Goal: Task Accomplishment & Management: Manage account settings

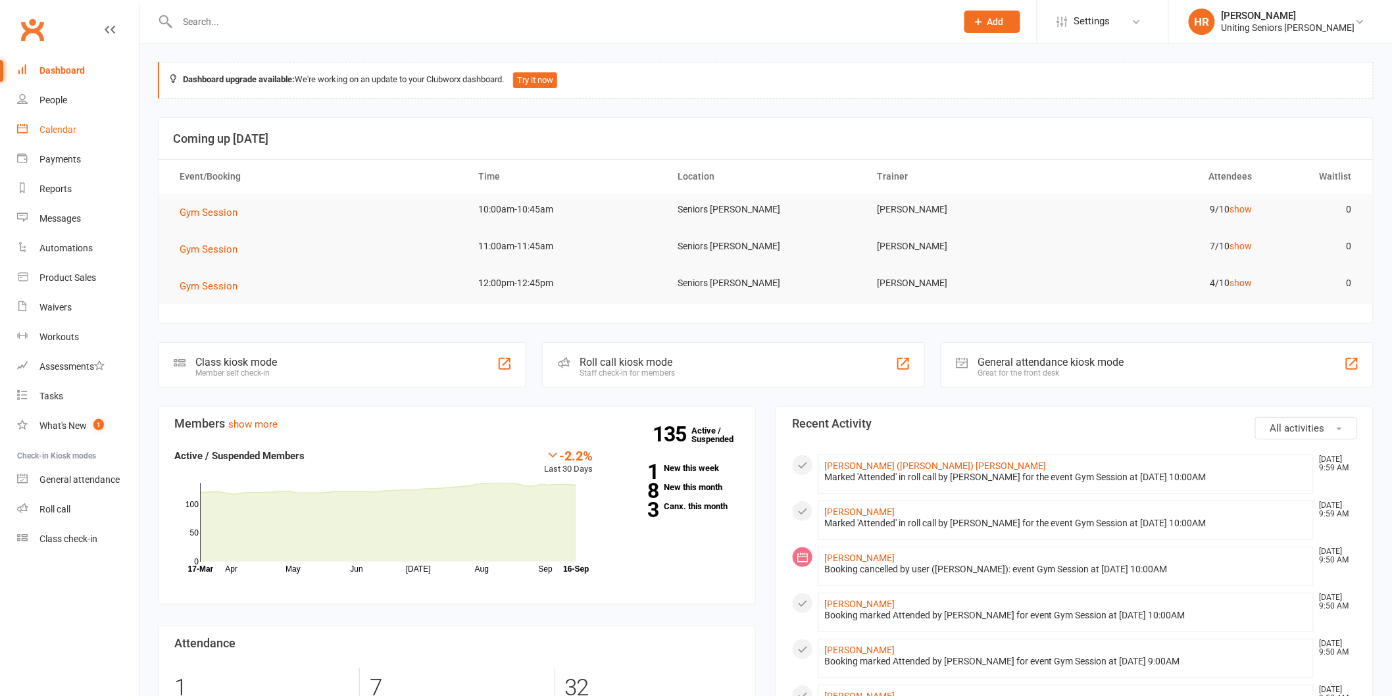
click at [66, 126] on div "Calendar" at bounding box center [57, 129] width 37 height 11
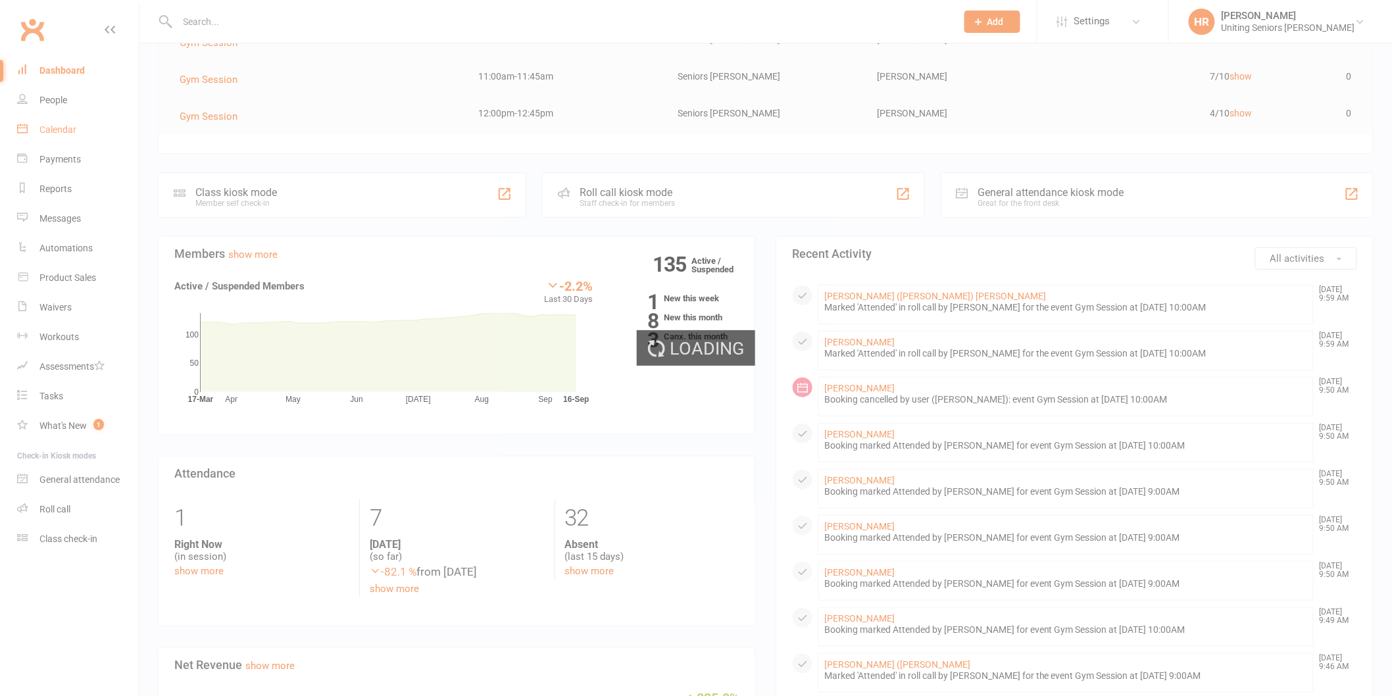
scroll to position [292, 0]
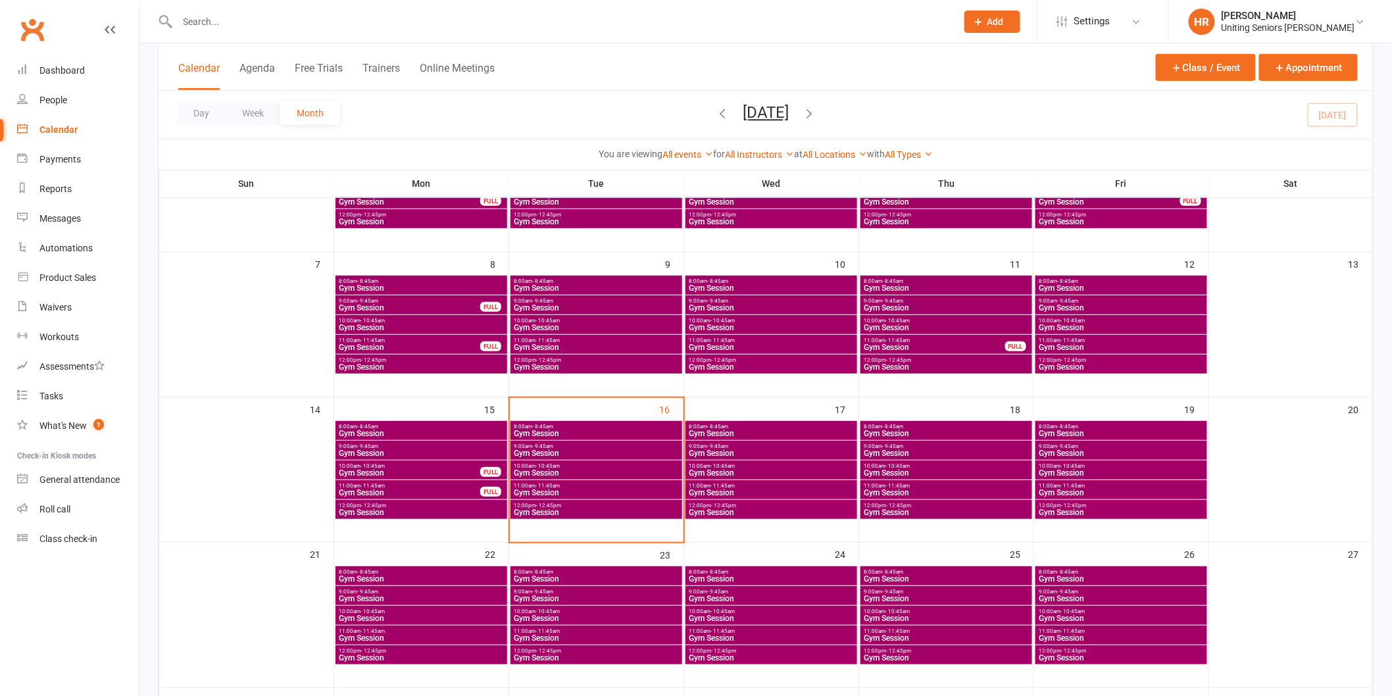
scroll to position [219, 0]
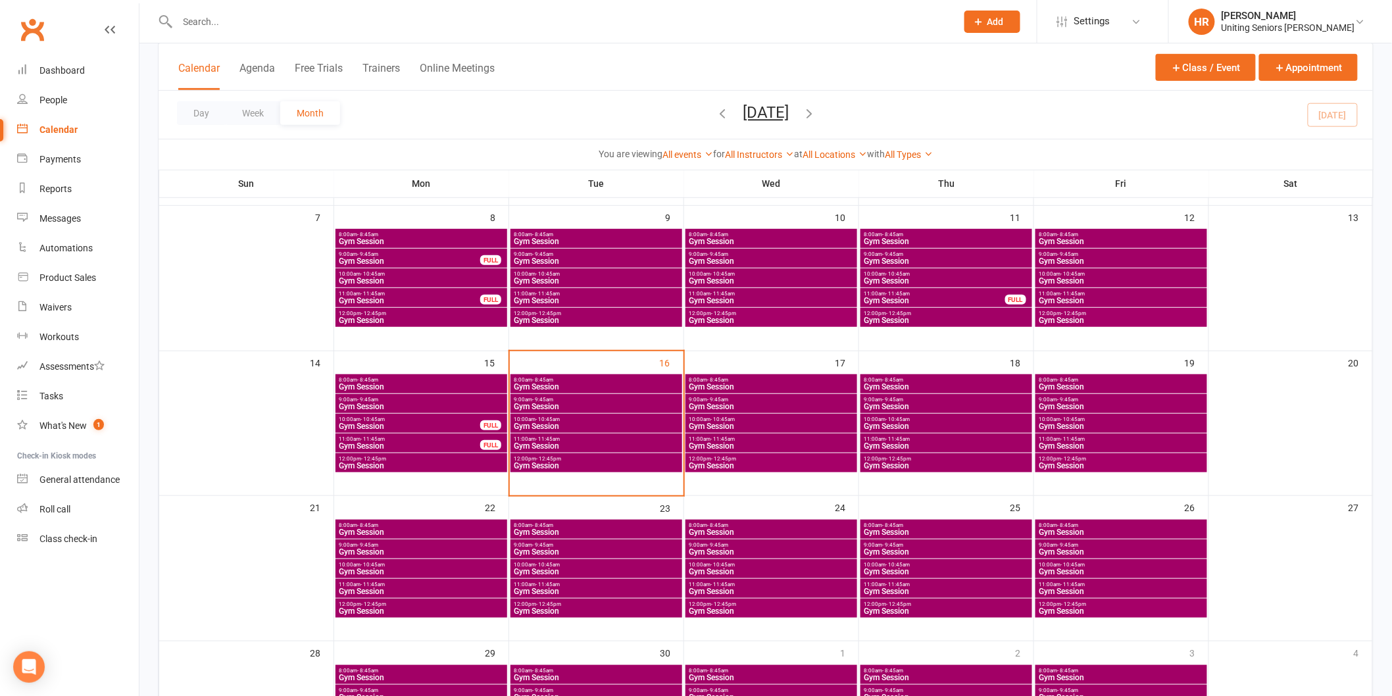
click at [605, 422] on span "Gym Session" at bounding box center [596, 426] width 166 height 8
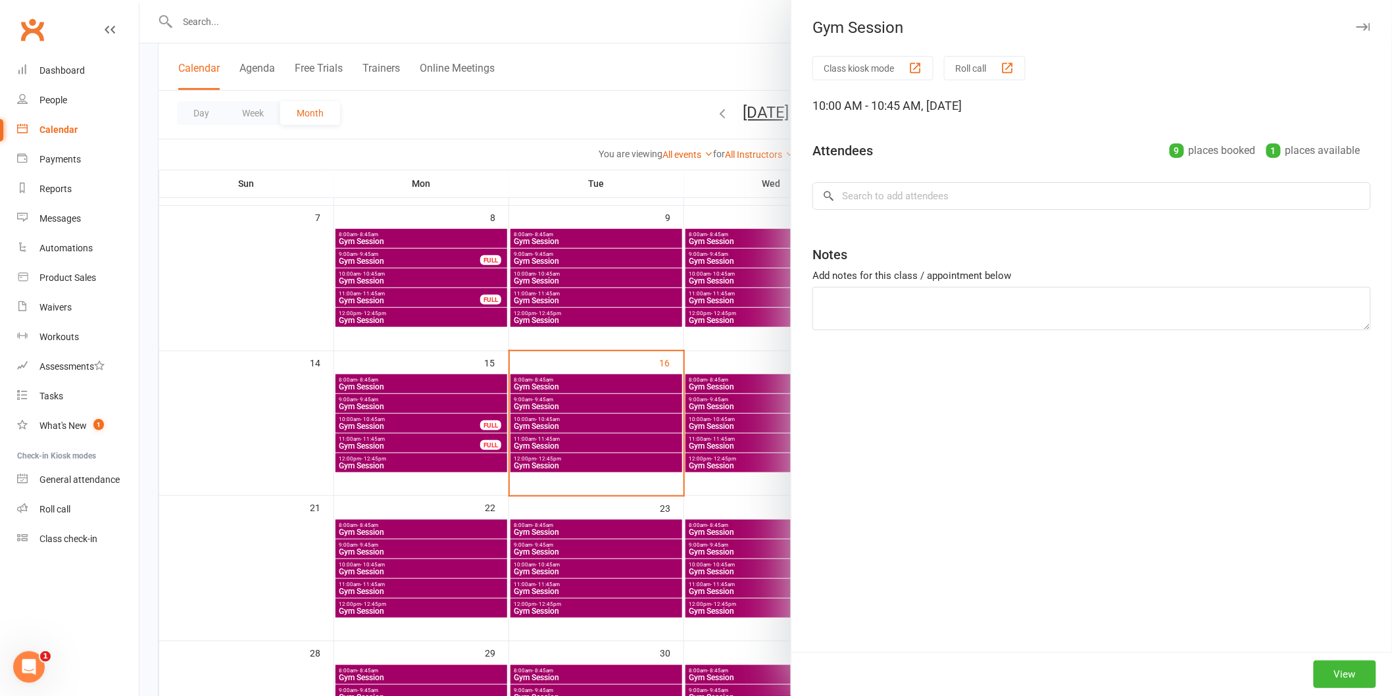
scroll to position [0, 0]
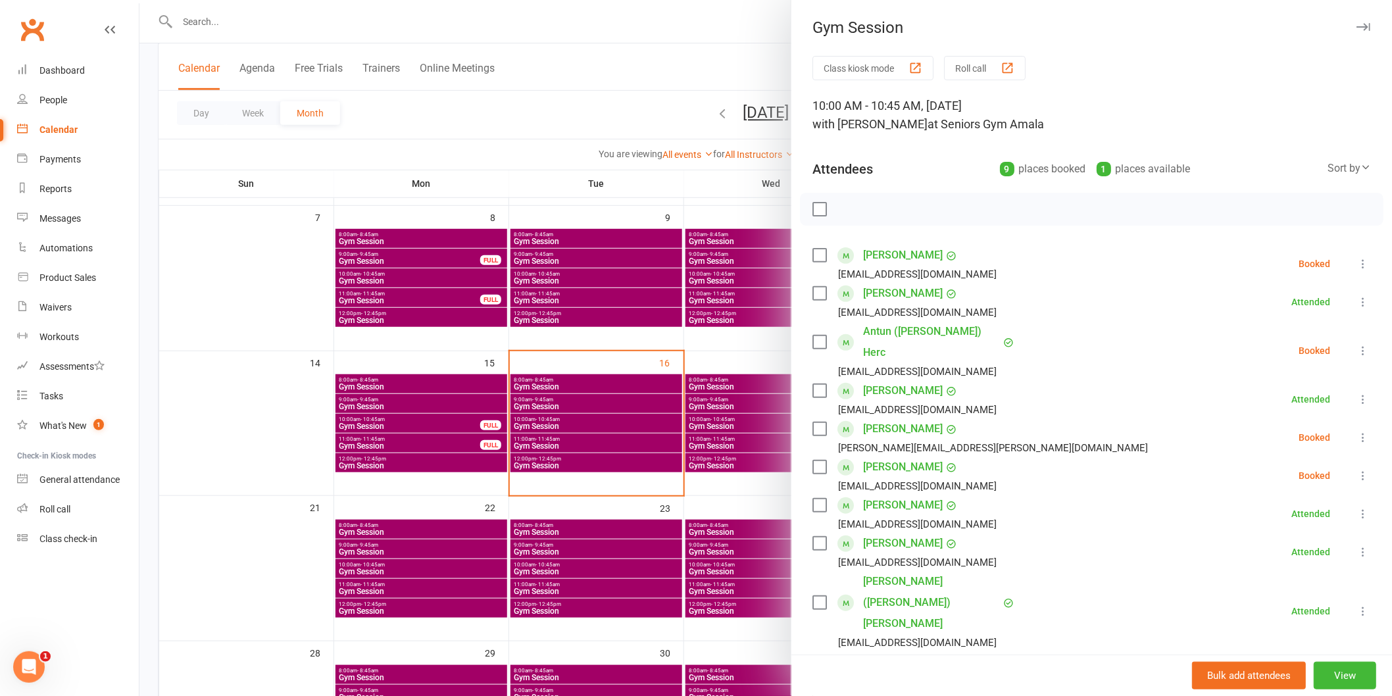
drag, startPoint x: 588, startPoint y: 398, endPoint x: 593, endPoint y: 386, distance: 12.7
click at [589, 396] on div at bounding box center [766, 348] width 1253 height 696
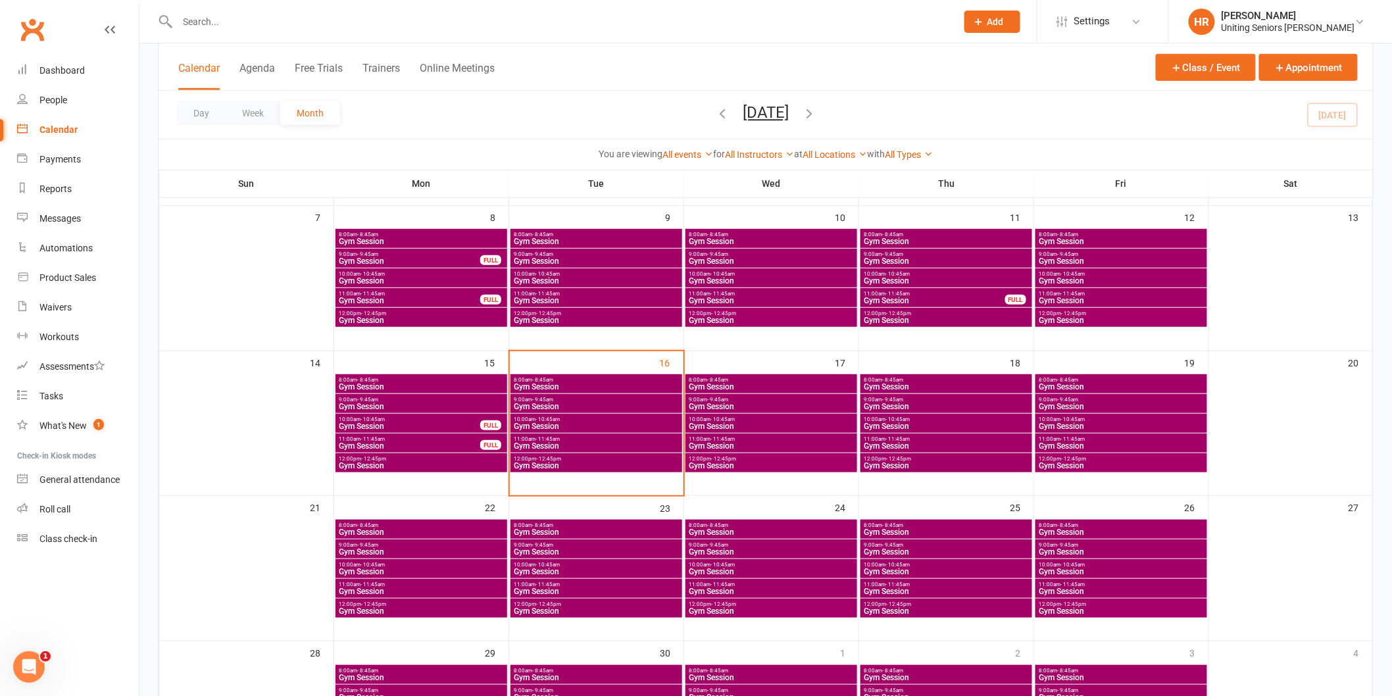
click at [594, 385] on span "Gym Session" at bounding box center [596, 387] width 166 height 8
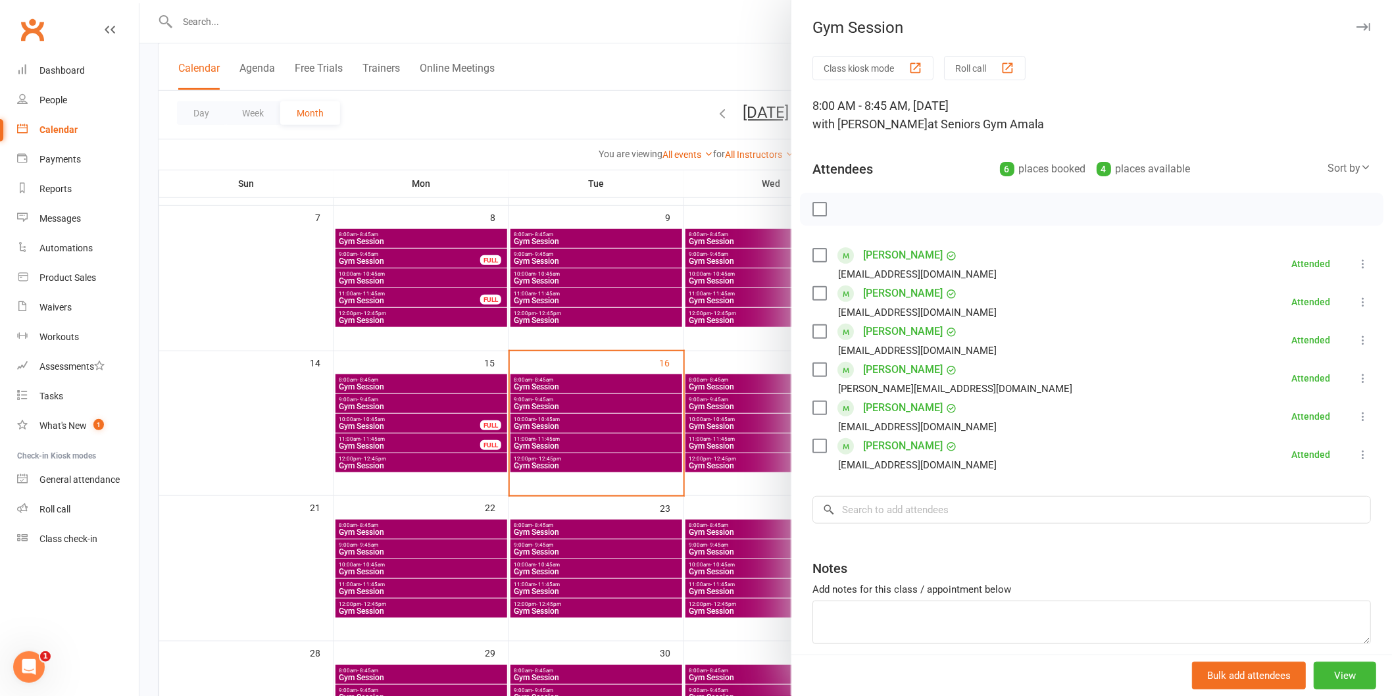
click at [594, 385] on div at bounding box center [766, 348] width 1253 height 696
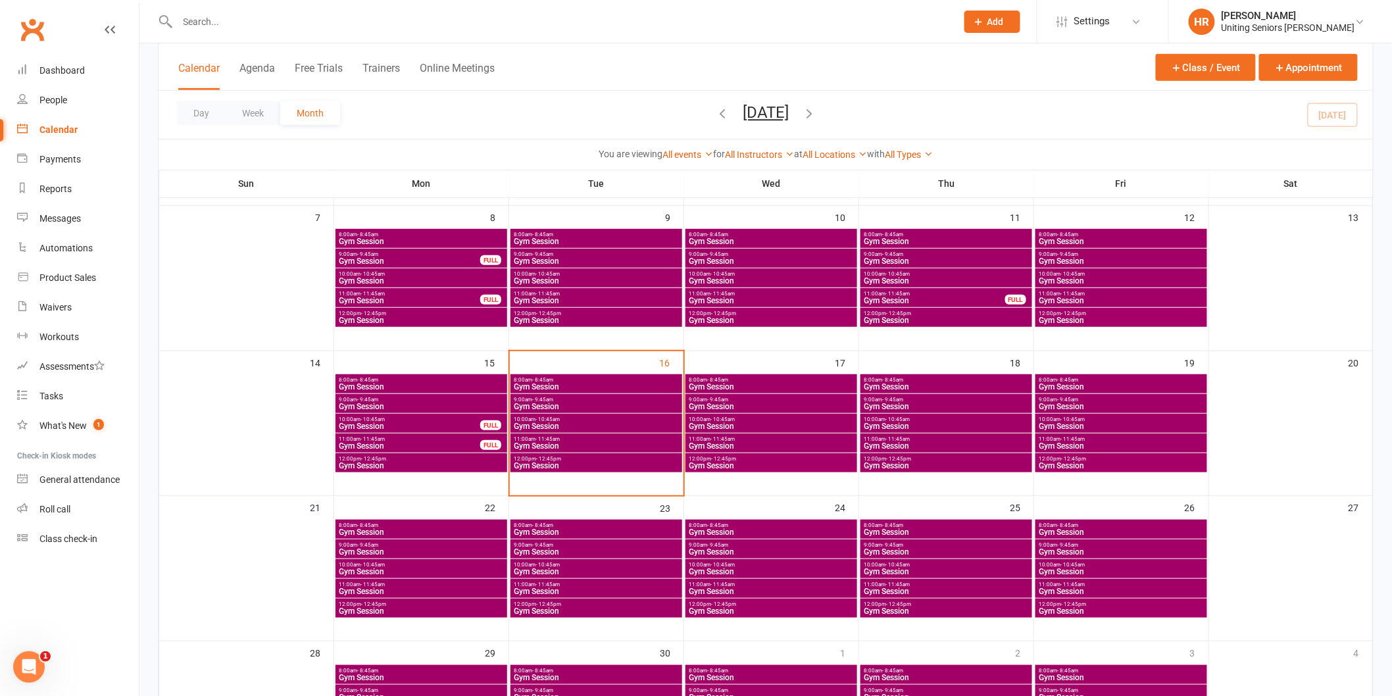
click at [584, 400] on span "9:00am - 9:45am" at bounding box center [596, 400] width 166 height 6
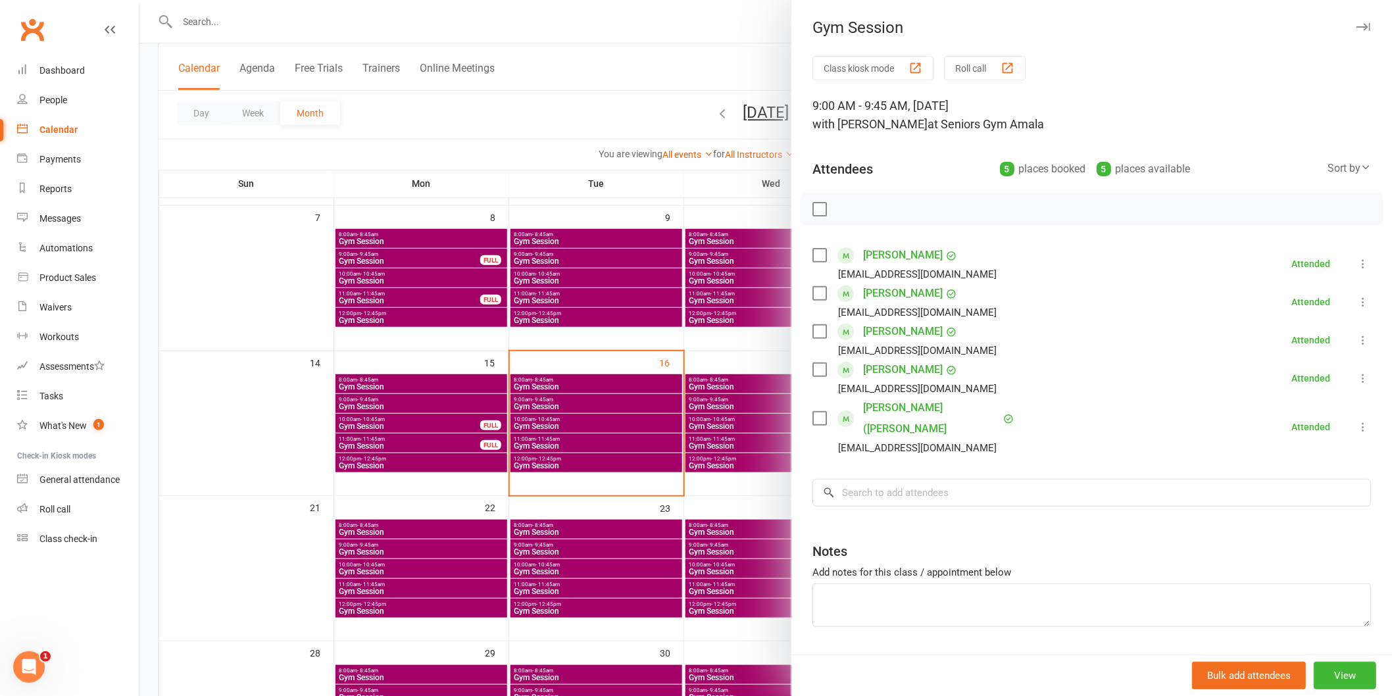
click at [584, 400] on div at bounding box center [766, 348] width 1253 height 696
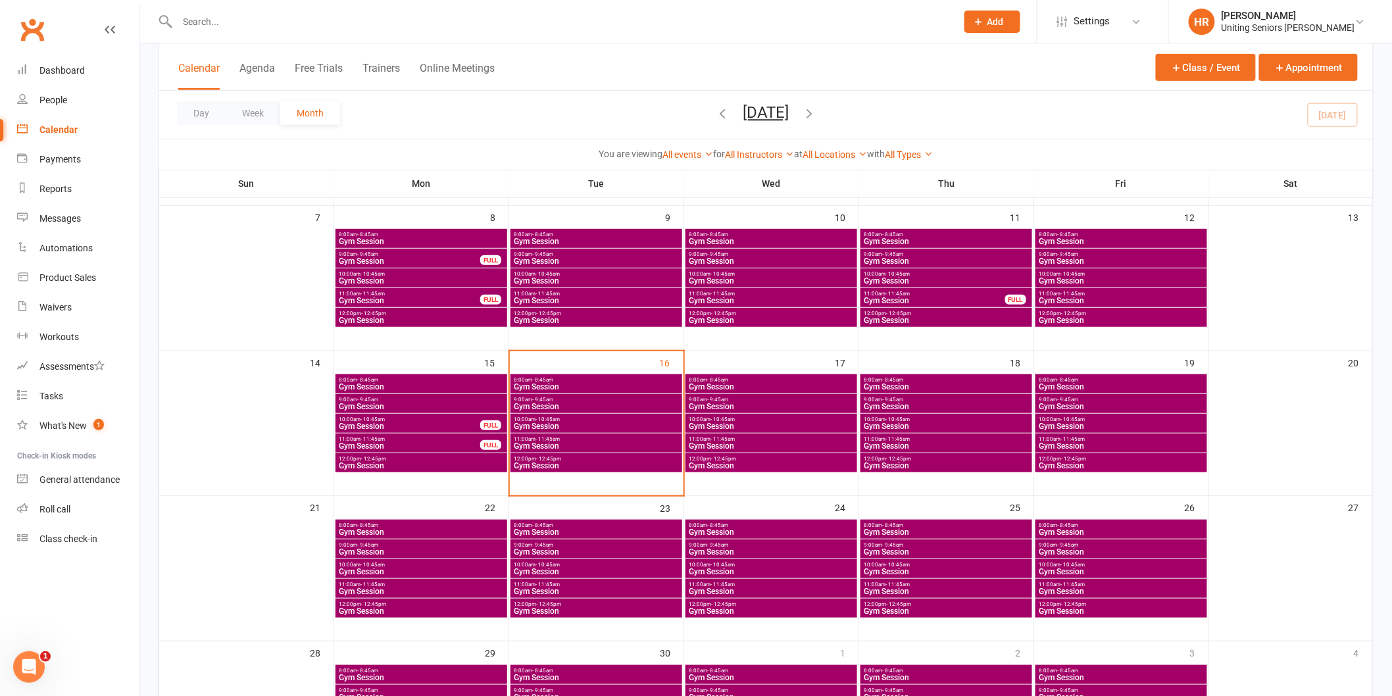
click at [576, 424] on span "Gym Session" at bounding box center [596, 426] width 166 height 8
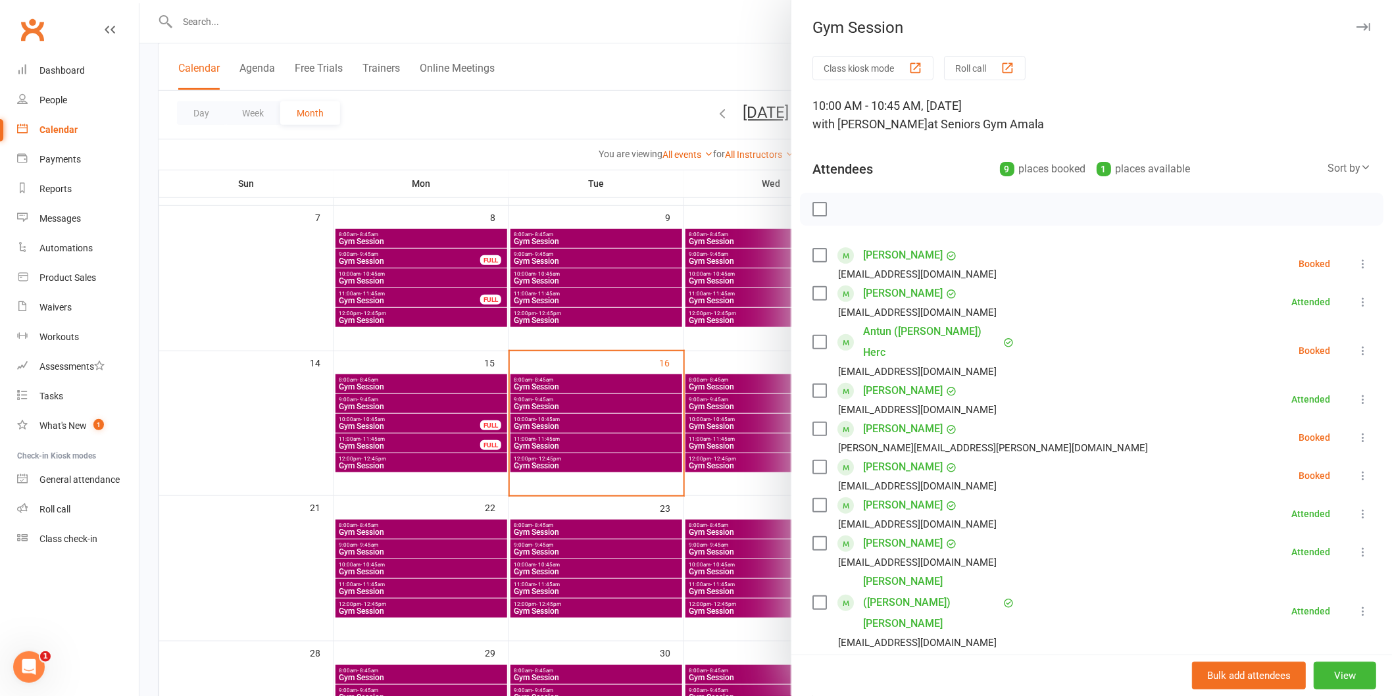
click at [576, 424] on div at bounding box center [766, 348] width 1253 height 696
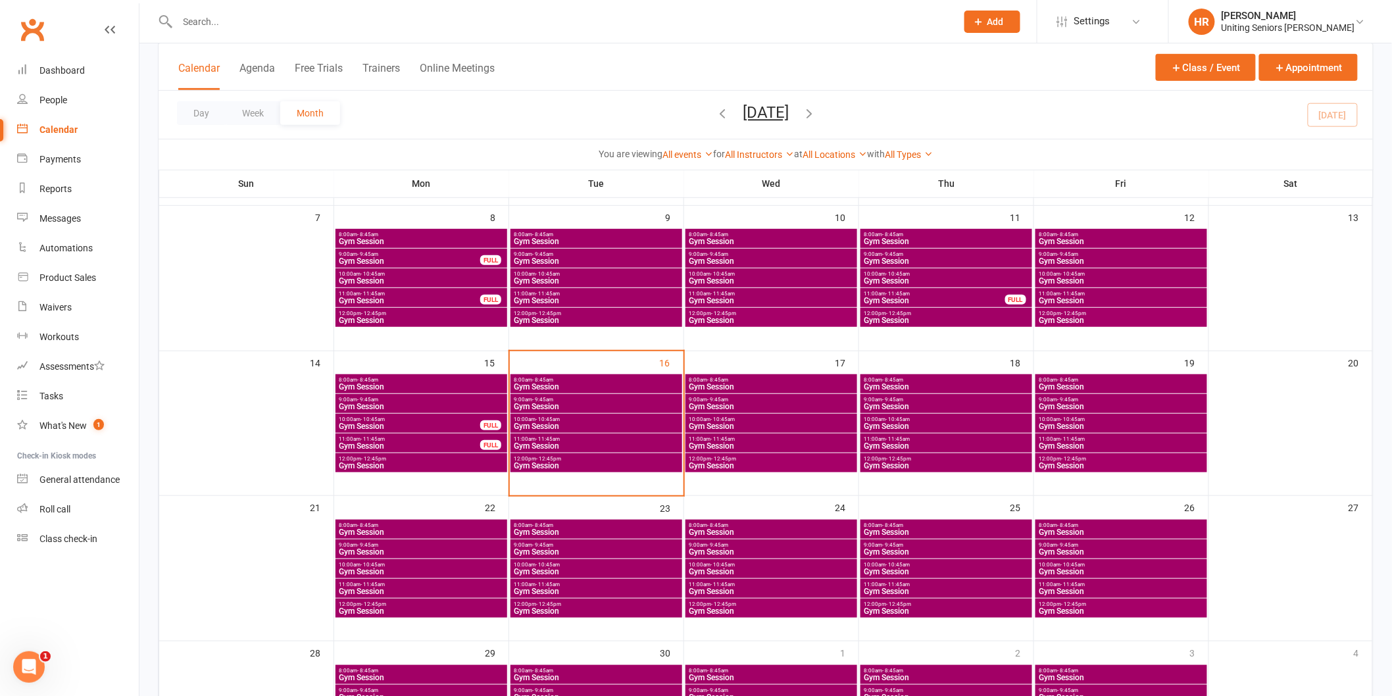
click at [586, 406] on span "Gym Session" at bounding box center [596, 407] width 166 height 8
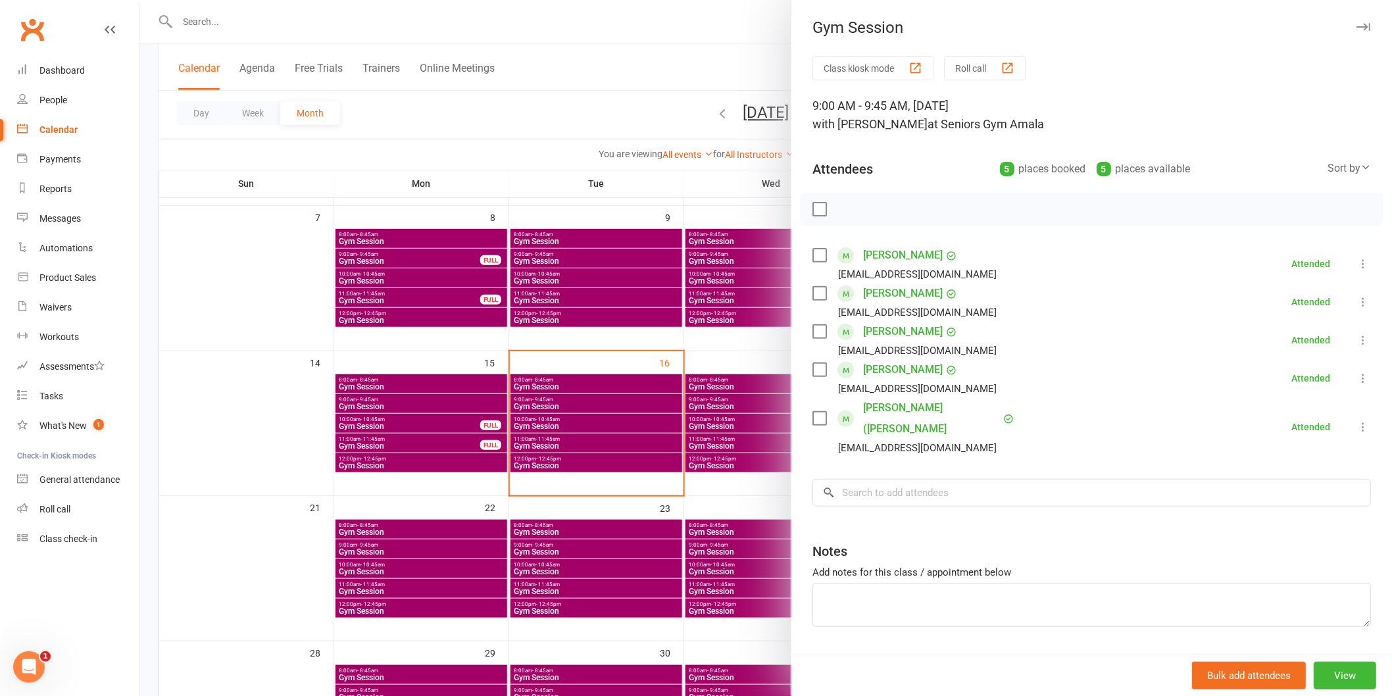
click at [551, 447] on div at bounding box center [766, 348] width 1253 height 696
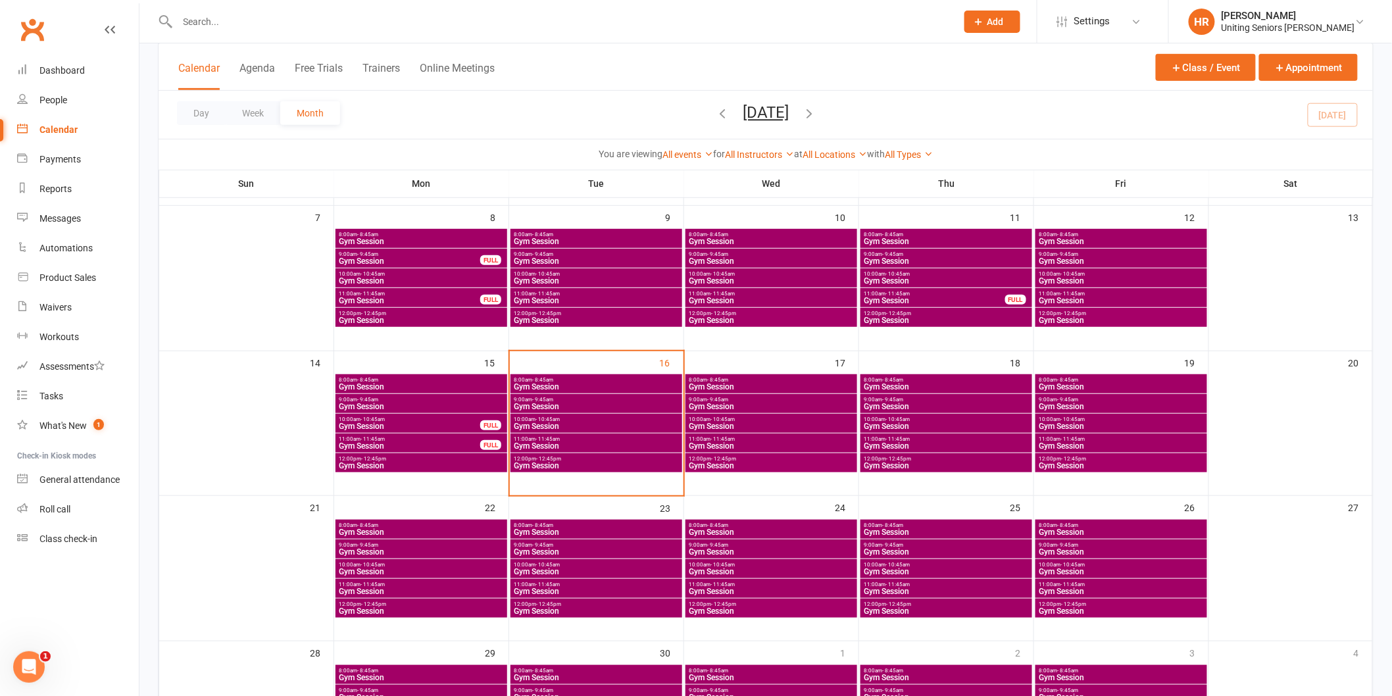
click at [565, 423] on span "Gym Session" at bounding box center [596, 426] width 166 height 8
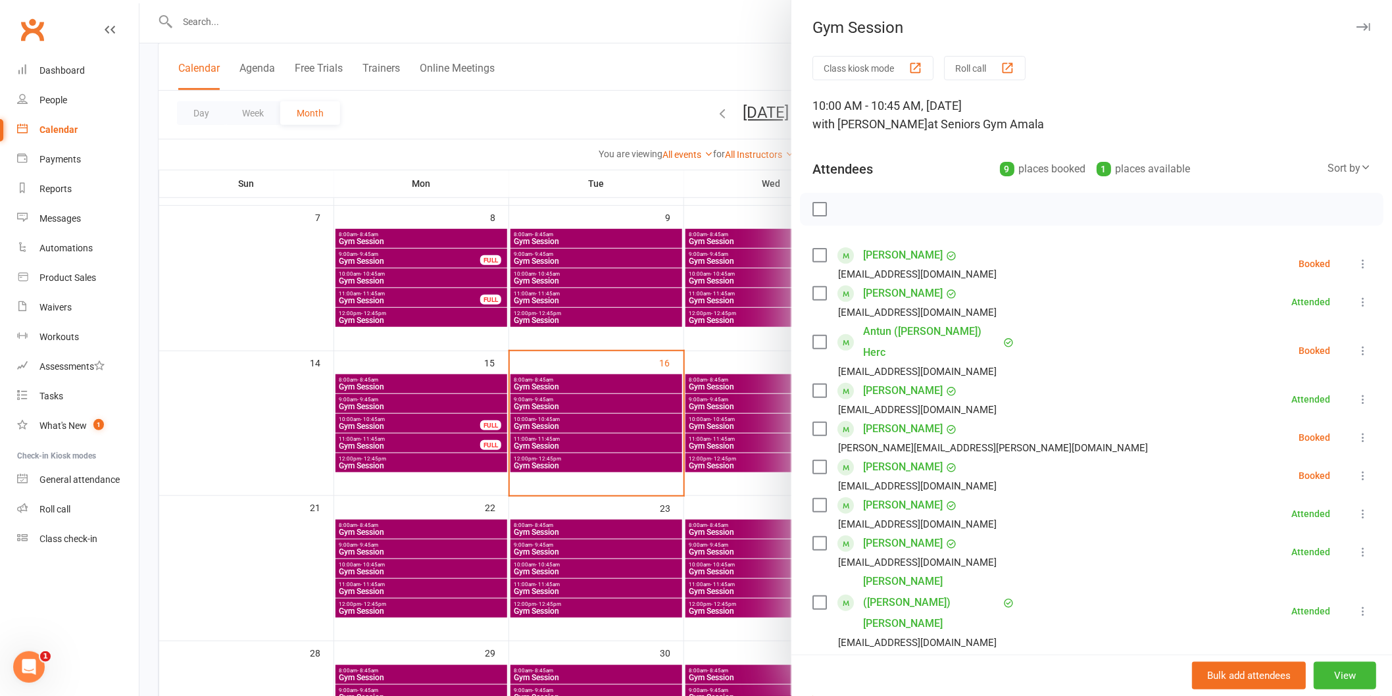
click at [889, 674] on input "search" at bounding box center [1092, 688] width 559 height 28
click at [1356, 468] on button at bounding box center [1364, 476] width 16 height 16
click at [1315, 541] on link "Check in" at bounding box center [1299, 554] width 141 height 26
drag, startPoint x: 1346, startPoint y: 420, endPoint x: 1337, endPoint y: 480, distance: 61.3
click at [1357, 431] on icon at bounding box center [1363, 437] width 13 height 13
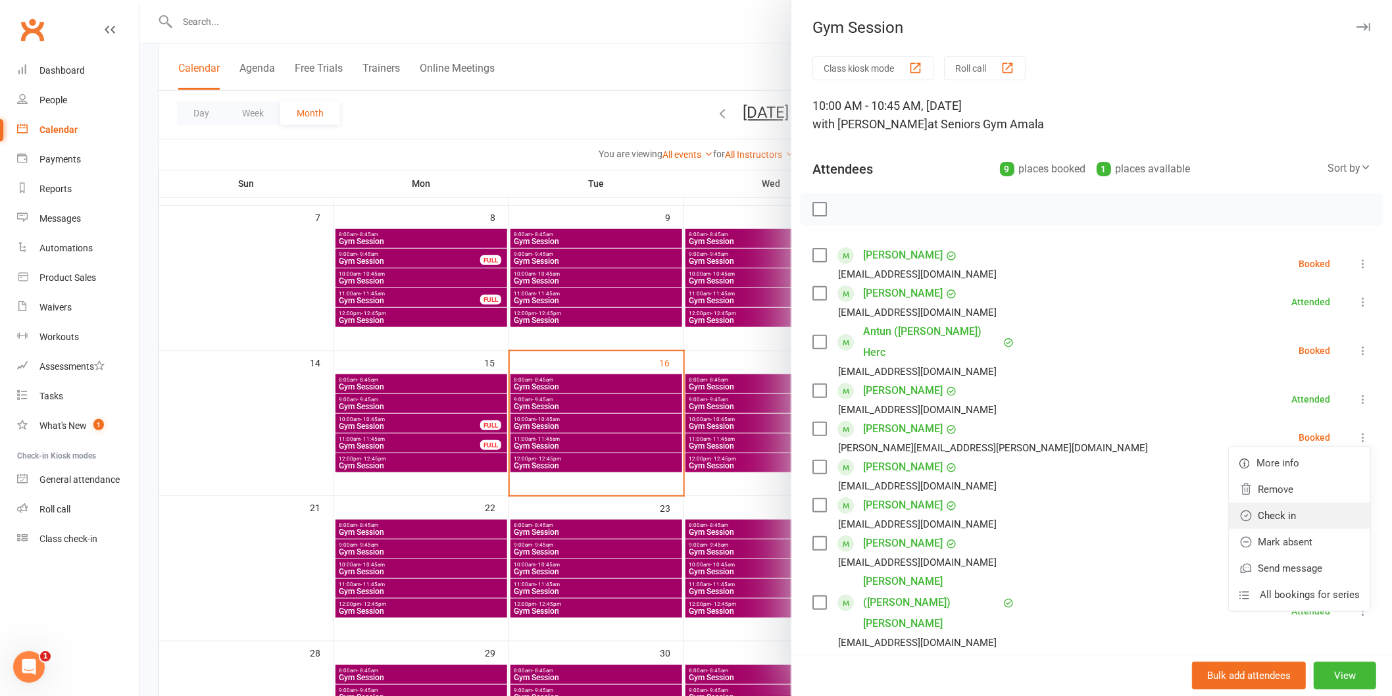
click at [1324, 505] on link "Check in" at bounding box center [1299, 516] width 141 height 26
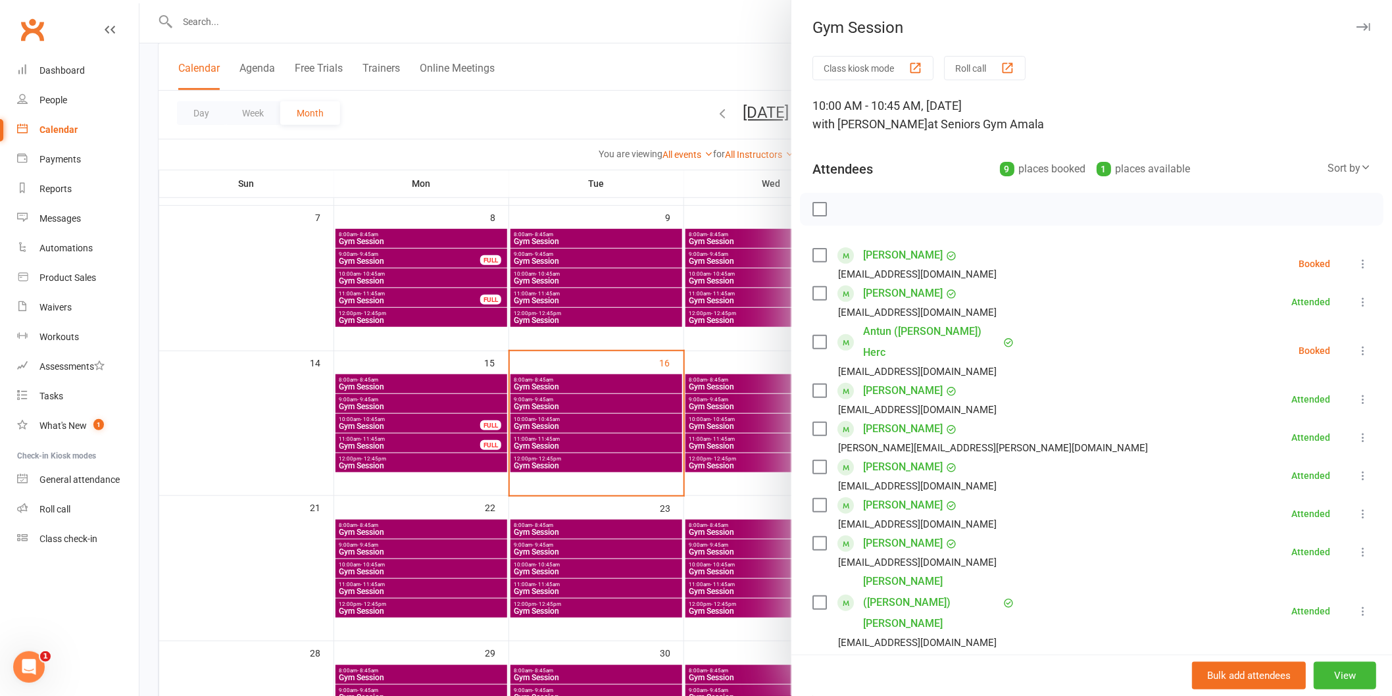
drag, startPoint x: 1354, startPoint y: 342, endPoint x: 1339, endPoint y: 378, distance: 38.6
click at [1352, 341] on div "Class kiosk mode Roll call 10:00 AM - 10:45 AM, Tuesday, September, 16, 2025 wi…" at bounding box center [1092, 472] width 601 height 832
drag, startPoint x: 1344, startPoint y: 343, endPoint x: 1317, endPoint y: 408, distance: 70.3
click at [1357, 344] on icon at bounding box center [1363, 350] width 13 height 13
click at [1313, 418] on link "Check in" at bounding box center [1299, 429] width 141 height 26
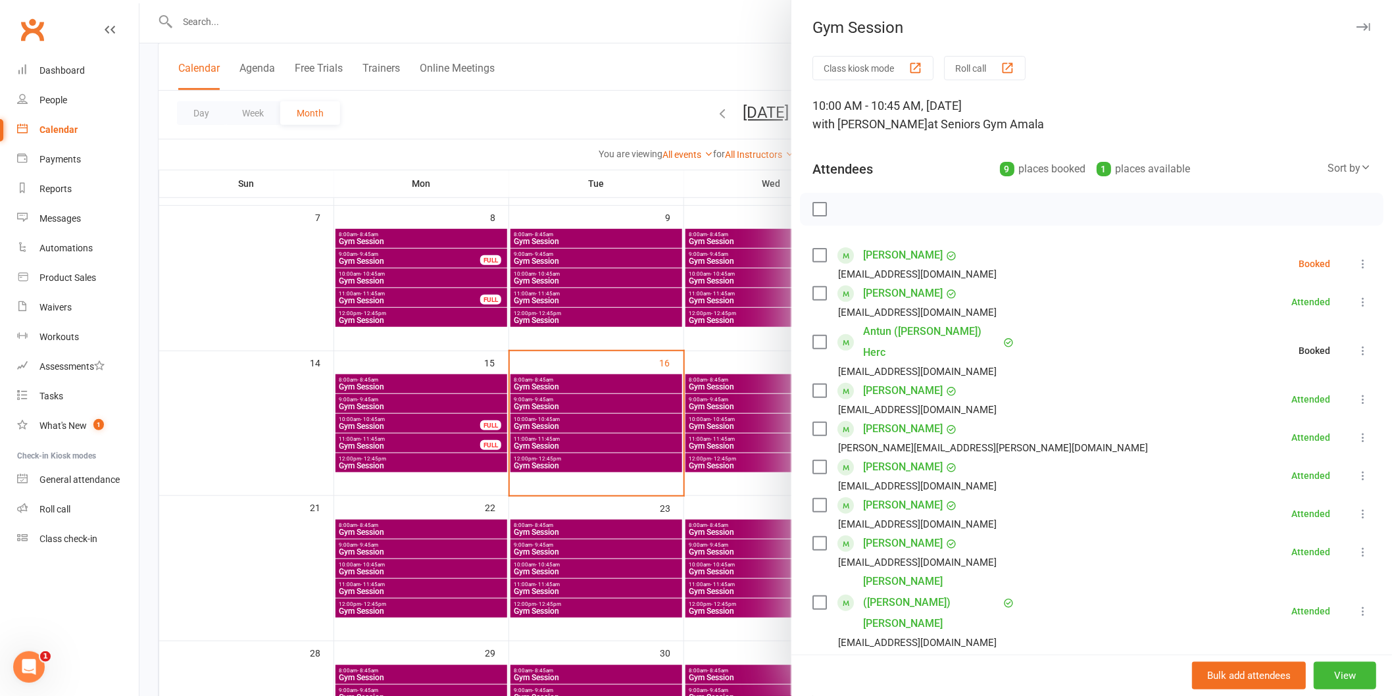
click at [1357, 261] on icon at bounding box center [1363, 263] width 13 height 13
click at [1313, 337] on link "Check in" at bounding box center [1299, 342] width 141 height 26
click at [942, 674] on input "search" at bounding box center [1092, 688] width 559 height 28
type input "rose"
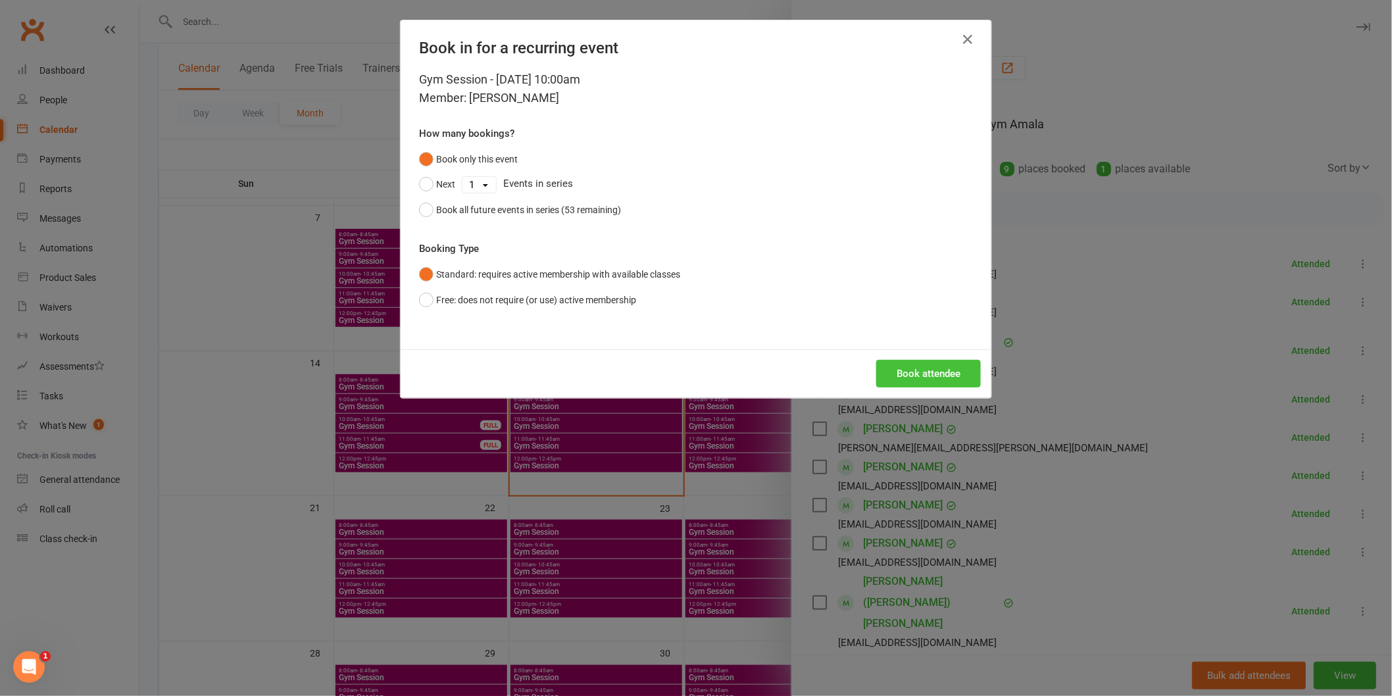
click at [915, 367] on button "Book attendee" at bounding box center [929, 374] width 105 height 28
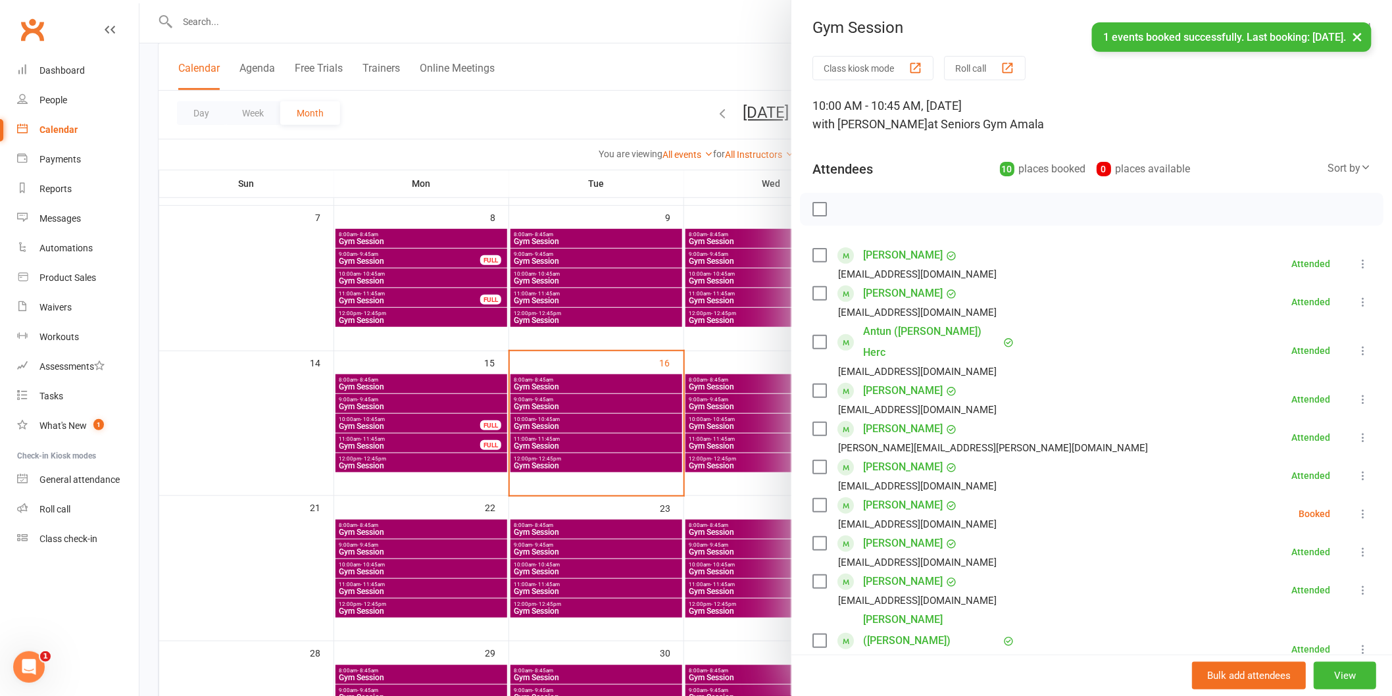
drag, startPoint x: 1346, startPoint y: 491, endPoint x: 1340, endPoint y: 505, distance: 15.3
click at [1357, 507] on icon at bounding box center [1363, 513] width 13 height 13
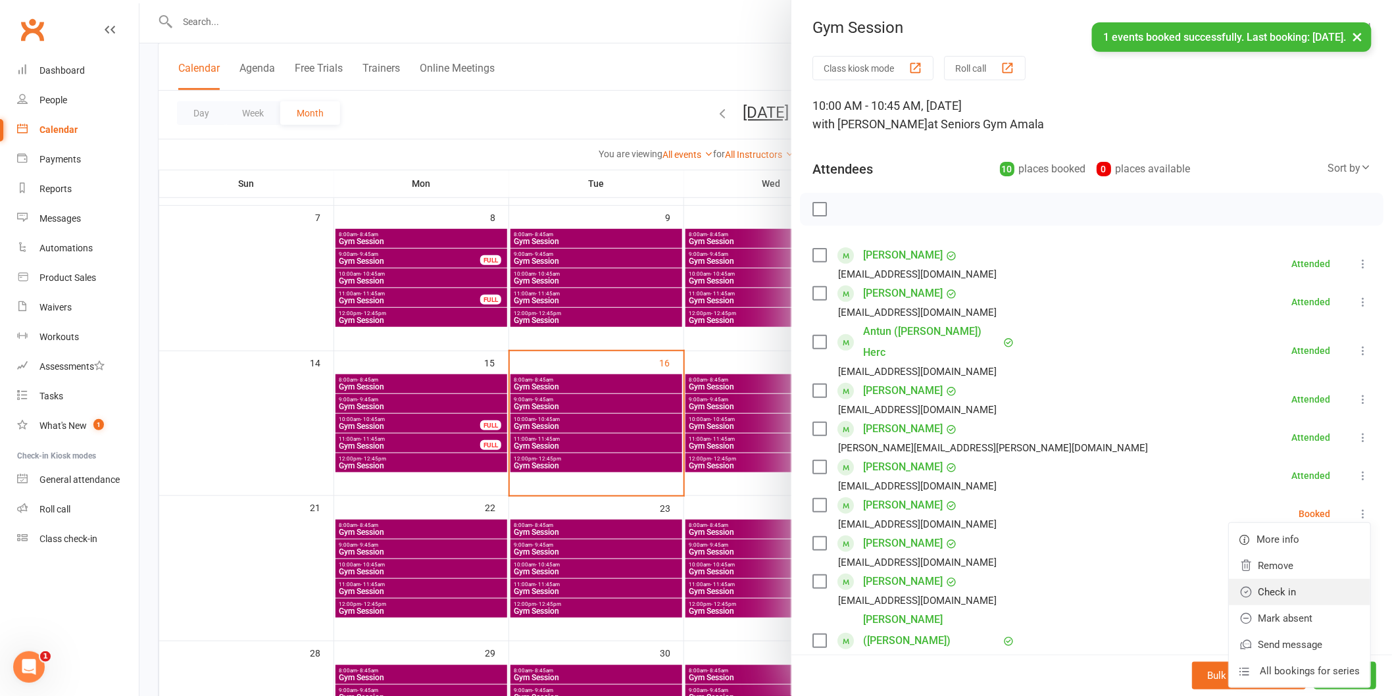
click at [1312, 579] on link "Check in" at bounding box center [1299, 592] width 141 height 26
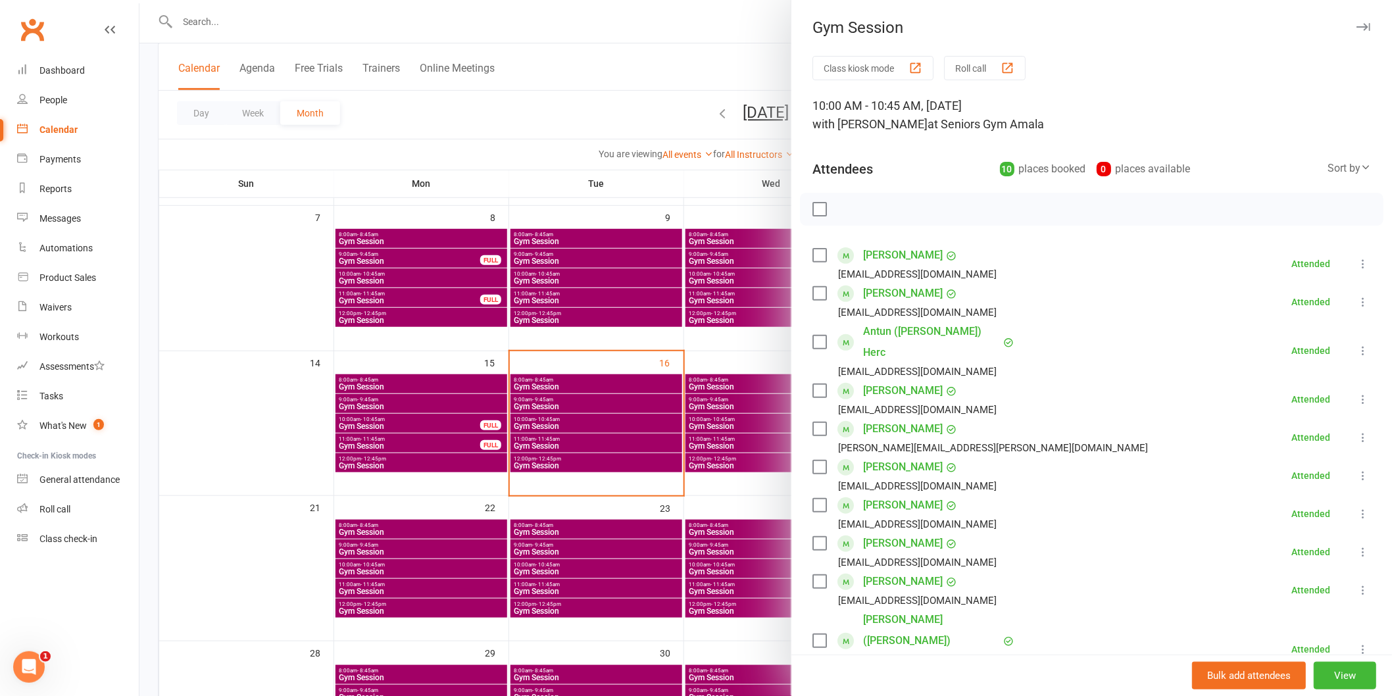
click at [909, 495] on link "[PERSON_NAME]" at bounding box center [903, 505] width 80 height 21
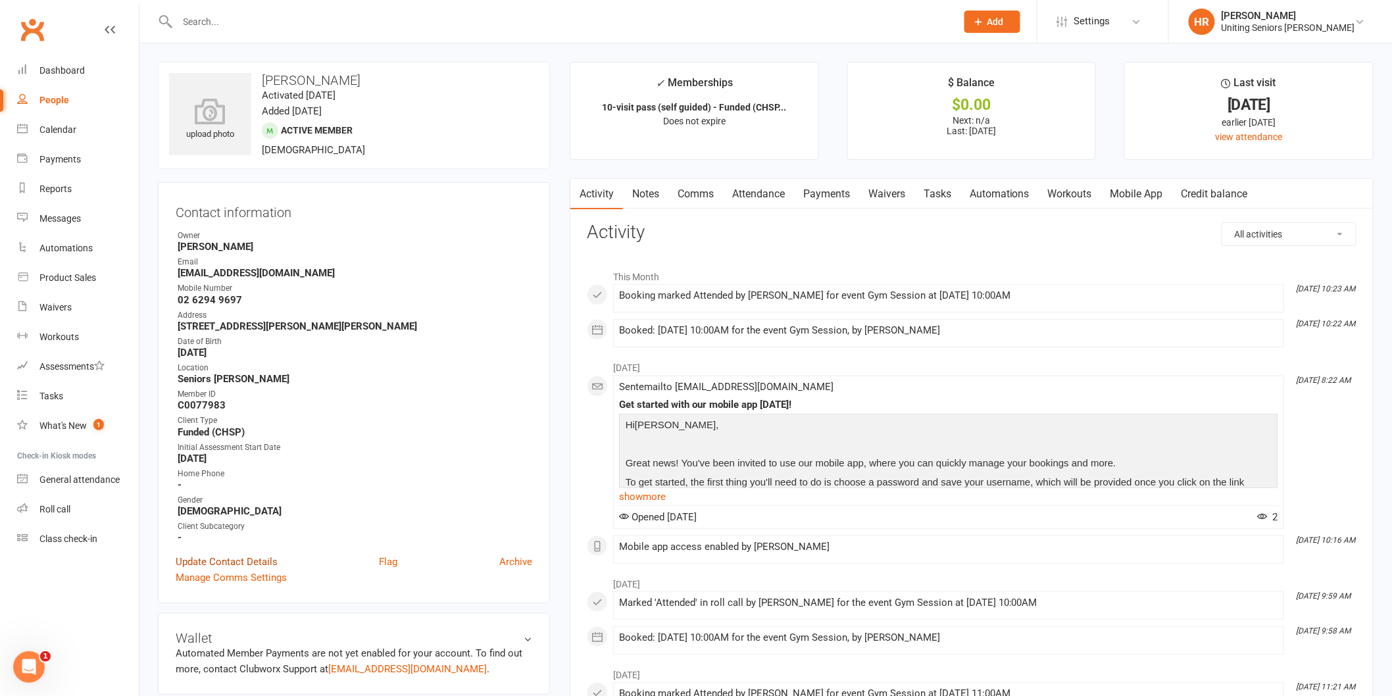
click at [259, 557] on link "Update Contact Details" at bounding box center [227, 562] width 102 height 16
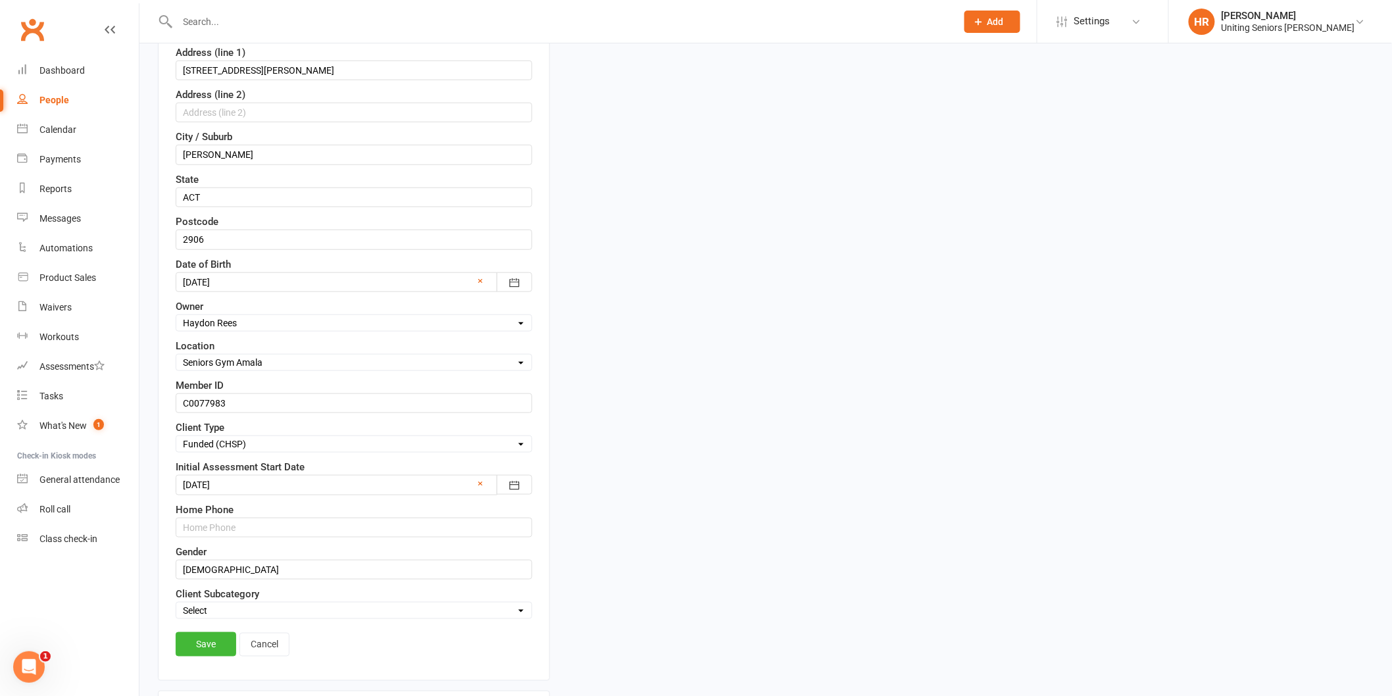
scroll to position [354, 0]
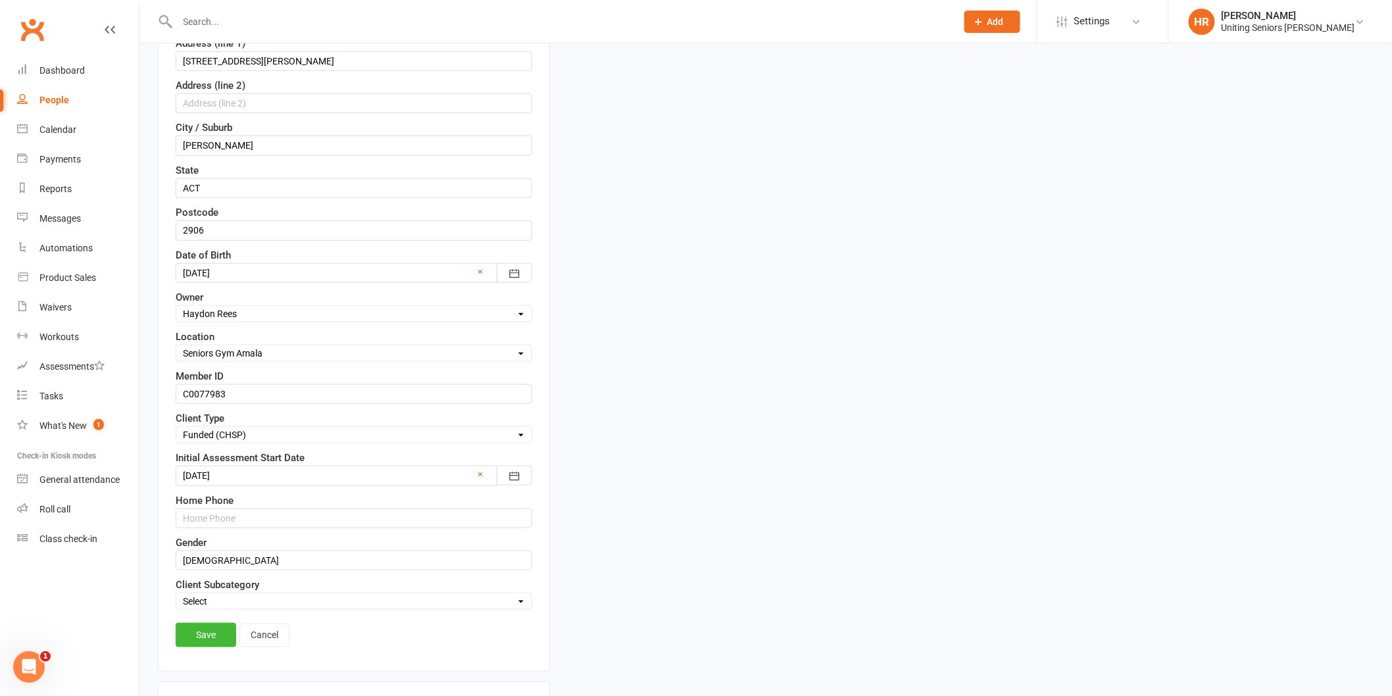
click at [234, 439] on select "Select Funded (CHSP) Foundation & Pensioner (FUP) Self-Funded (Full) DVA Unitin…" at bounding box center [353, 435] width 355 height 14
select select "Uniting HCP"
click at [176, 429] on select "Select Funded (CHSP) Foundation & Pensioner (FUP) Self-Funded (Full) DVA Unitin…" at bounding box center [353, 435] width 355 height 14
click at [224, 606] on select "Select ILU Community" at bounding box center [353, 601] width 355 height 14
select select "Community"
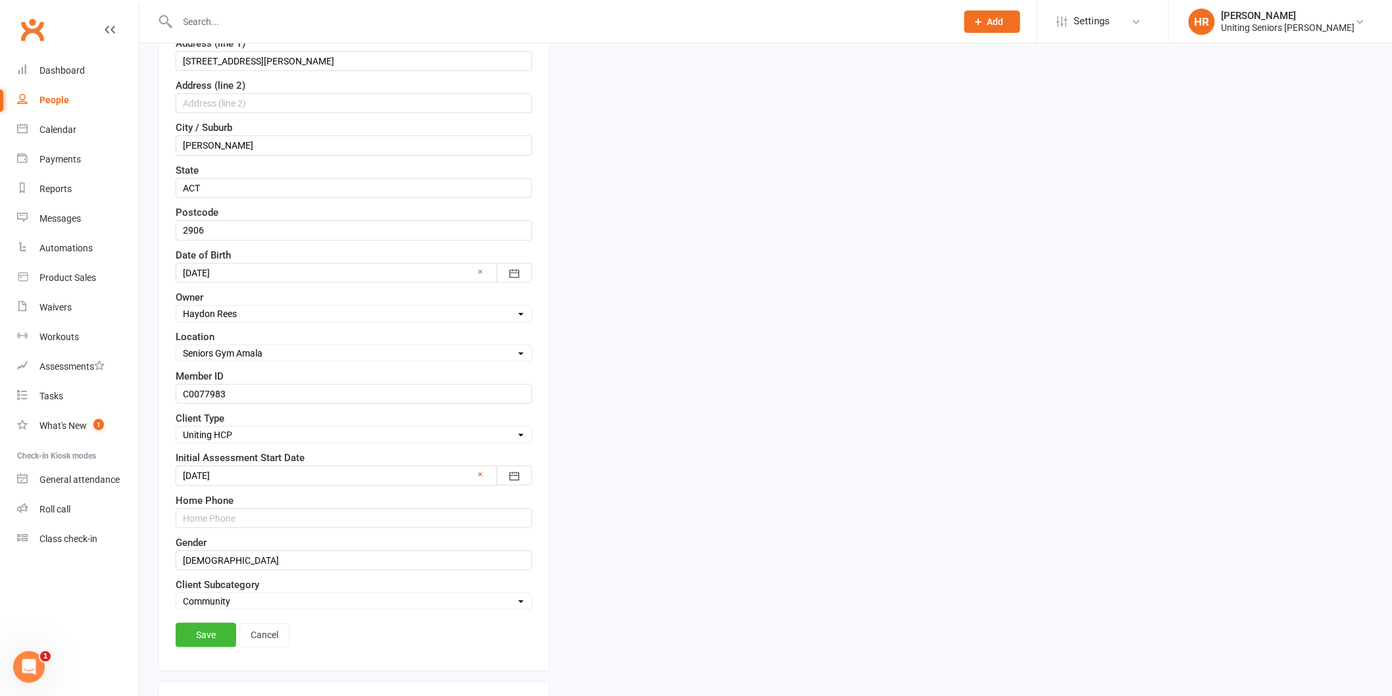
click at [176, 596] on select "Select ILU Community" at bounding box center [353, 601] width 355 height 14
click at [214, 636] on link "Save" at bounding box center [206, 635] width 61 height 24
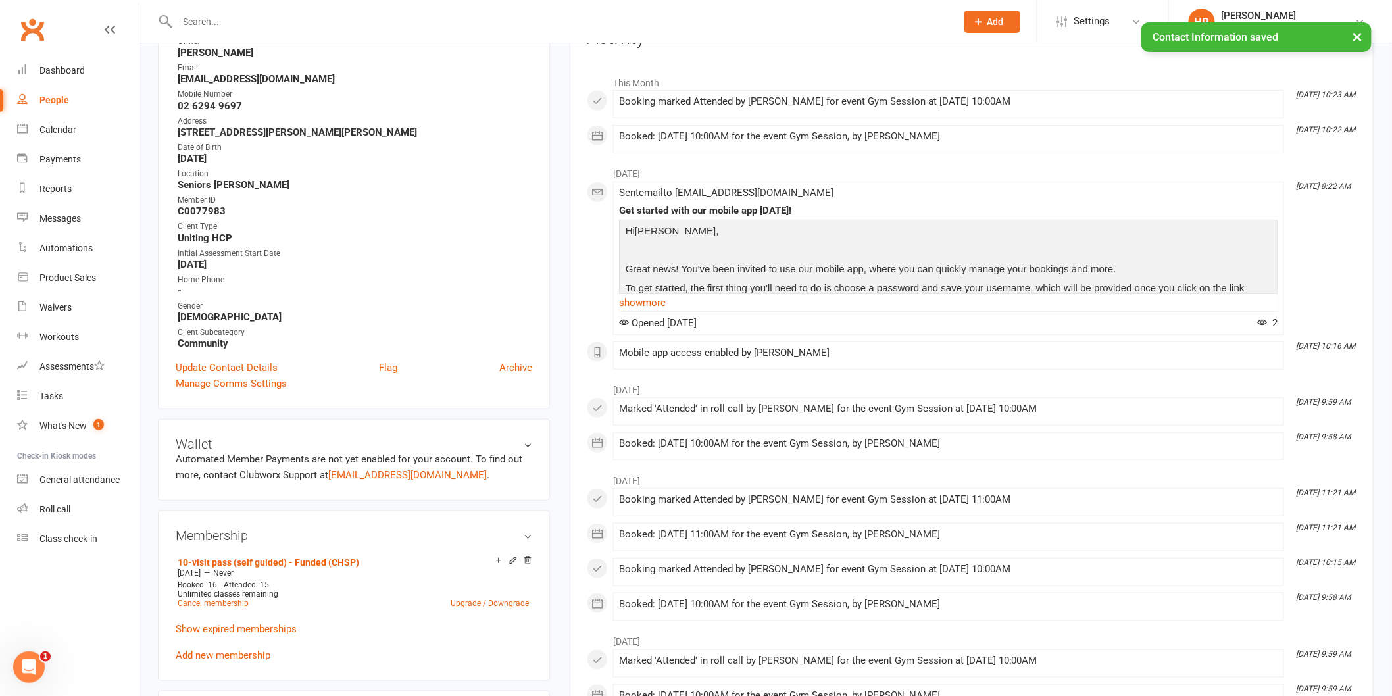
scroll to position [0, 0]
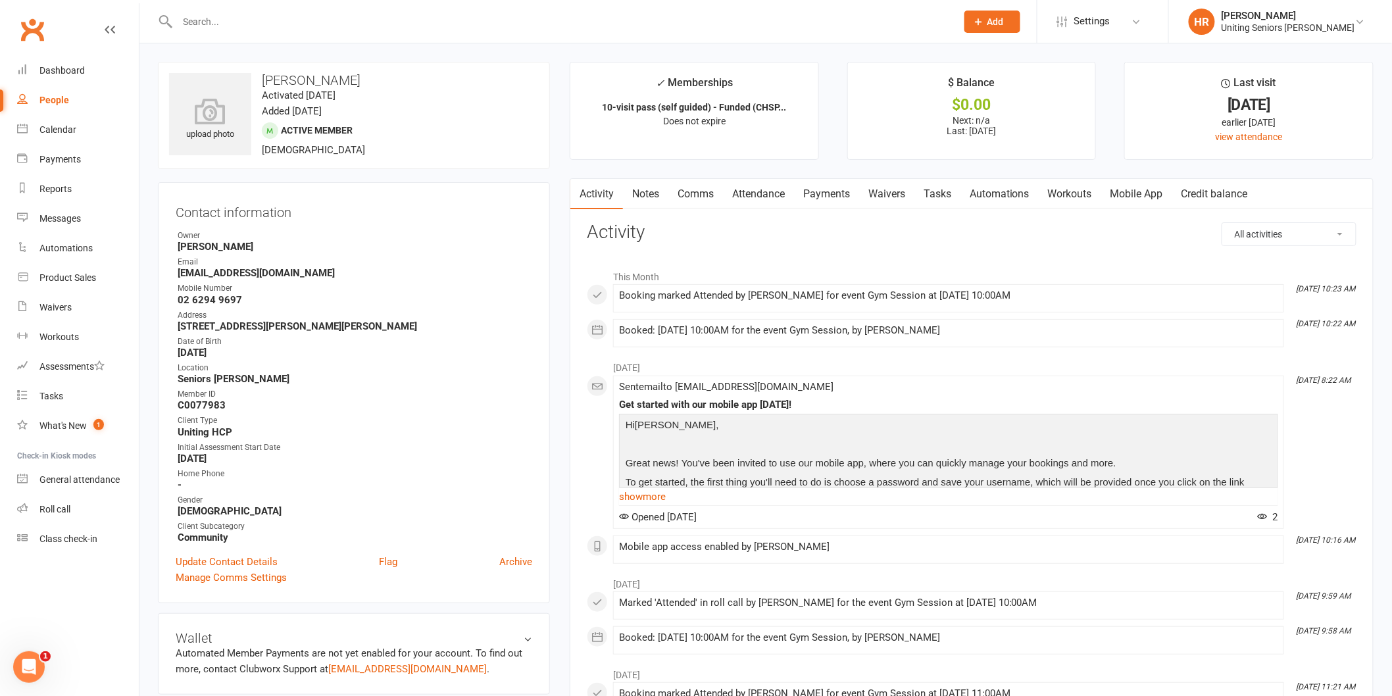
click at [374, 35] on div at bounding box center [553, 21] width 790 height 43
click at [371, 35] on div at bounding box center [553, 21] width 790 height 43
click at [367, 27] on input "text" at bounding box center [561, 22] width 774 height 18
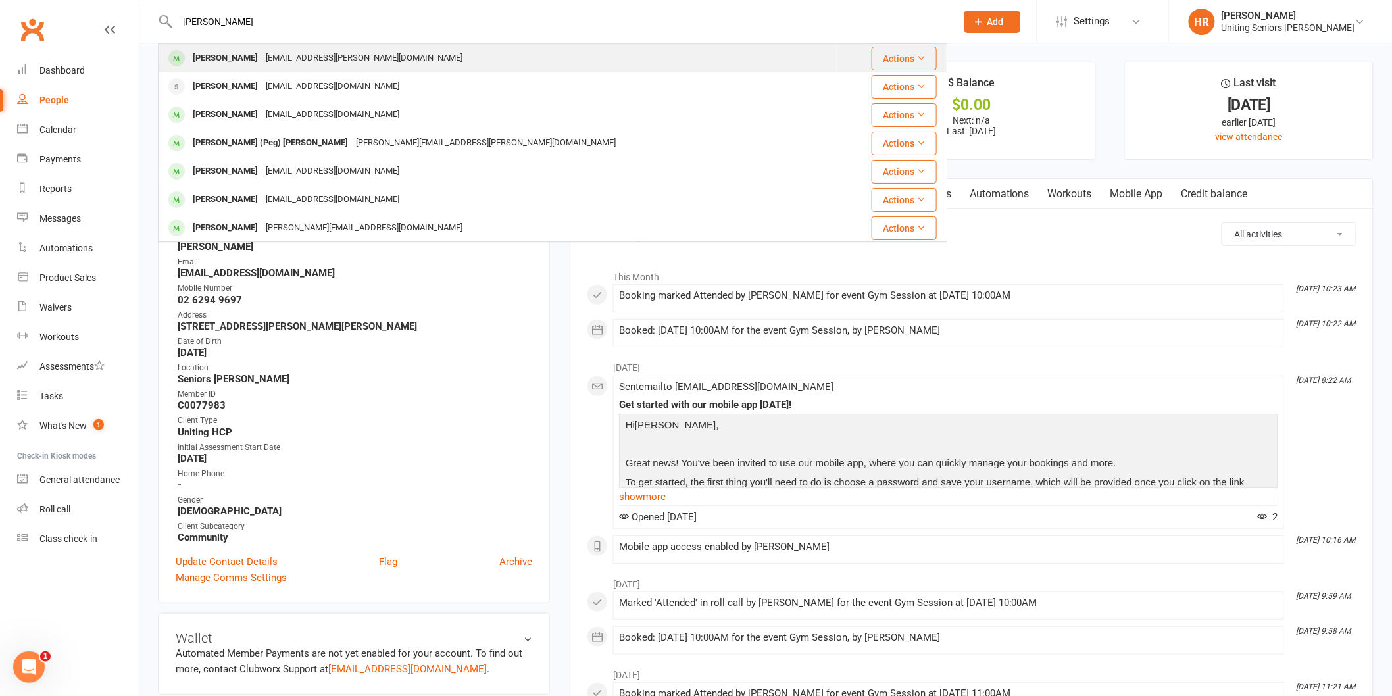
type input "margaret rya"
click at [352, 70] on div "Margaret Ryan m.a.ryan@iinet.net.au" at bounding box center [497, 58] width 677 height 27
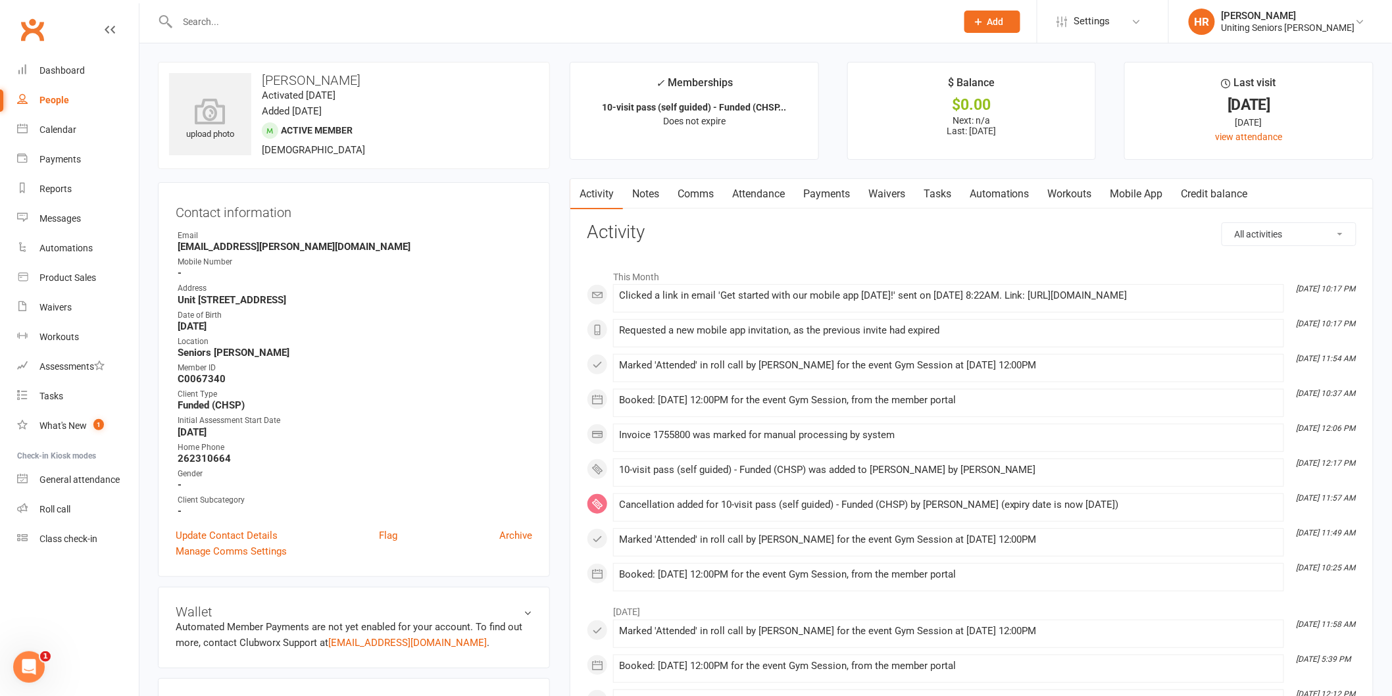
drag, startPoint x: 1110, startPoint y: 195, endPoint x: 1103, endPoint y: 213, distance: 19.2
click at [1111, 195] on link "Mobile App" at bounding box center [1137, 194] width 71 height 30
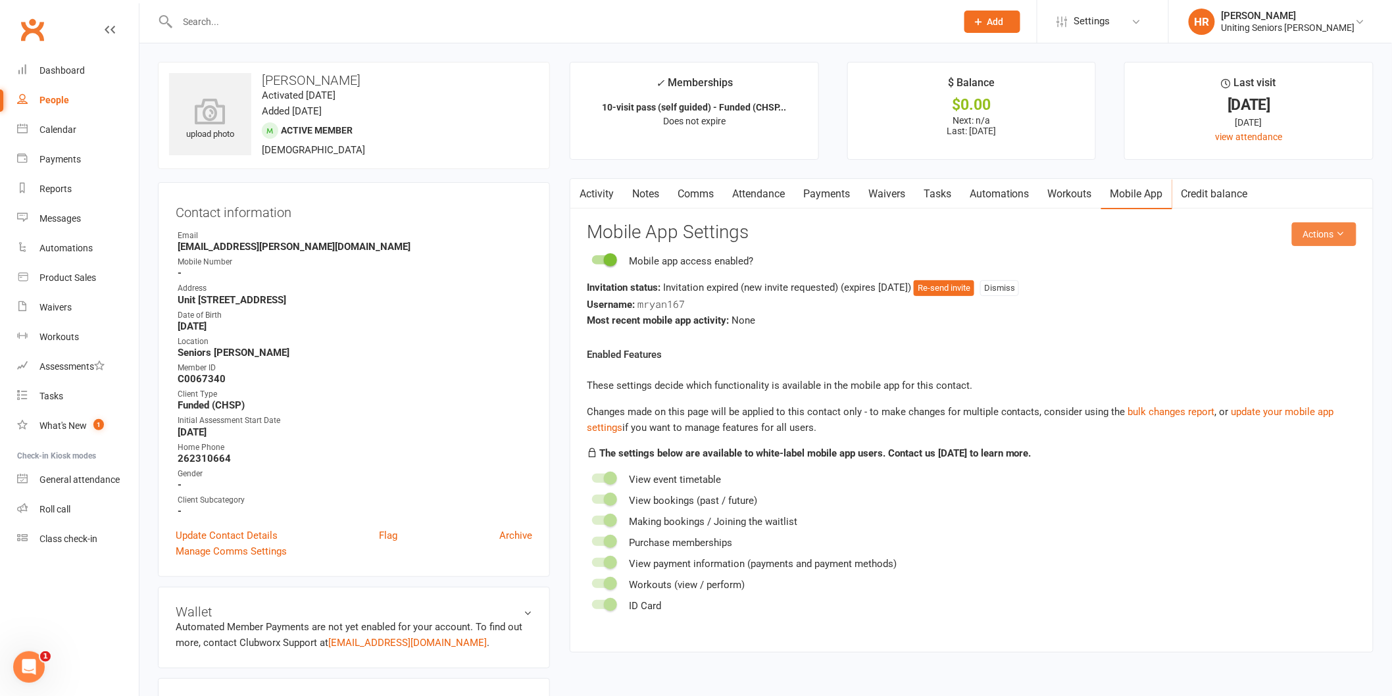
click at [1323, 232] on button "Actions" at bounding box center [1324, 234] width 64 height 24
click at [1313, 271] on link "Send invitation email" at bounding box center [1280, 264] width 130 height 26
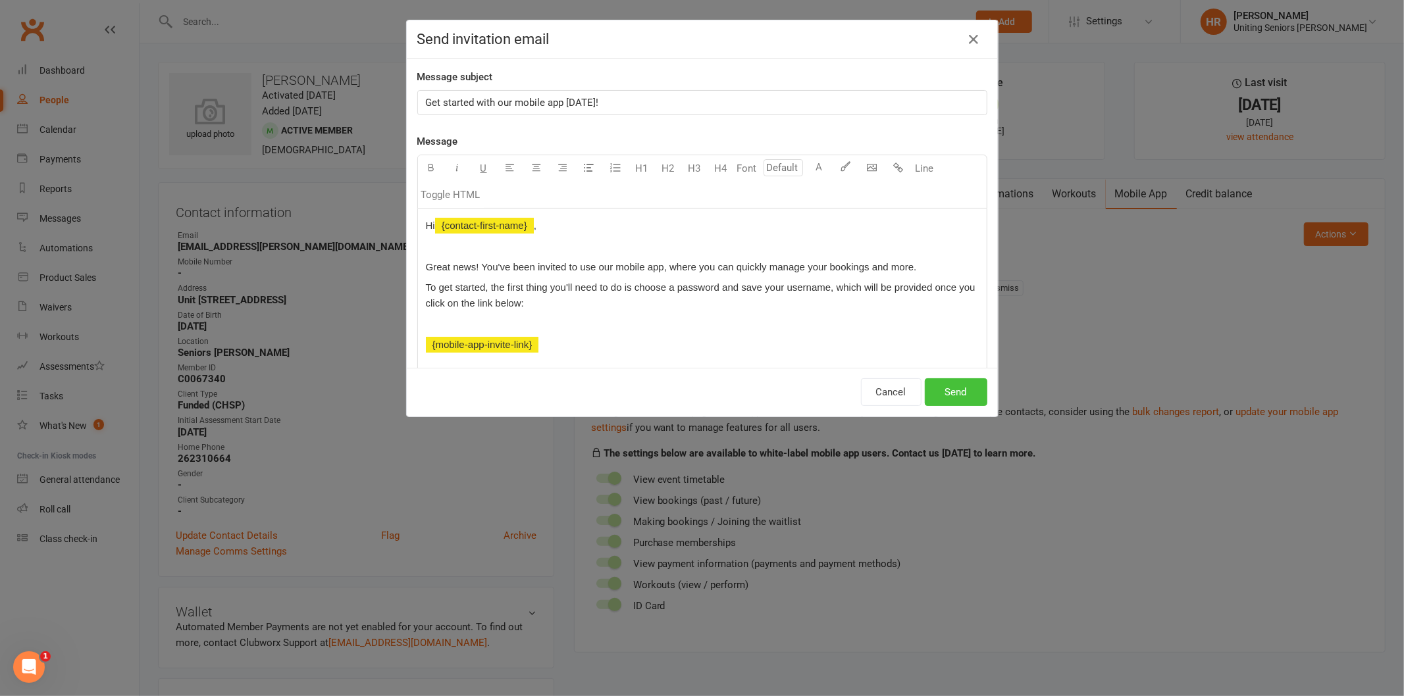
click at [941, 382] on button "Send" at bounding box center [956, 392] width 63 height 28
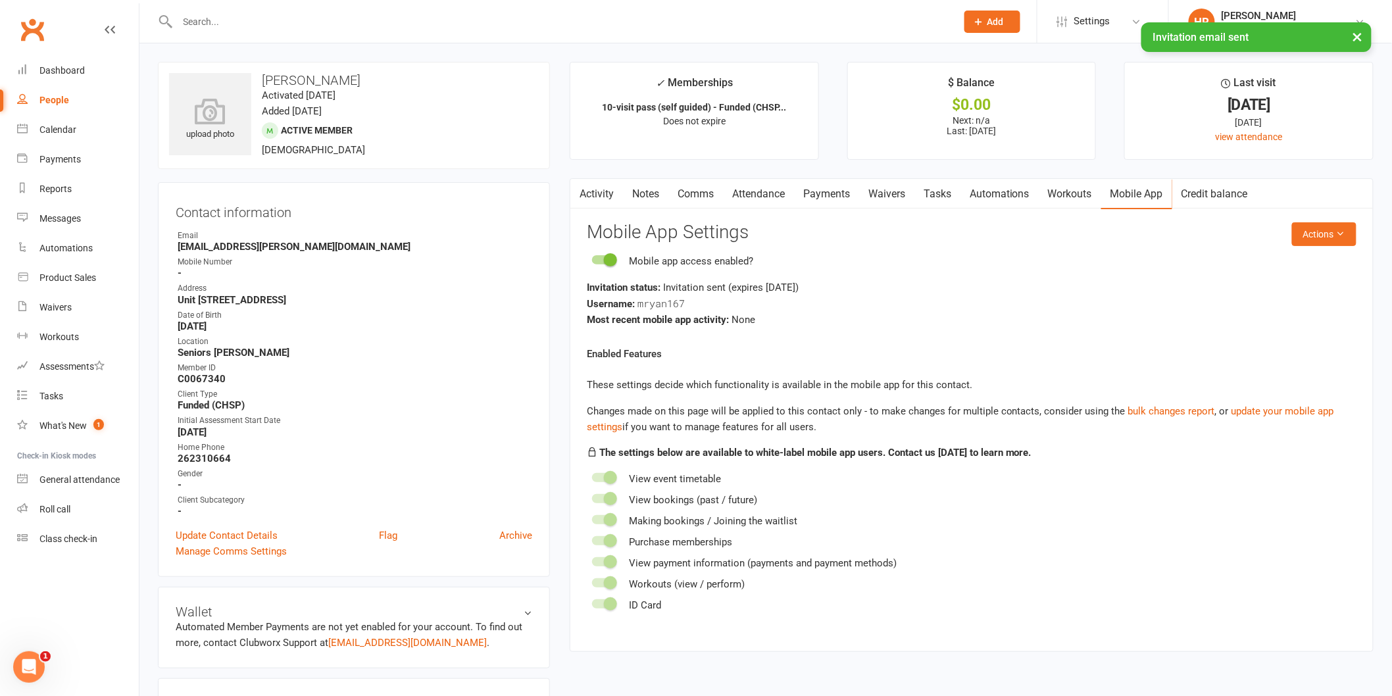
click at [597, 188] on link "Activity" at bounding box center [597, 194] width 53 height 30
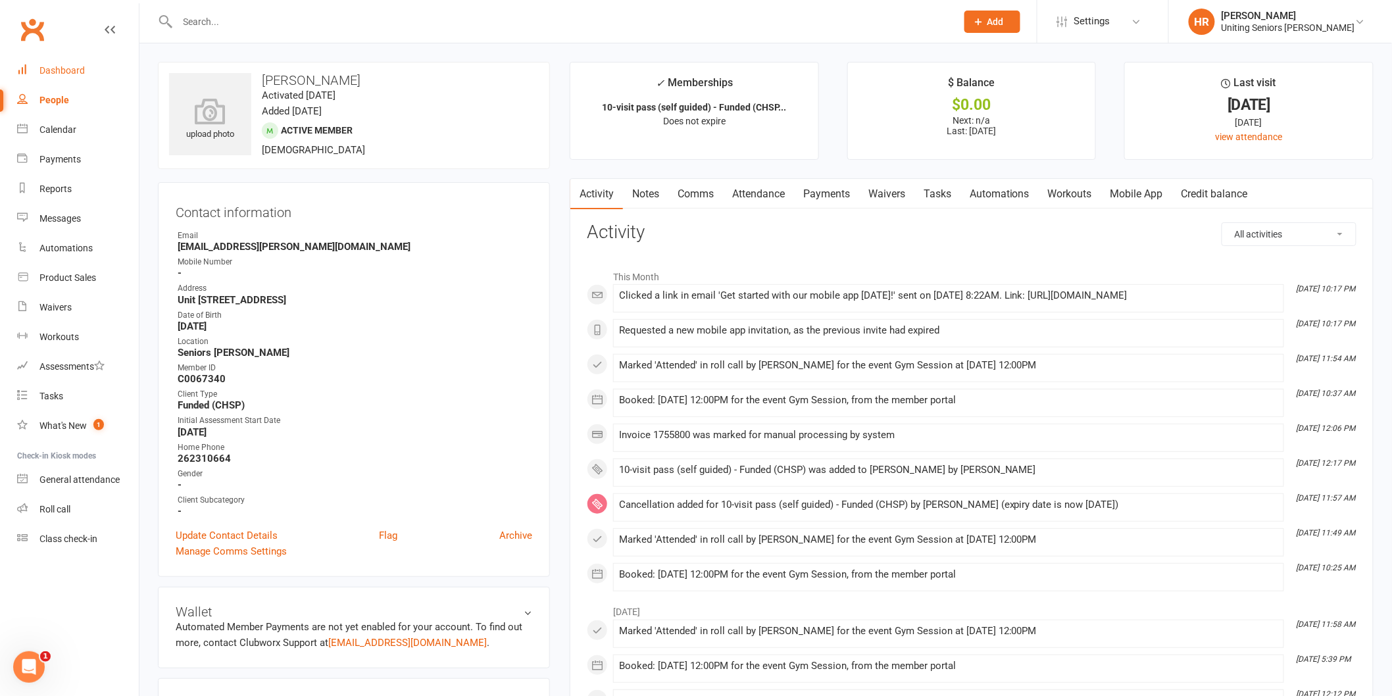
click at [84, 66] on link "Dashboard" at bounding box center [78, 71] width 122 height 30
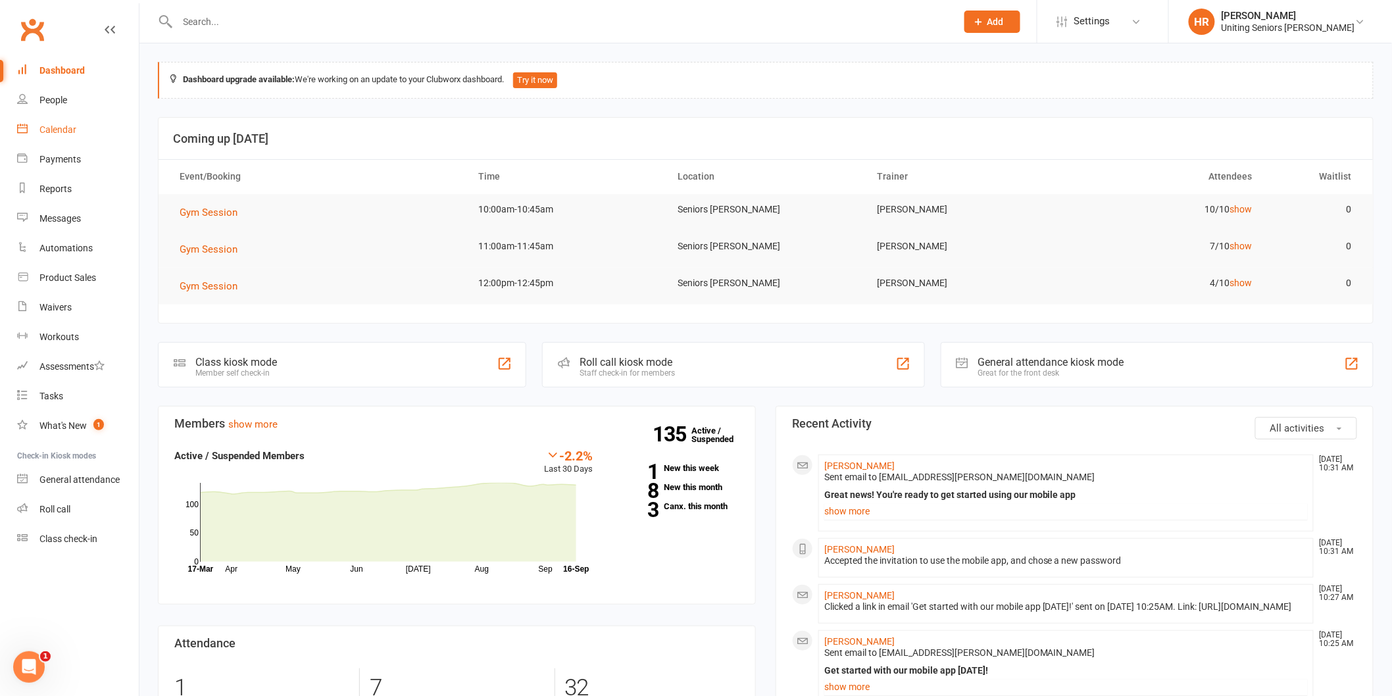
click at [41, 121] on link "Calendar" at bounding box center [78, 130] width 122 height 30
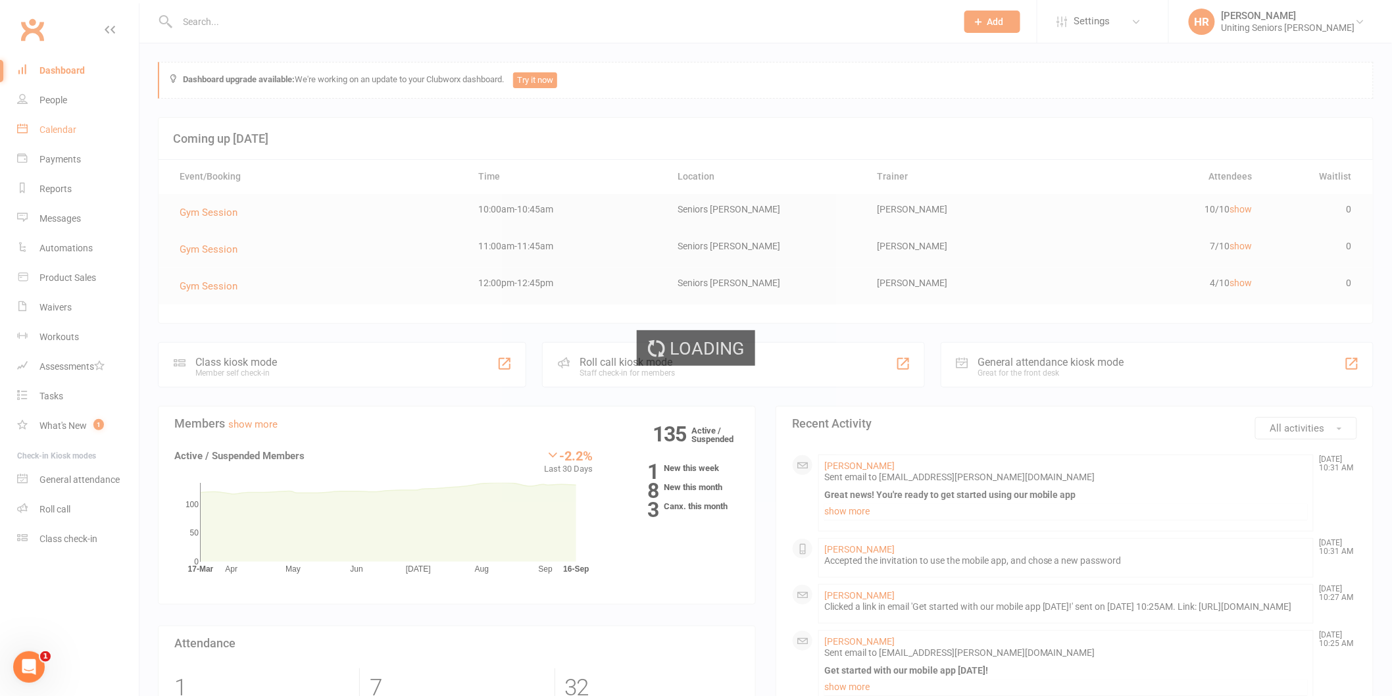
scroll to position [511, 0]
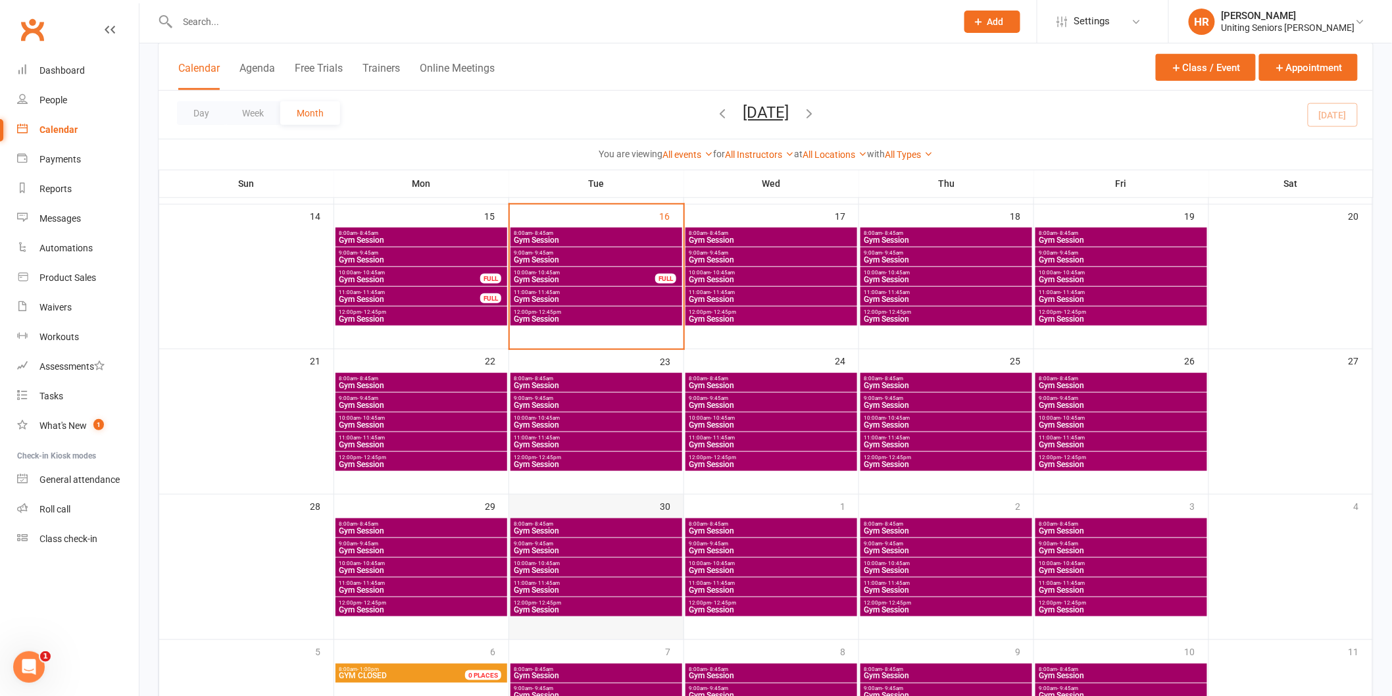
scroll to position [496, 0]
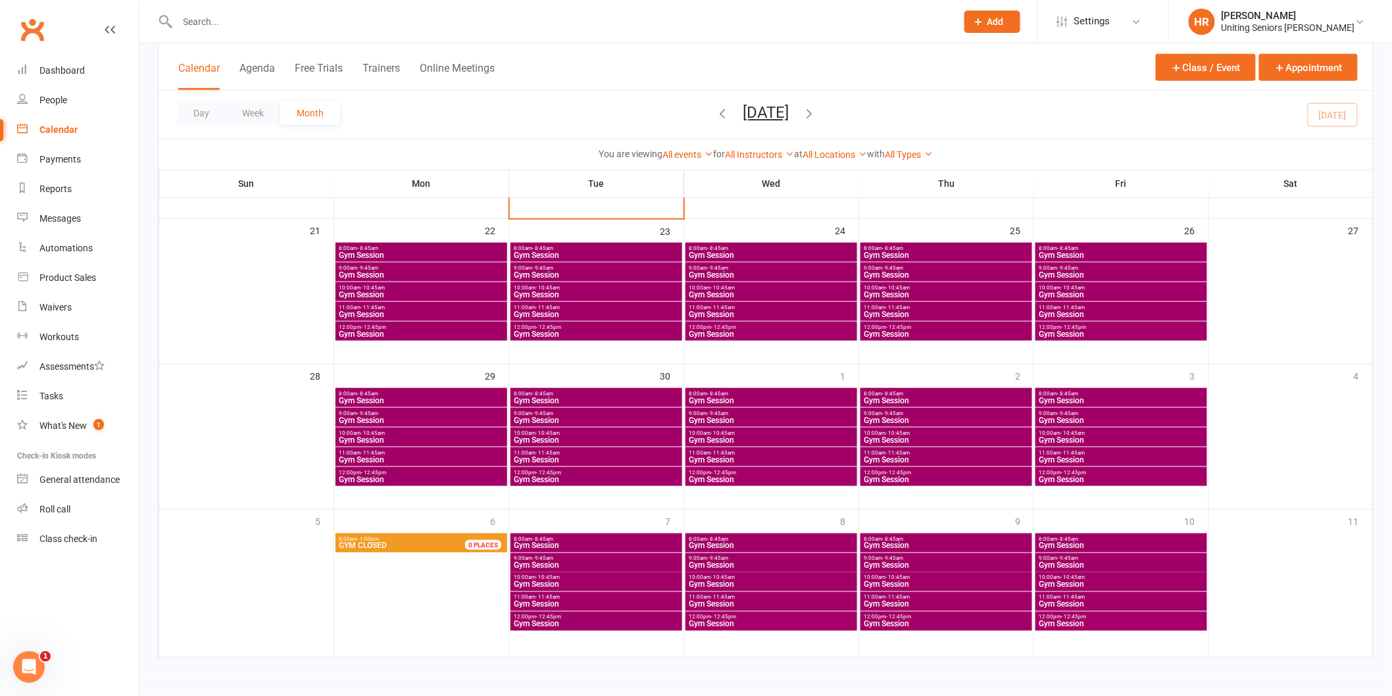
click at [543, 417] on span "Gym Session" at bounding box center [596, 421] width 166 height 8
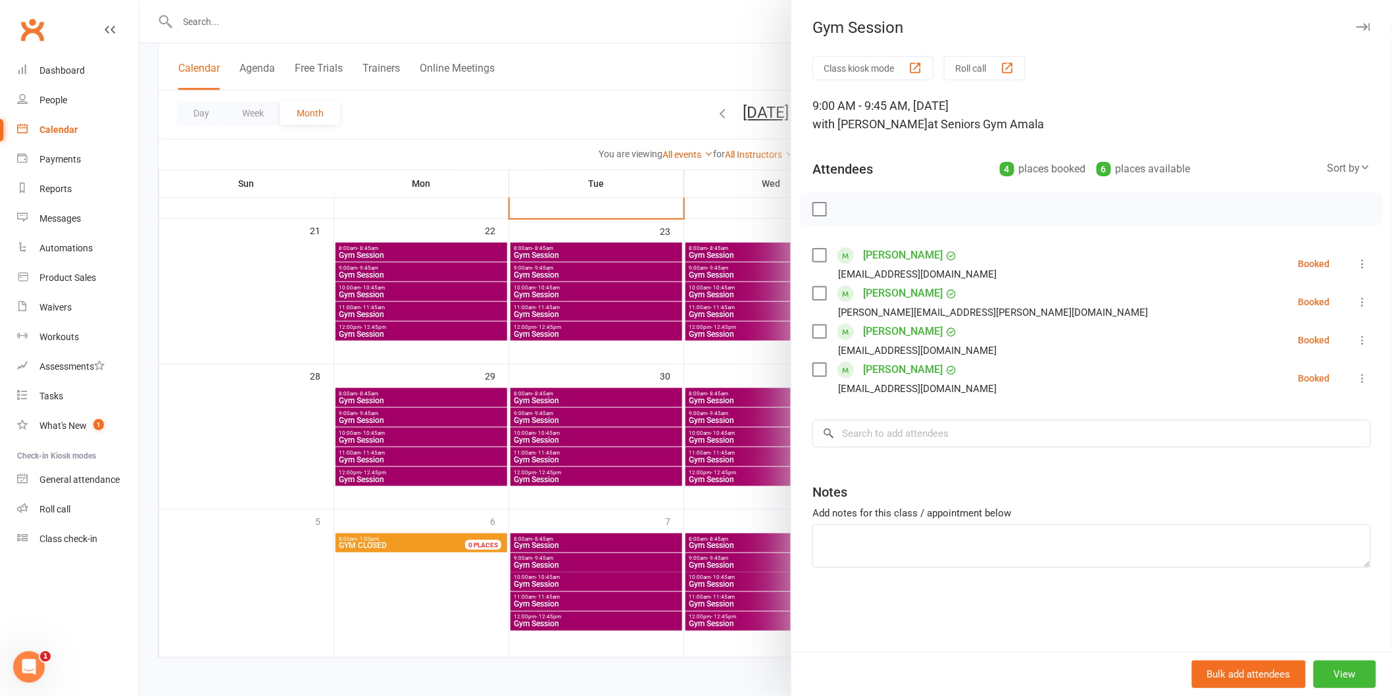
click at [543, 415] on div at bounding box center [766, 348] width 1253 height 696
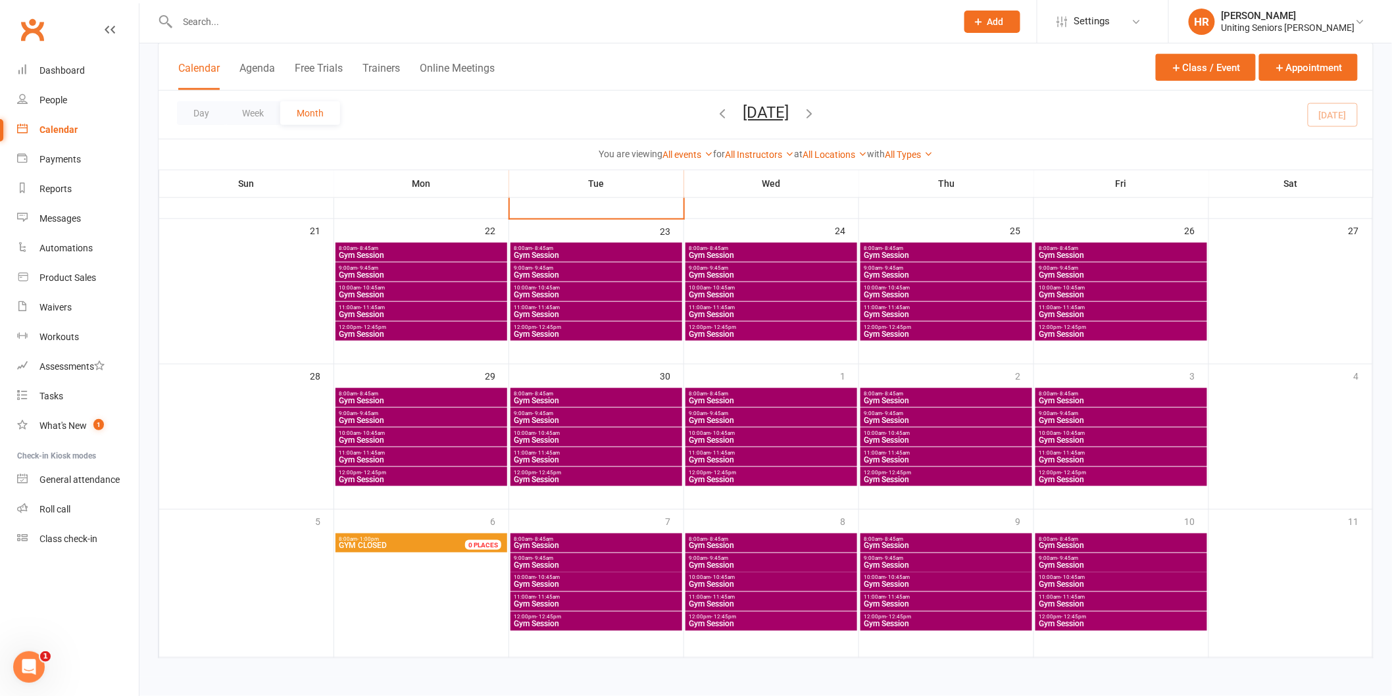
click at [544, 428] on div "10:00am - 10:45am Gym Session" at bounding box center [597, 437] width 172 height 19
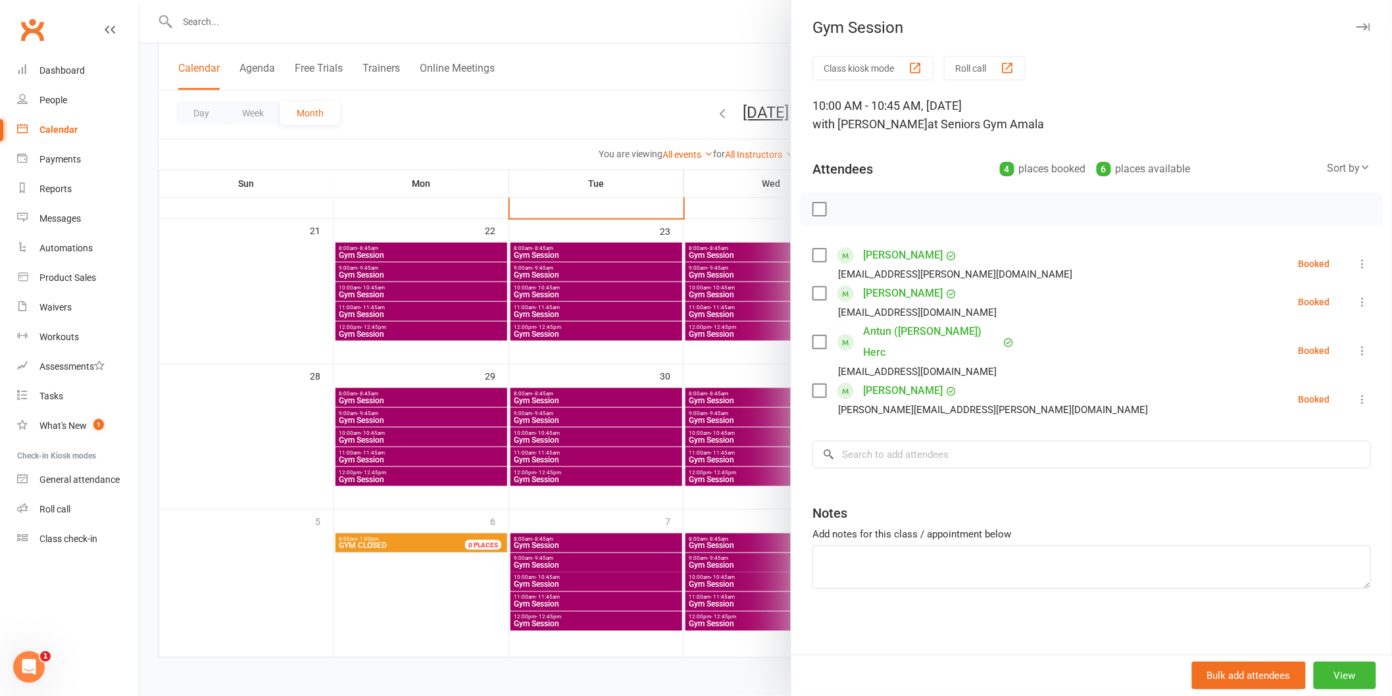
click at [544, 428] on div at bounding box center [766, 348] width 1253 height 696
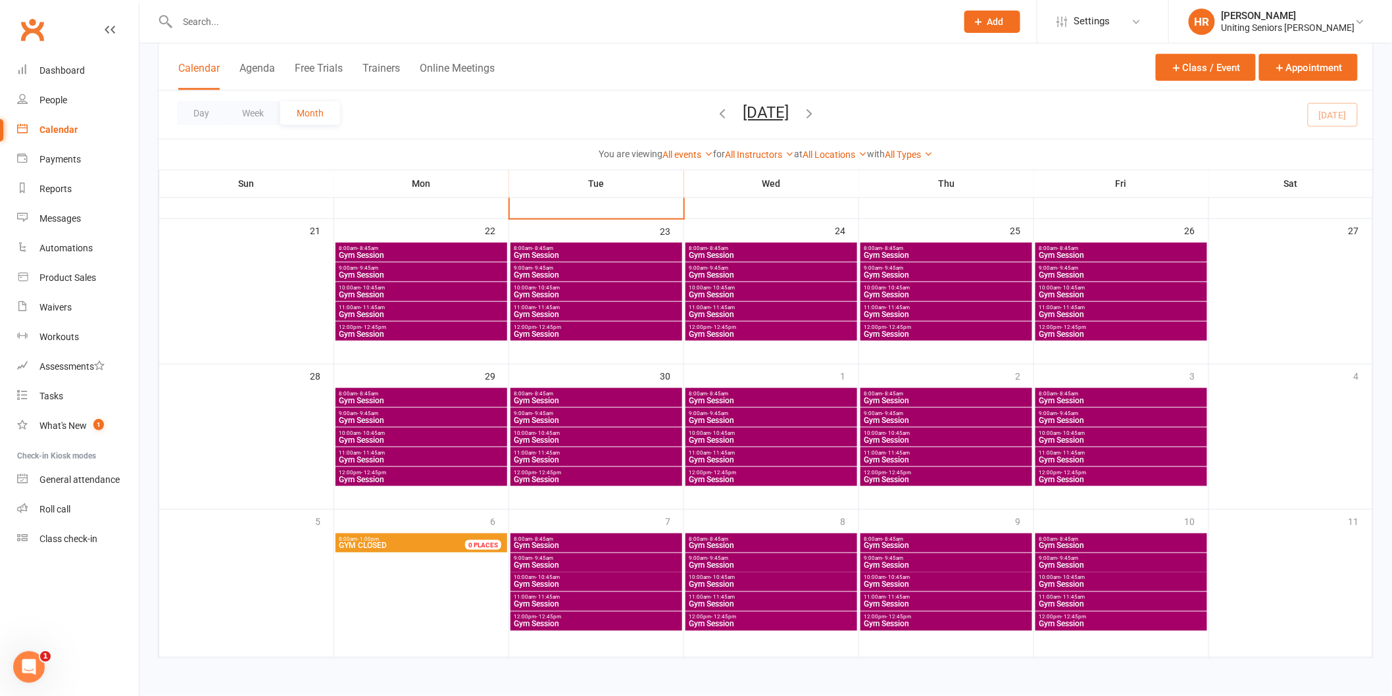
click at [582, 271] on span "Gym Session" at bounding box center [596, 275] width 166 height 8
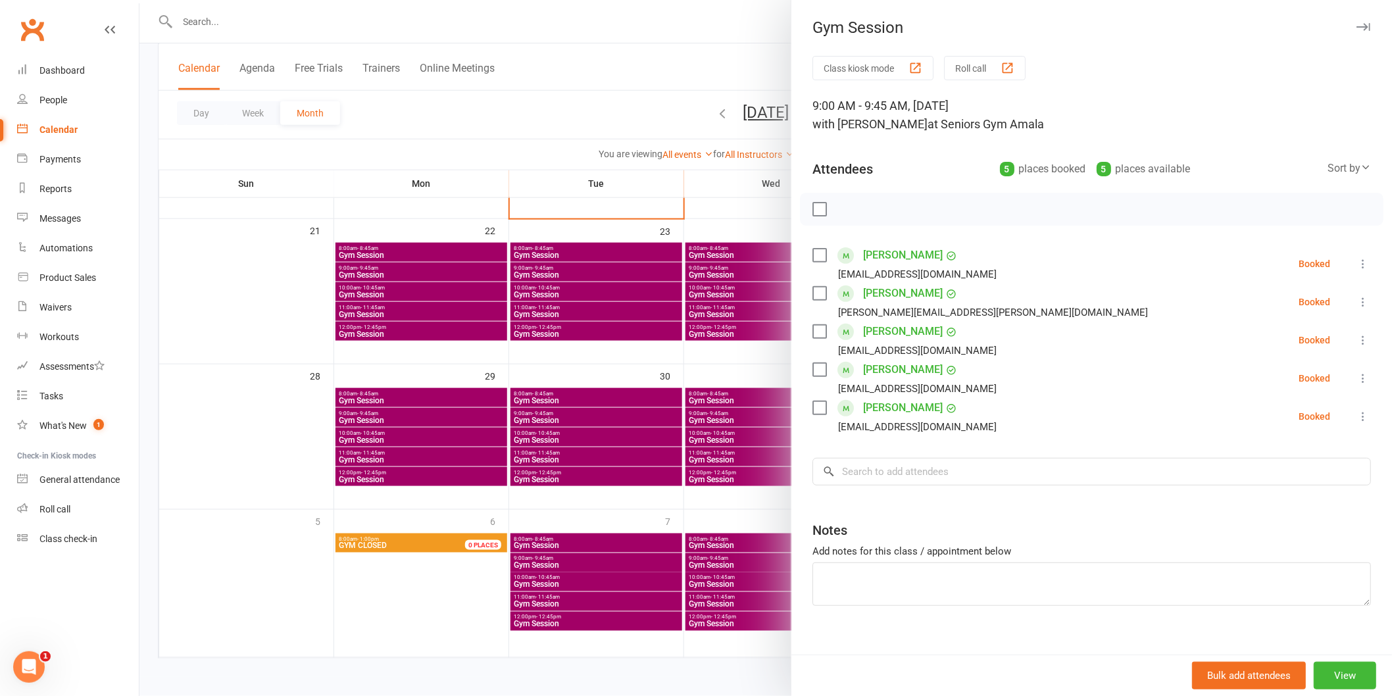
click at [582, 270] on div at bounding box center [766, 348] width 1253 height 696
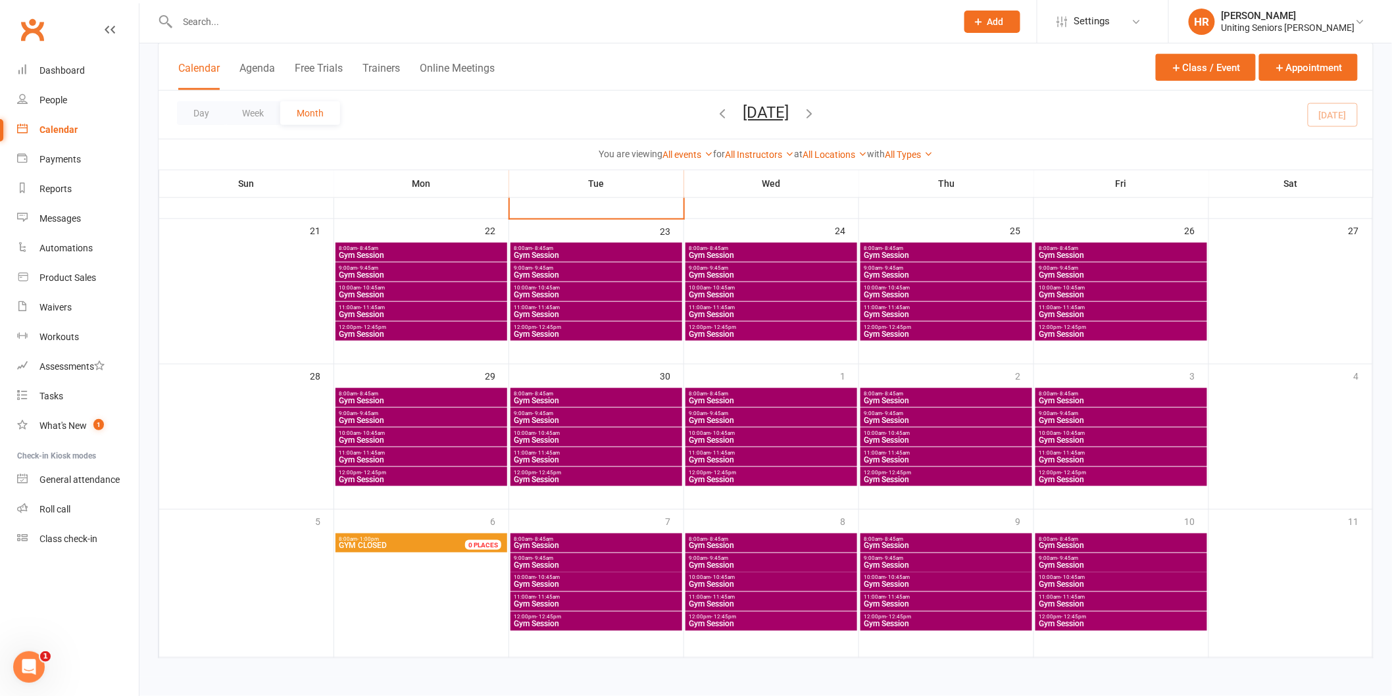
click at [575, 285] on span "10:00am - 10:45am" at bounding box center [596, 288] width 166 height 6
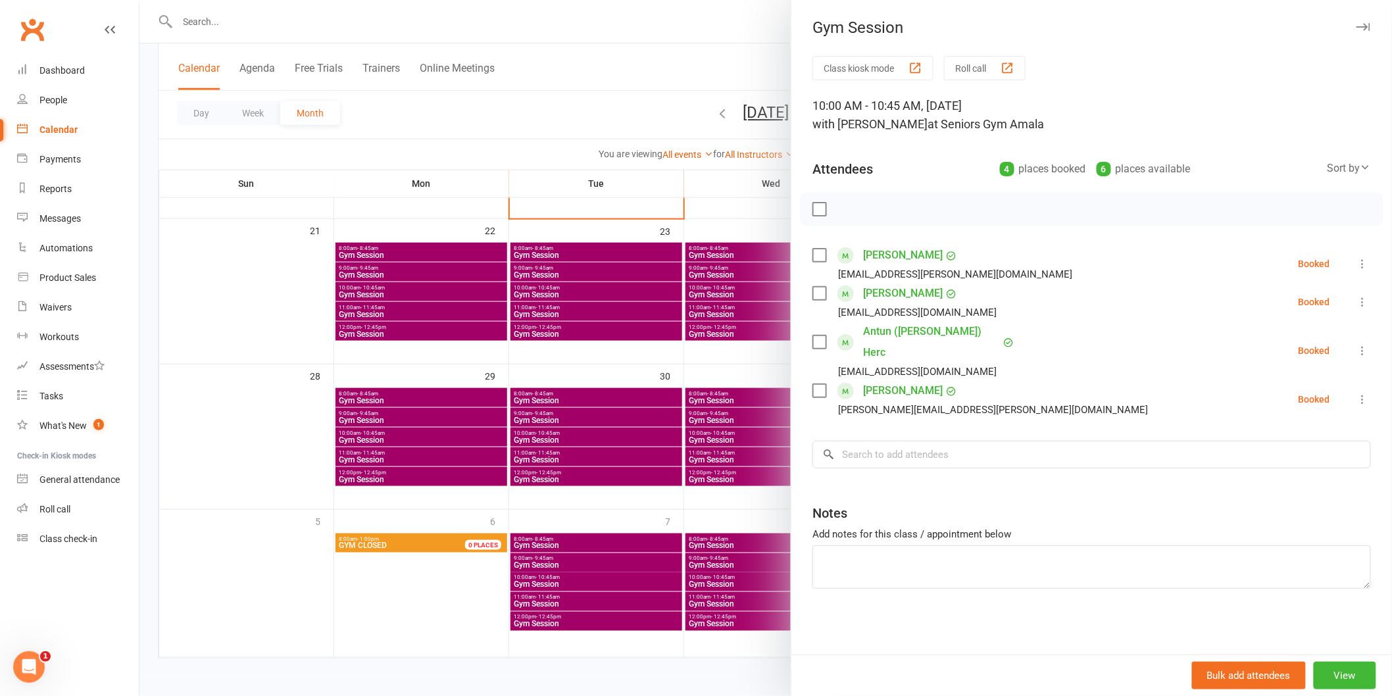
click at [575, 285] on div at bounding box center [766, 348] width 1253 height 696
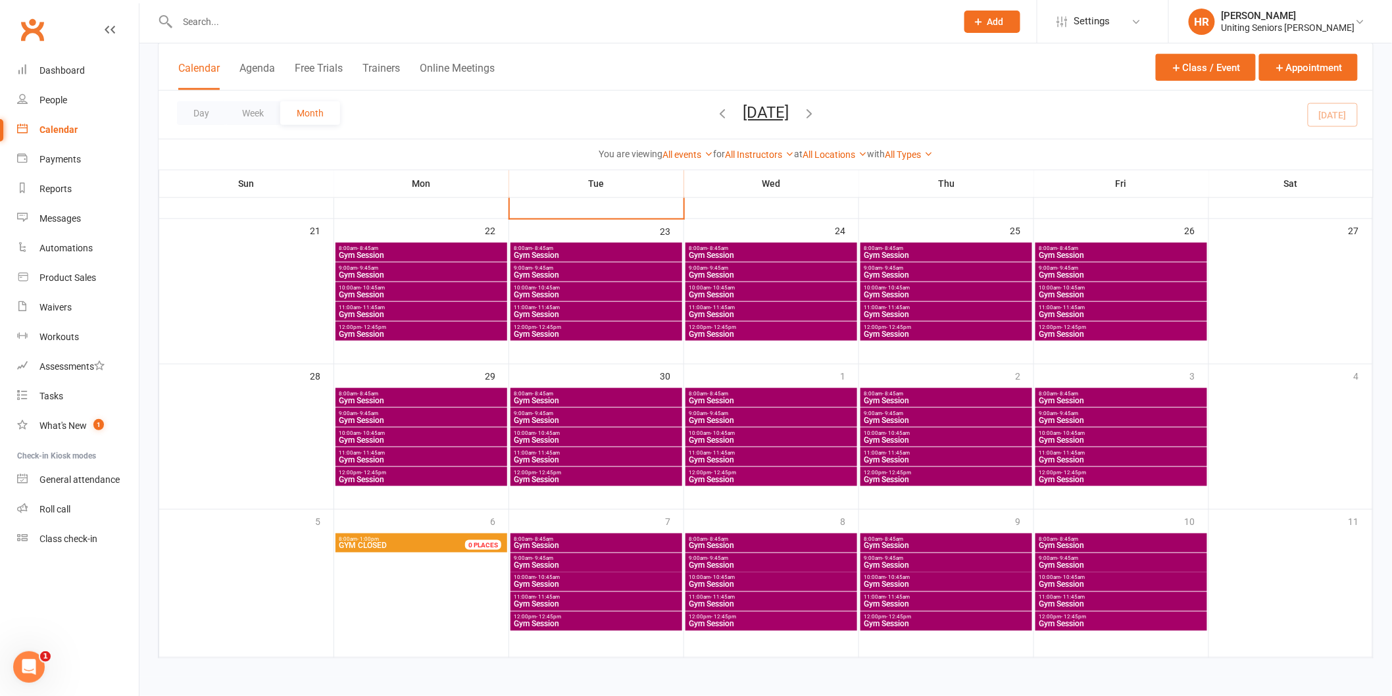
scroll to position [350, 0]
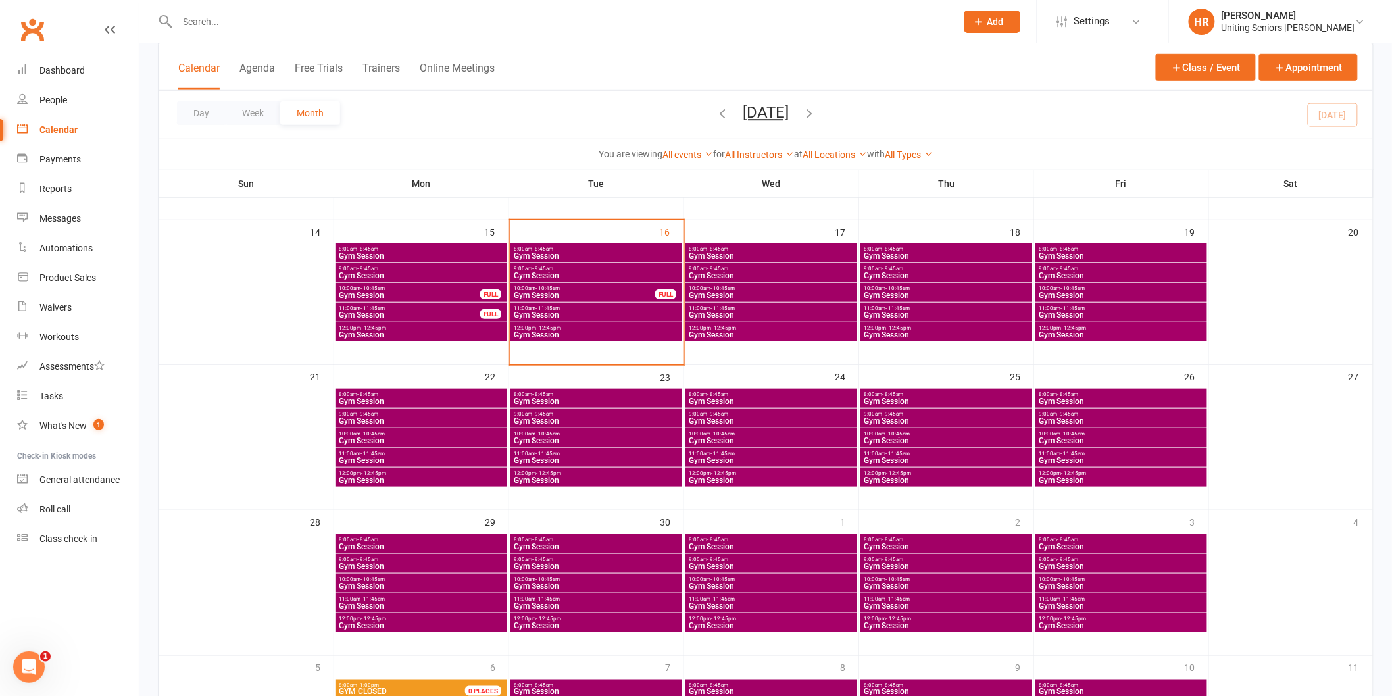
click at [555, 431] on span "- 10:45am" at bounding box center [548, 434] width 24 height 6
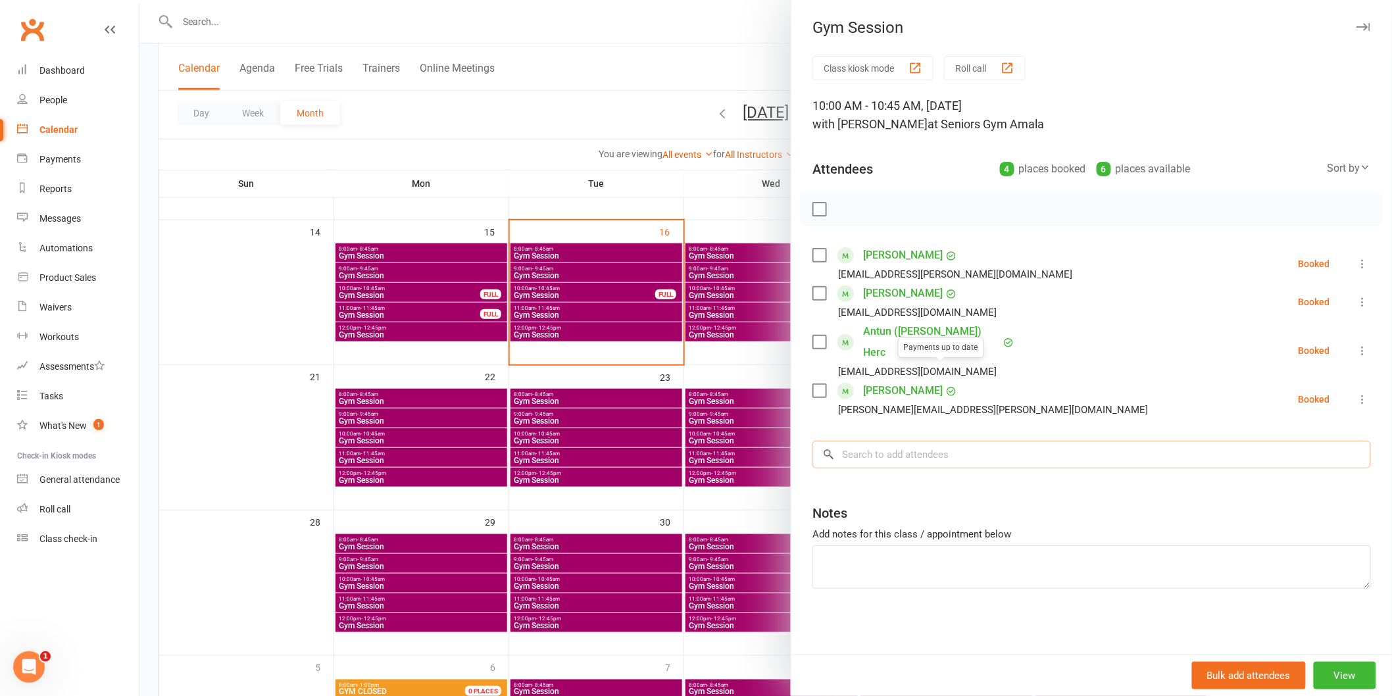
click at [915, 441] on input "search" at bounding box center [1092, 455] width 559 height 28
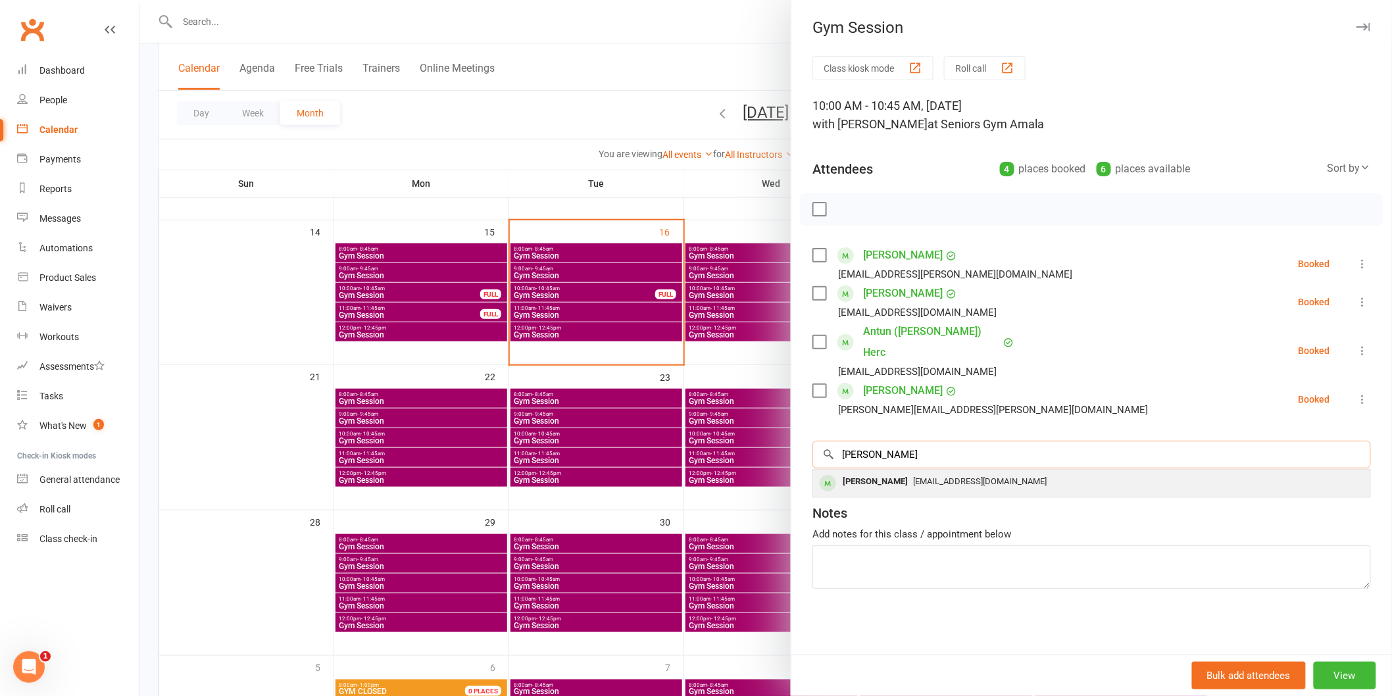
type input "lowe"
click at [913, 476] on span "rlowe927@iinet.net.au" at bounding box center [980, 481] width 134 height 10
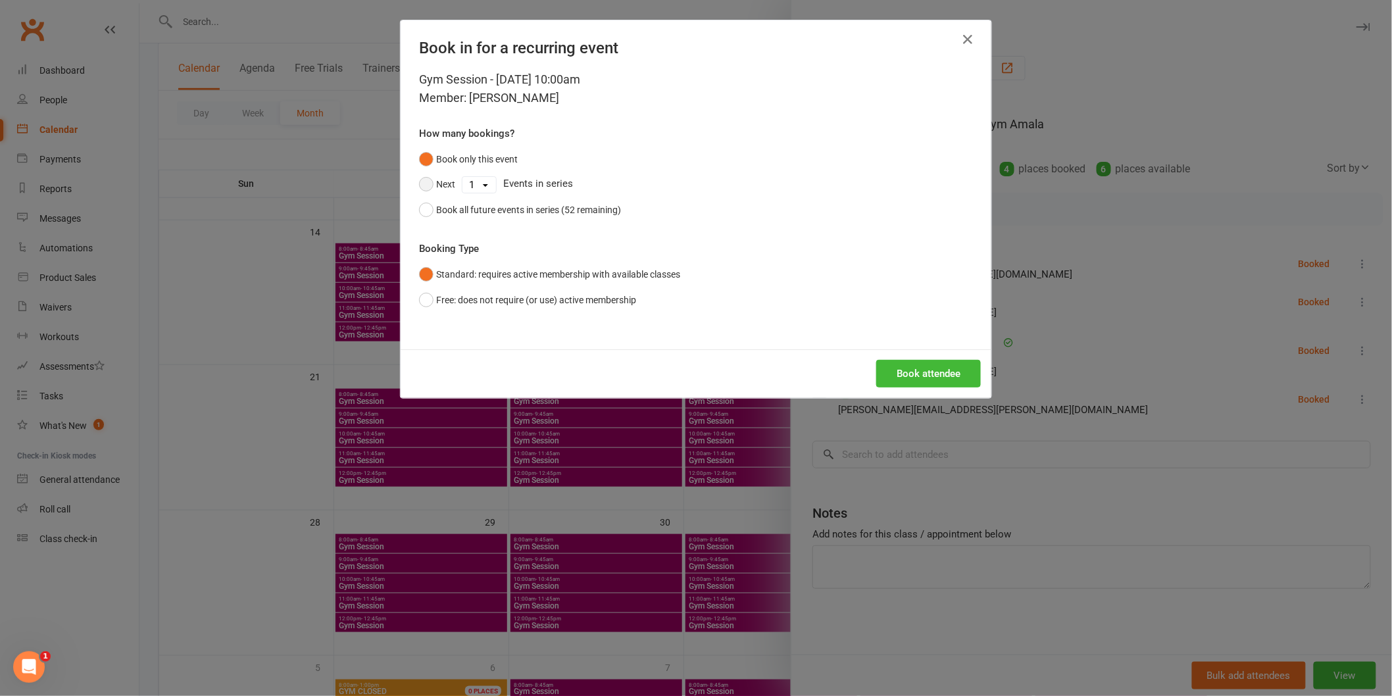
click at [443, 180] on button "Next" at bounding box center [437, 184] width 36 height 25
click at [468, 178] on select "1 2 3 4 5 6 7 8 9 10 11 12 13 14 15 16 17 18 19 20 21 22 23 24 25 26 27 28 29 3…" at bounding box center [480, 185] width 34 height 16
select select "1"
click at [463, 177] on select "1 2 3 4 5 6 7 8 9 10 11 12 13 14 15 16 17 18 19 20 21 22 23 24 25 26 27 28 29 3…" at bounding box center [480, 185] width 34 height 16
click at [985, 380] on div "Book attendee" at bounding box center [696, 373] width 591 height 49
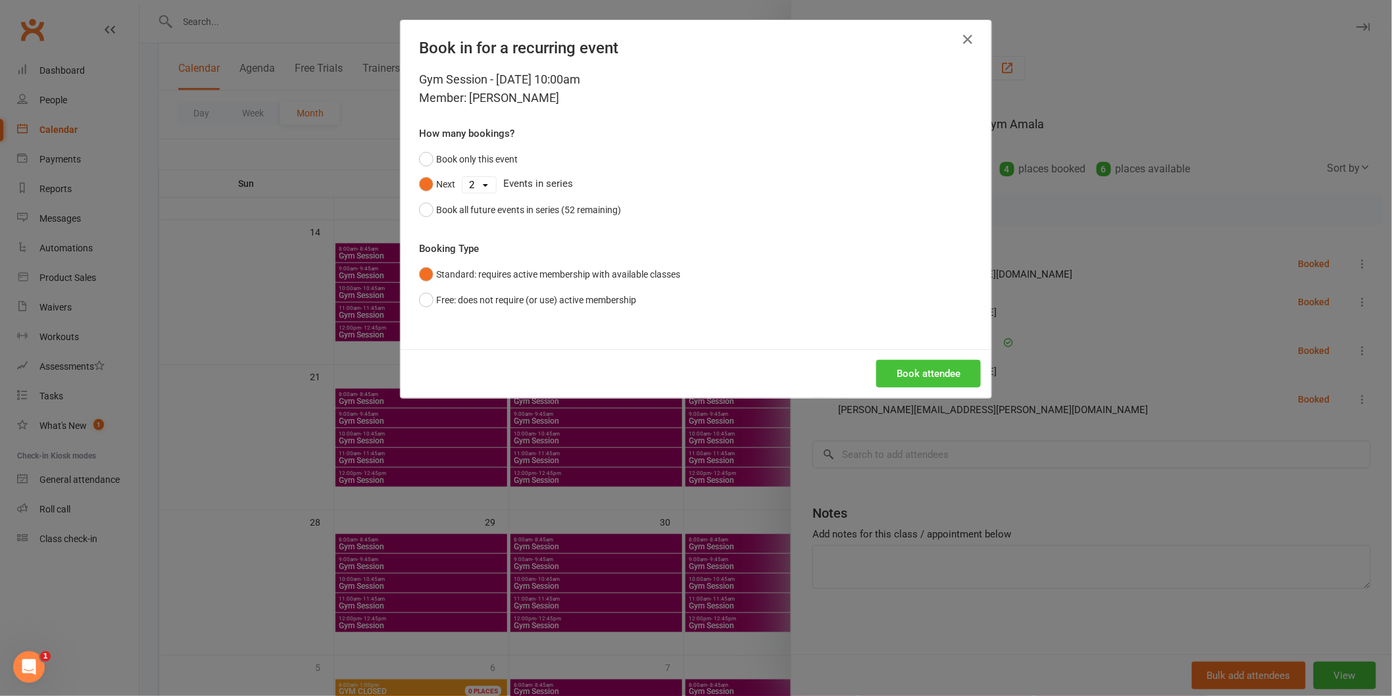
click at [958, 376] on button "Book attendee" at bounding box center [929, 374] width 105 height 28
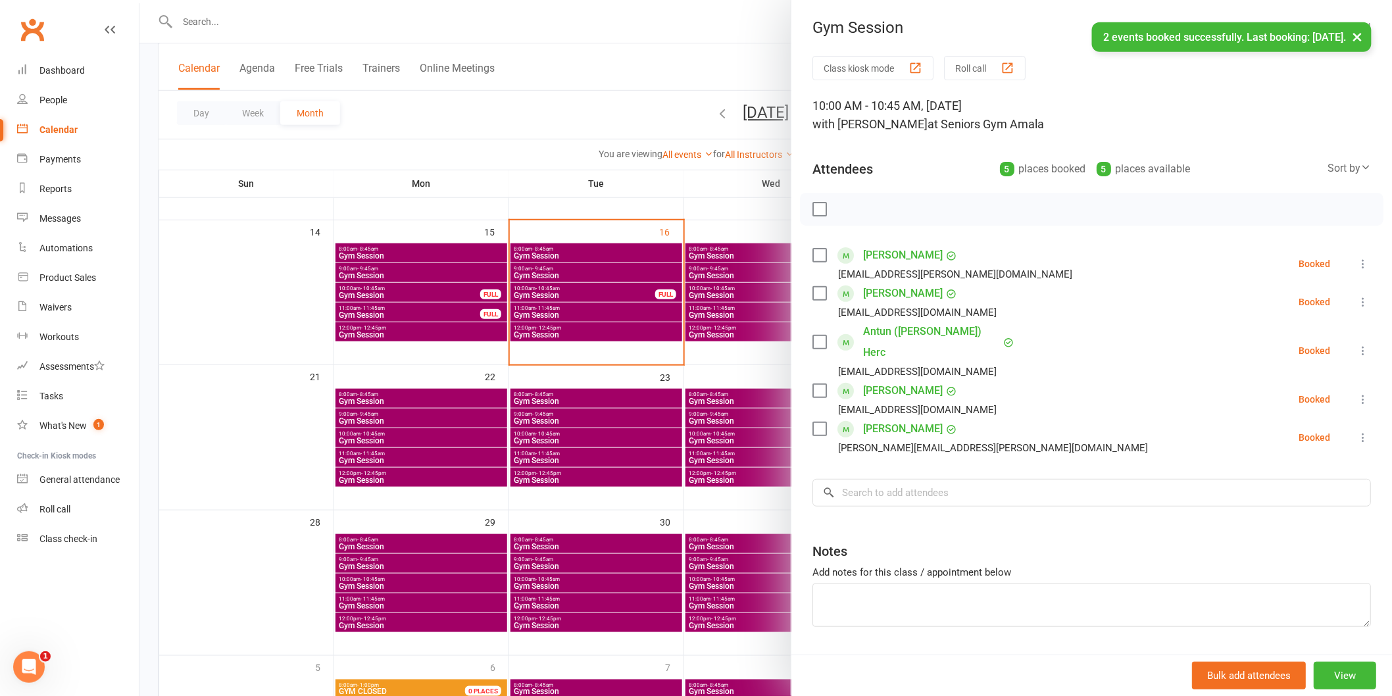
click at [576, 577] on div at bounding box center [766, 348] width 1253 height 696
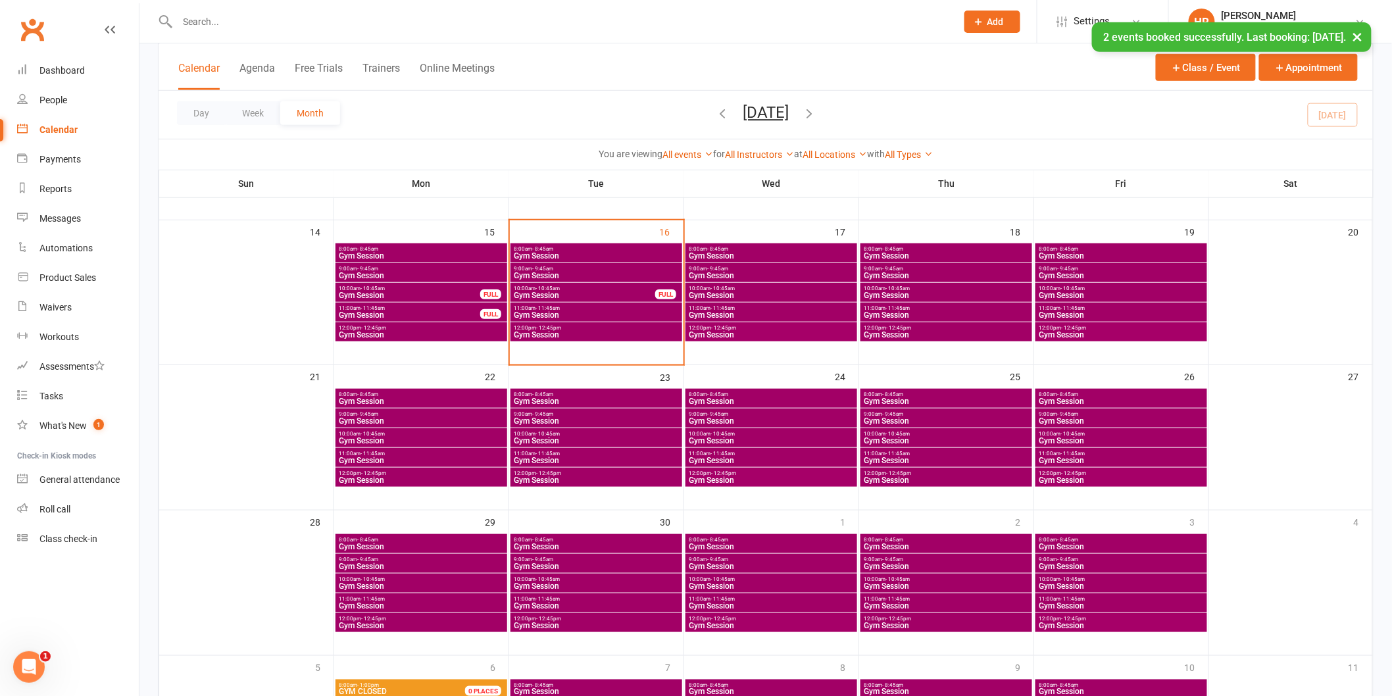
click at [576, 577] on span "10:00am - 10:45am" at bounding box center [596, 579] width 166 height 6
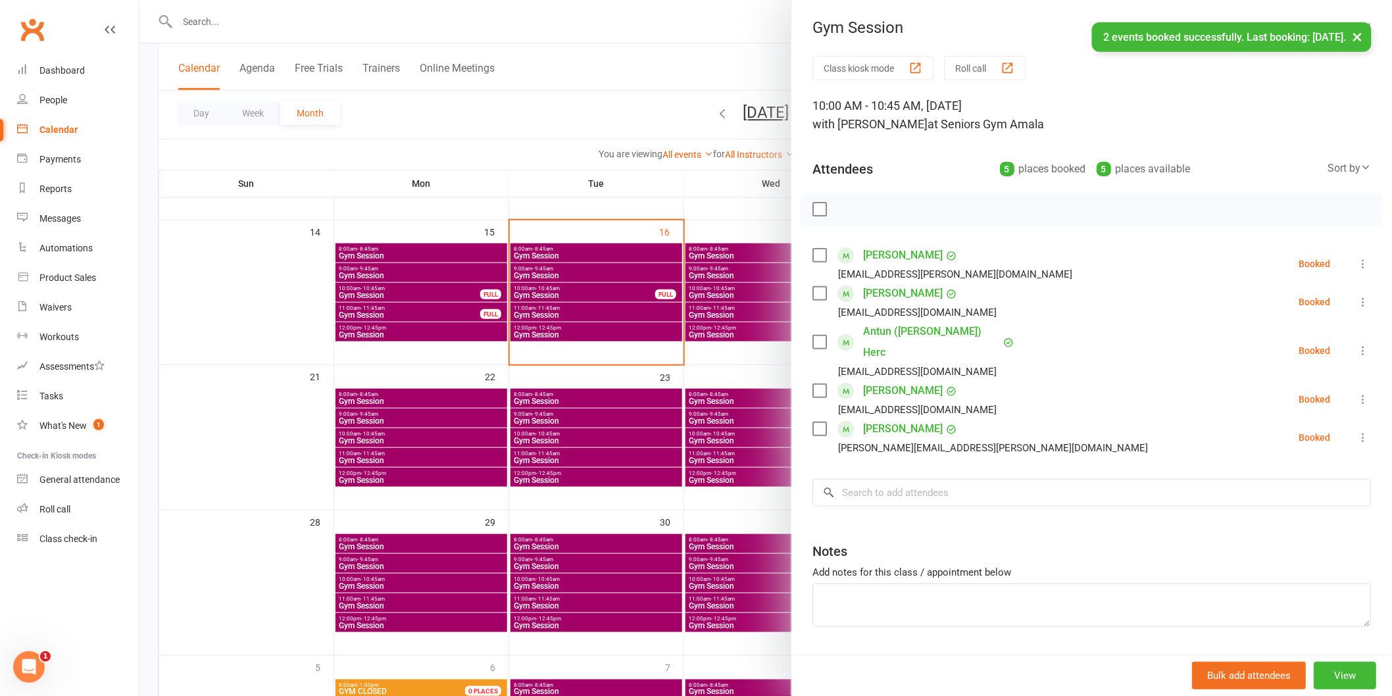
click at [576, 577] on div at bounding box center [766, 348] width 1253 height 696
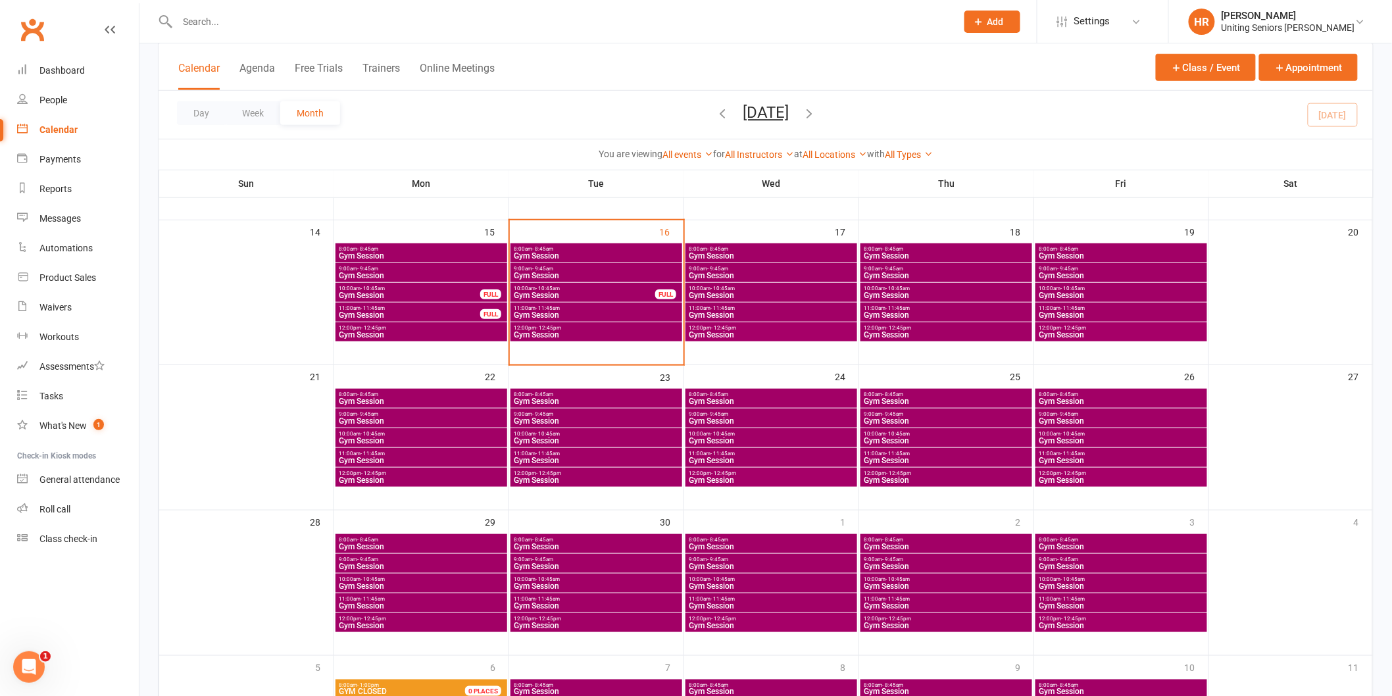
click at [910, 444] on span "Gym Session" at bounding box center [946, 441] width 166 height 8
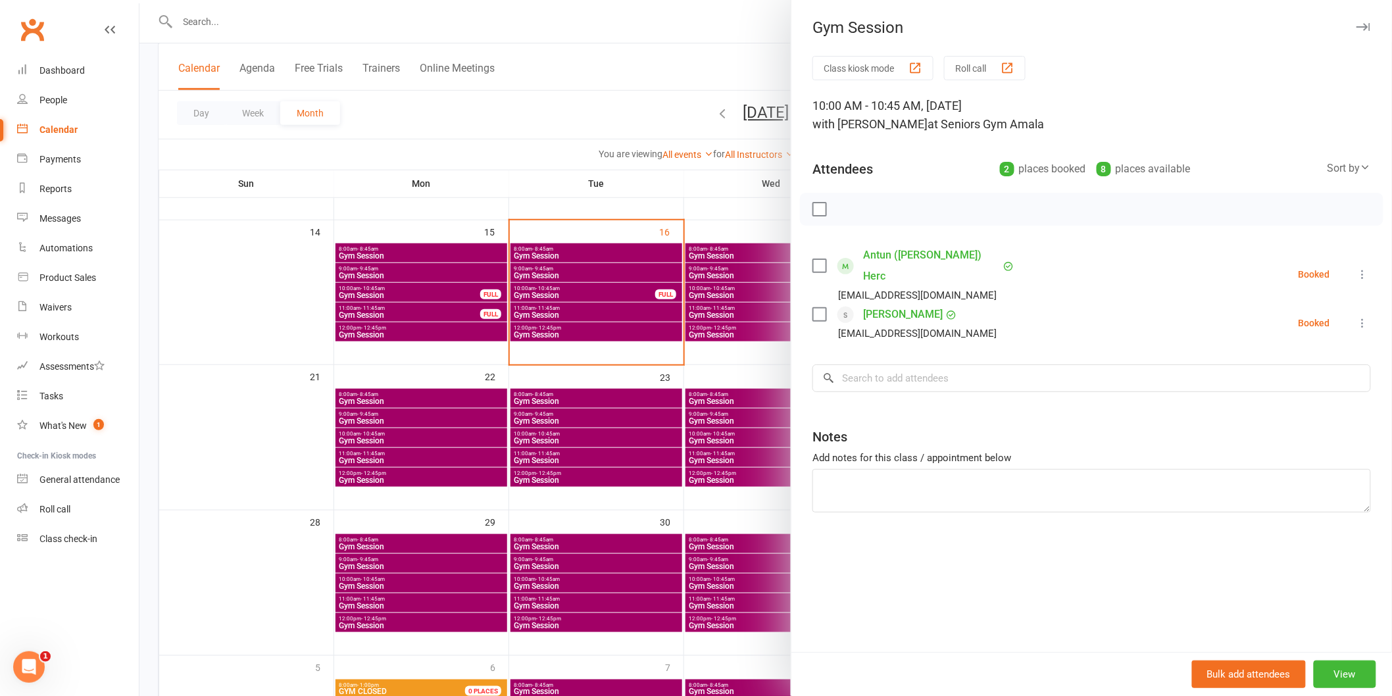
drag, startPoint x: 682, startPoint y: 444, endPoint x: 880, endPoint y: 405, distance: 201.9
click at [683, 444] on div at bounding box center [766, 348] width 1253 height 696
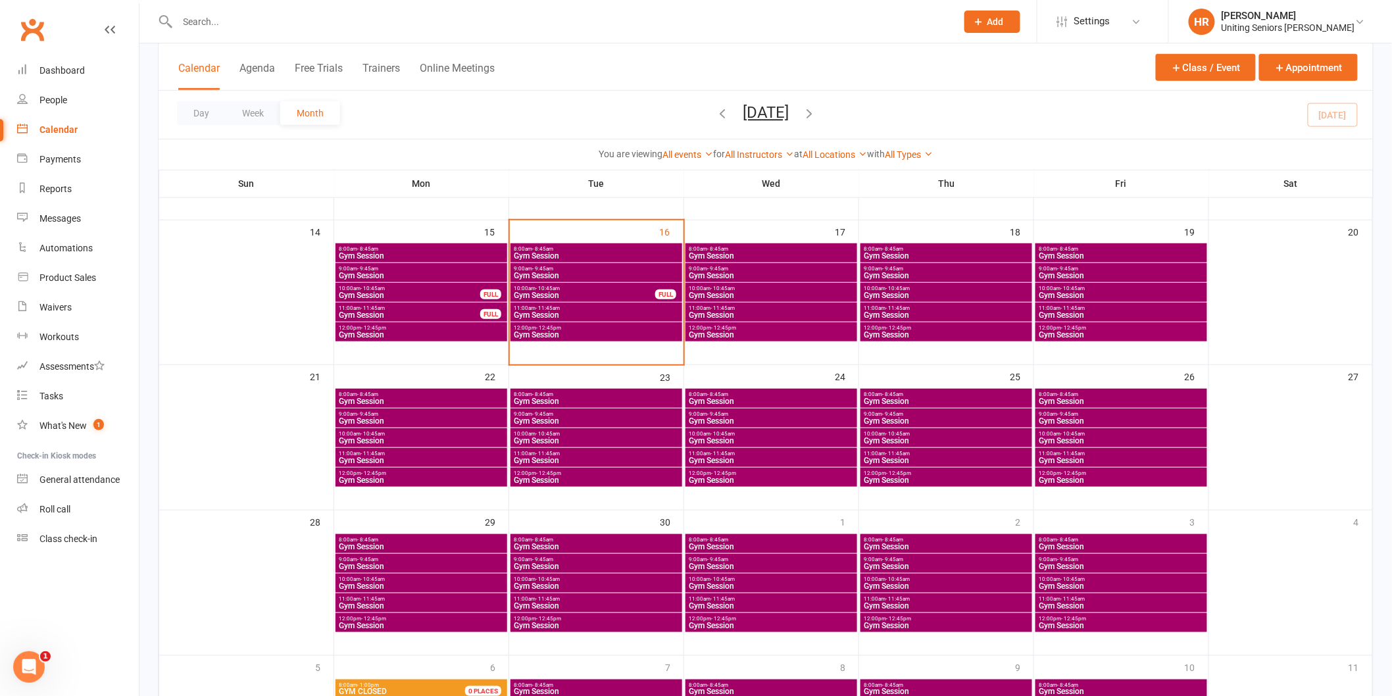
click at [903, 419] on span "Gym Session" at bounding box center [946, 421] width 166 height 8
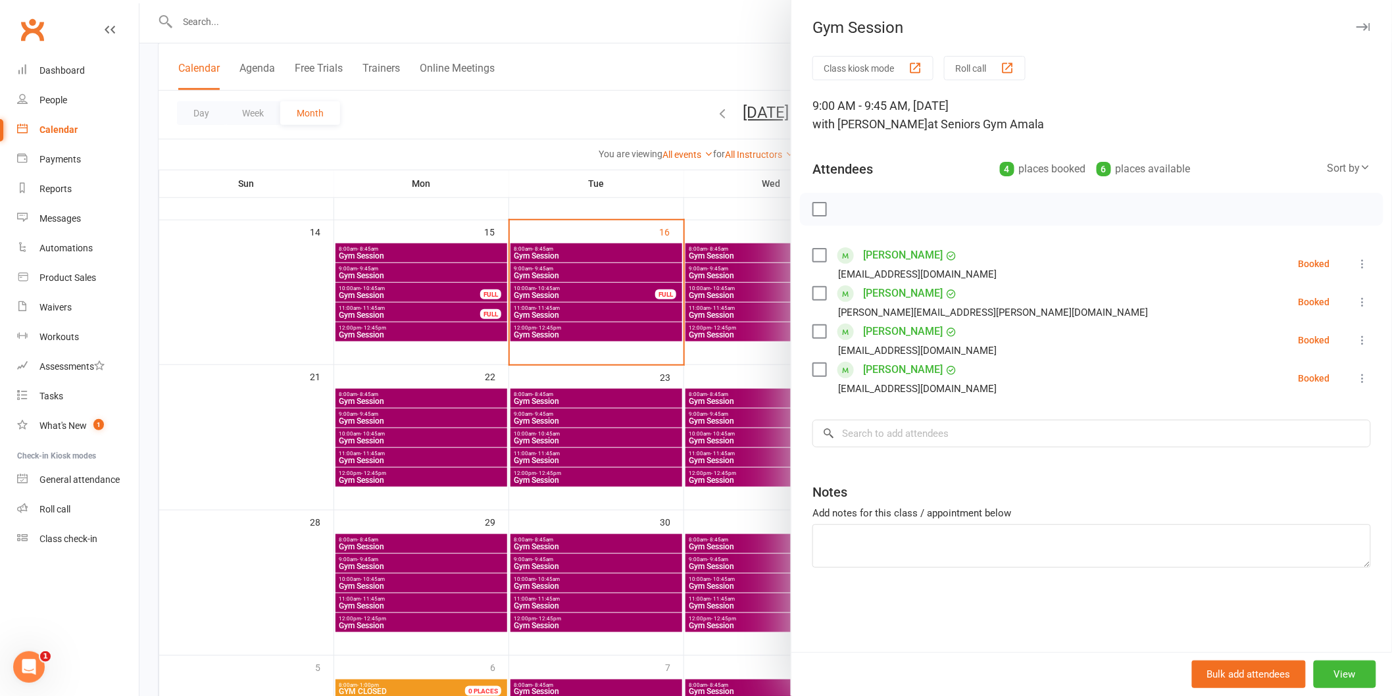
click at [630, 424] on div at bounding box center [766, 348] width 1253 height 696
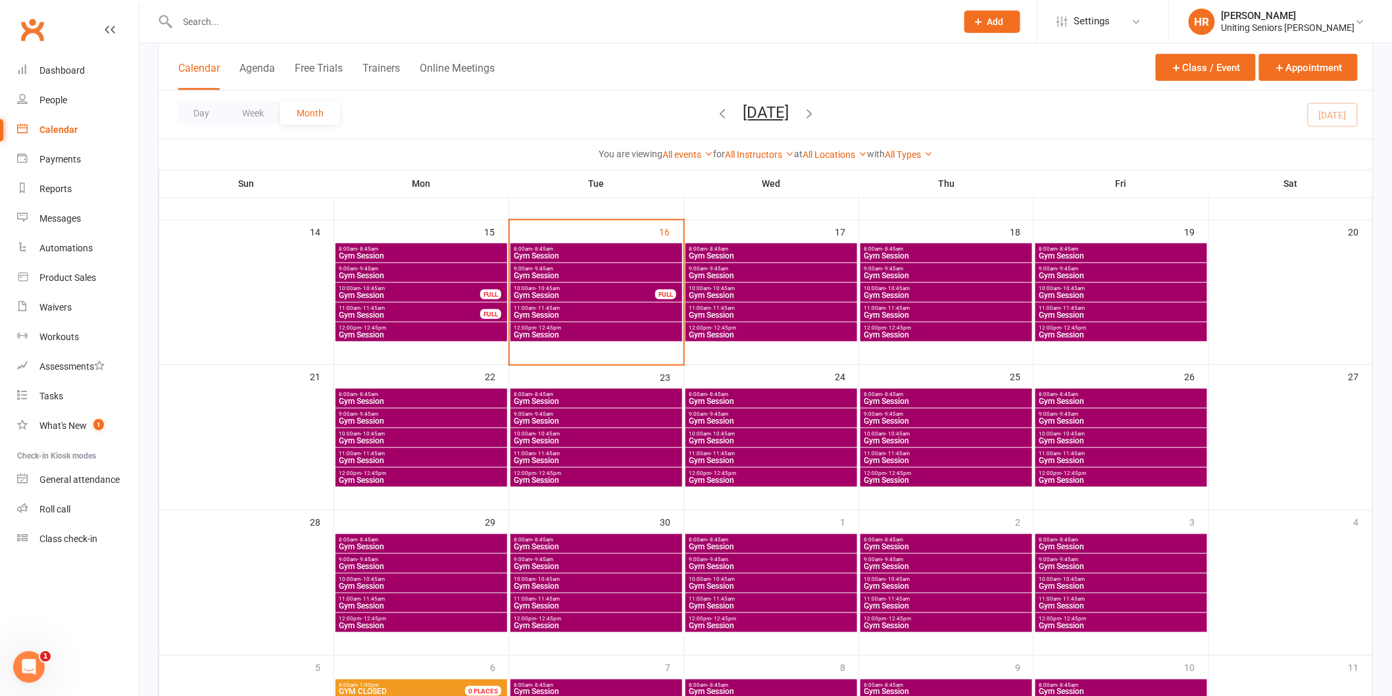
click at [882, 417] on span "Gym Session" at bounding box center [946, 421] width 166 height 8
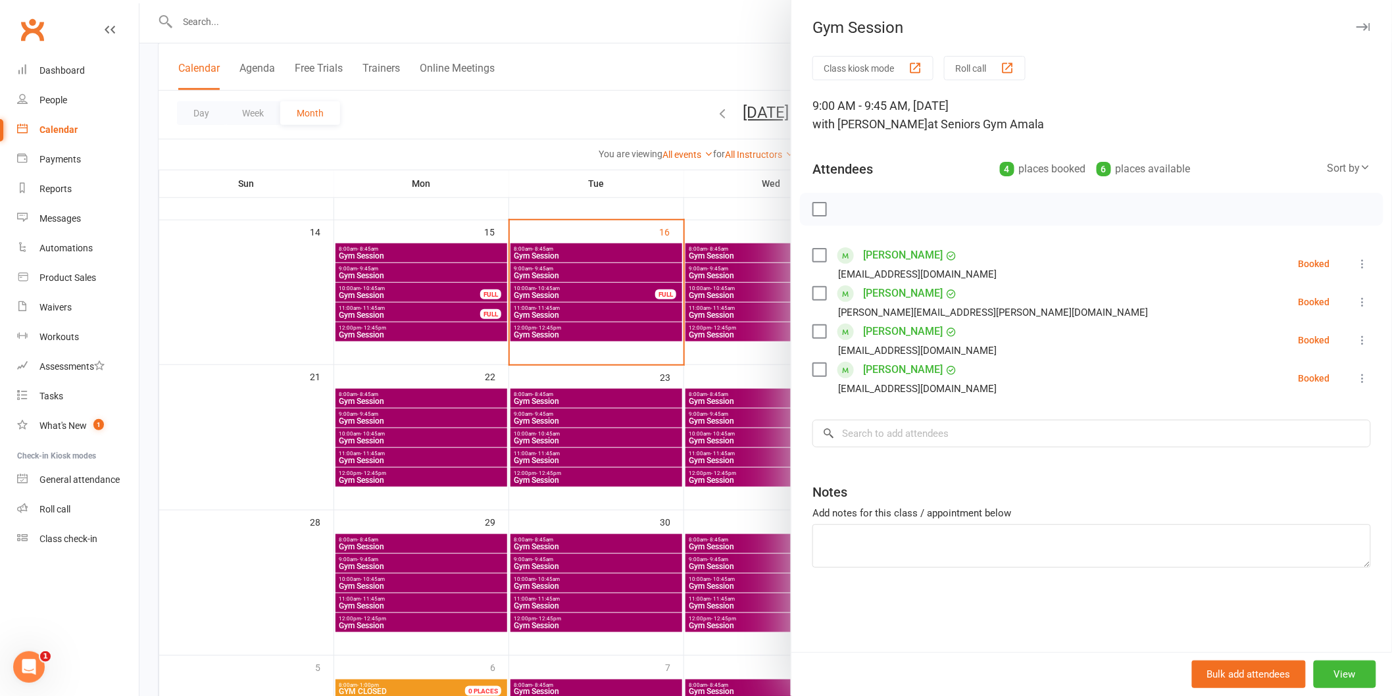
click at [878, 451] on div "Class kiosk mode Roll call 9:00 AM - 9:45 AM, Thursday, September, 25, 2025 wit…" at bounding box center [1092, 354] width 601 height 596
drag, startPoint x: 884, startPoint y: 438, endPoint x: 872, endPoint y: 438, distance: 11.9
click at [884, 438] on input "search" at bounding box center [1092, 434] width 559 height 28
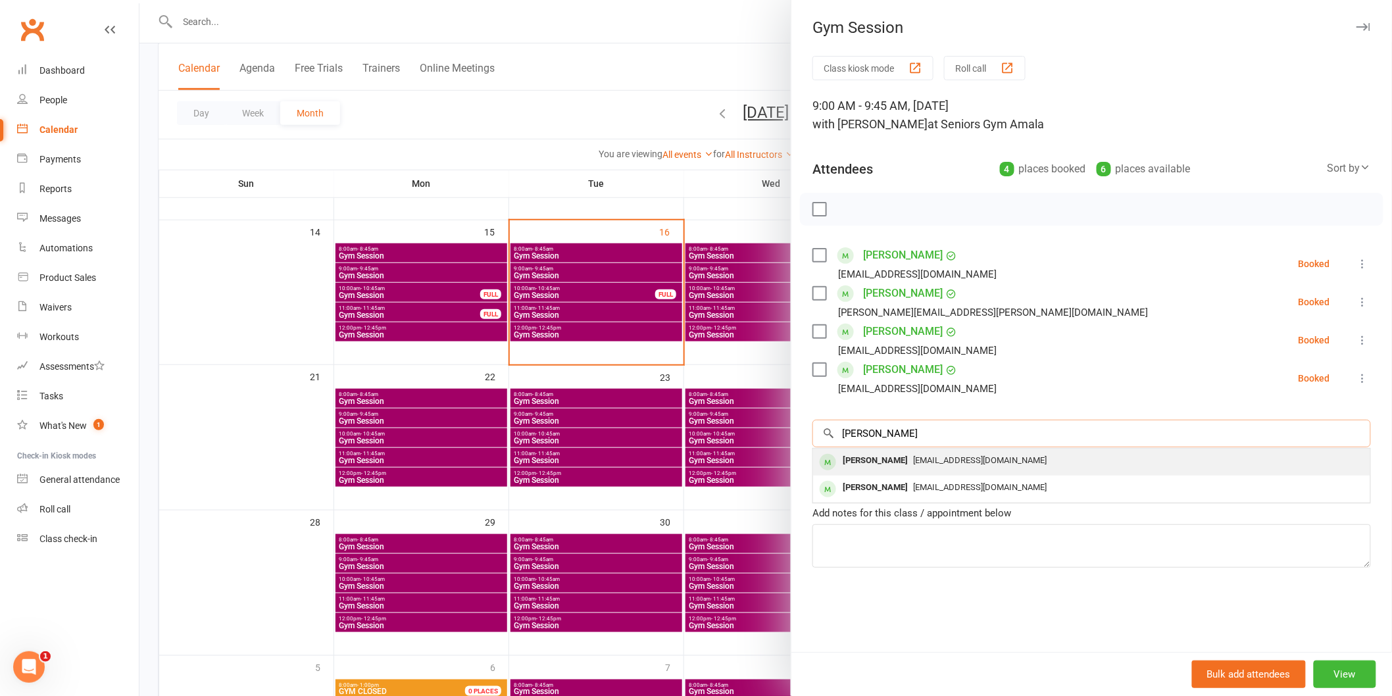
type input "ray lowe"
click at [884, 468] on div "rlowe927@iinet.net.au" at bounding box center [1092, 460] width 547 height 19
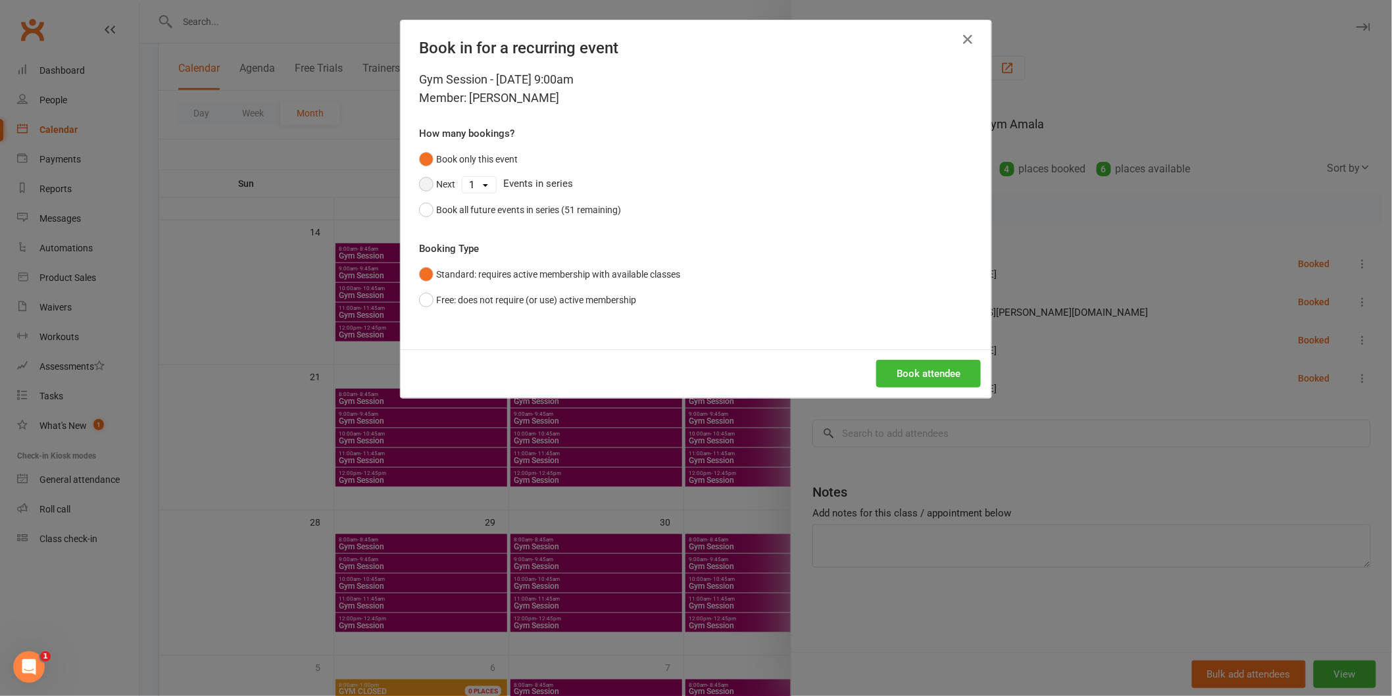
drag, startPoint x: 437, startPoint y: 186, endPoint x: 494, endPoint y: 185, distance: 57.3
click at [463, 186] on div "Next 1 2 3 4 5 6 7 8 9 10 11 12 13 14 15 16 17 18 19 20 21 22 23 24 25 26 27 28…" at bounding box center [696, 184] width 554 height 25
click at [494, 185] on div "Next 1 2 3 4 5 6 7 8 9 10 11 12 13 14 15 16 17 18 19 20 21 22 23 24 25 26 27 28…" at bounding box center [696, 184] width 554 height 25
click at [483, 186] on select "1 2 3 4 5 6 7 8 9 10 11 12 13 14 15 16 17 18 19 20 21 22 23 24 25 26 27 28 29 3…" at bounding box center [480, 185] width 34 height 16
select select "1"
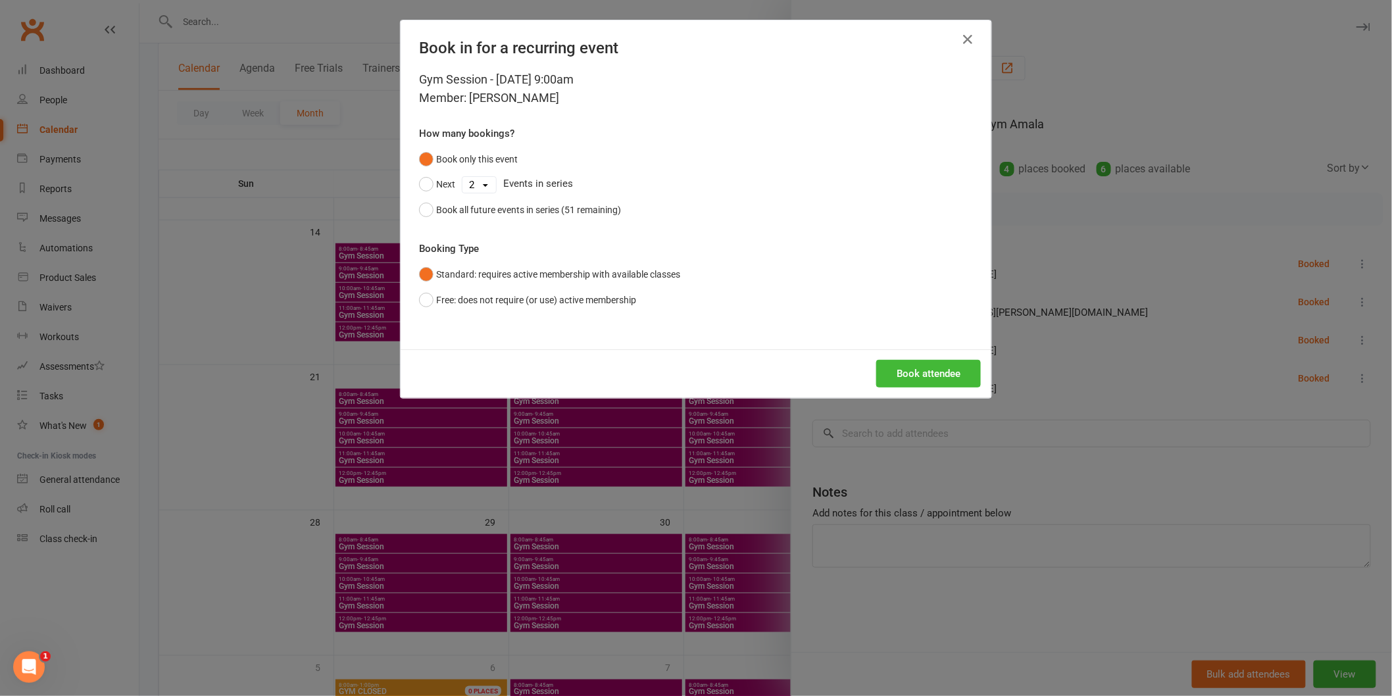
click at [463, 177] on select "1 2 3 4 5 6 7 8 9 10 11 12 13 14 15 16 17 18 19 20 21 22 23 24 25 26 27 28 29 3…" at bounding box center [480, 185] width 34 height 16
click at [942, 385] on button "Book attendee" at bounding box center [929, 374] width 105 height 28
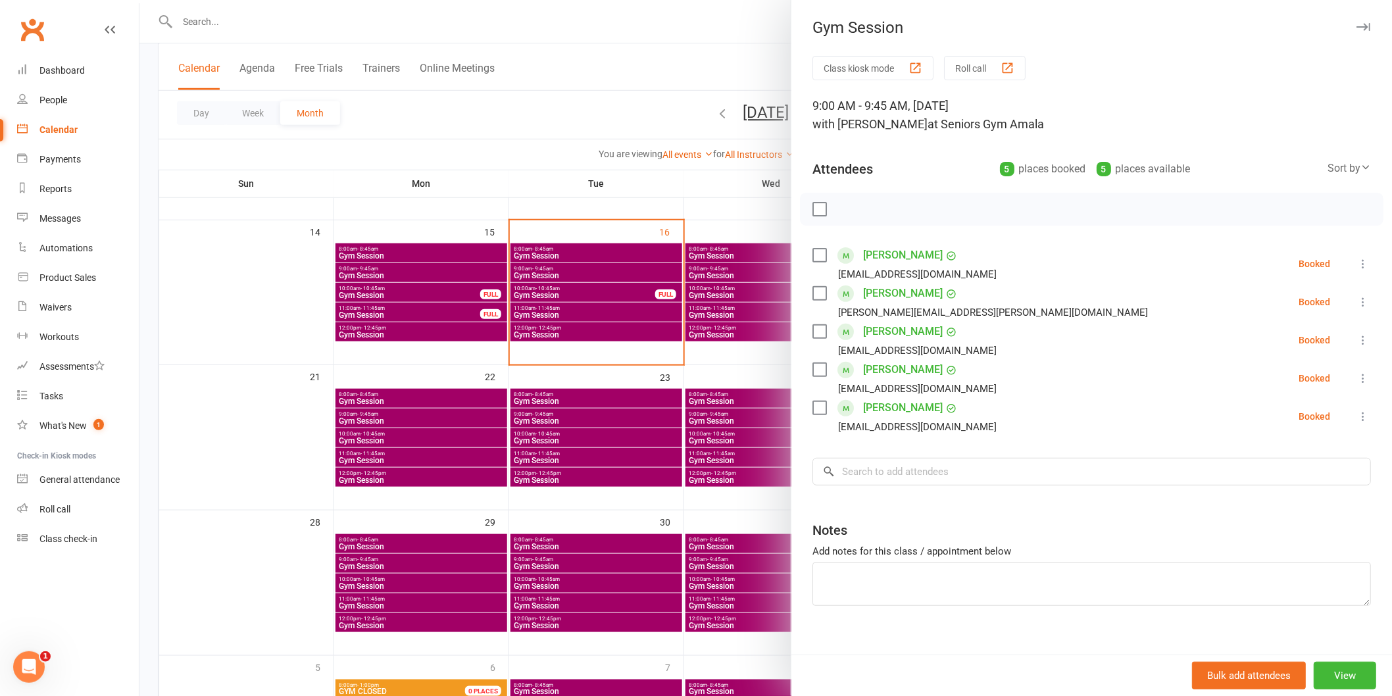
click at [588, 371] on div at bounding box center [766, 348] width 1253 height 696
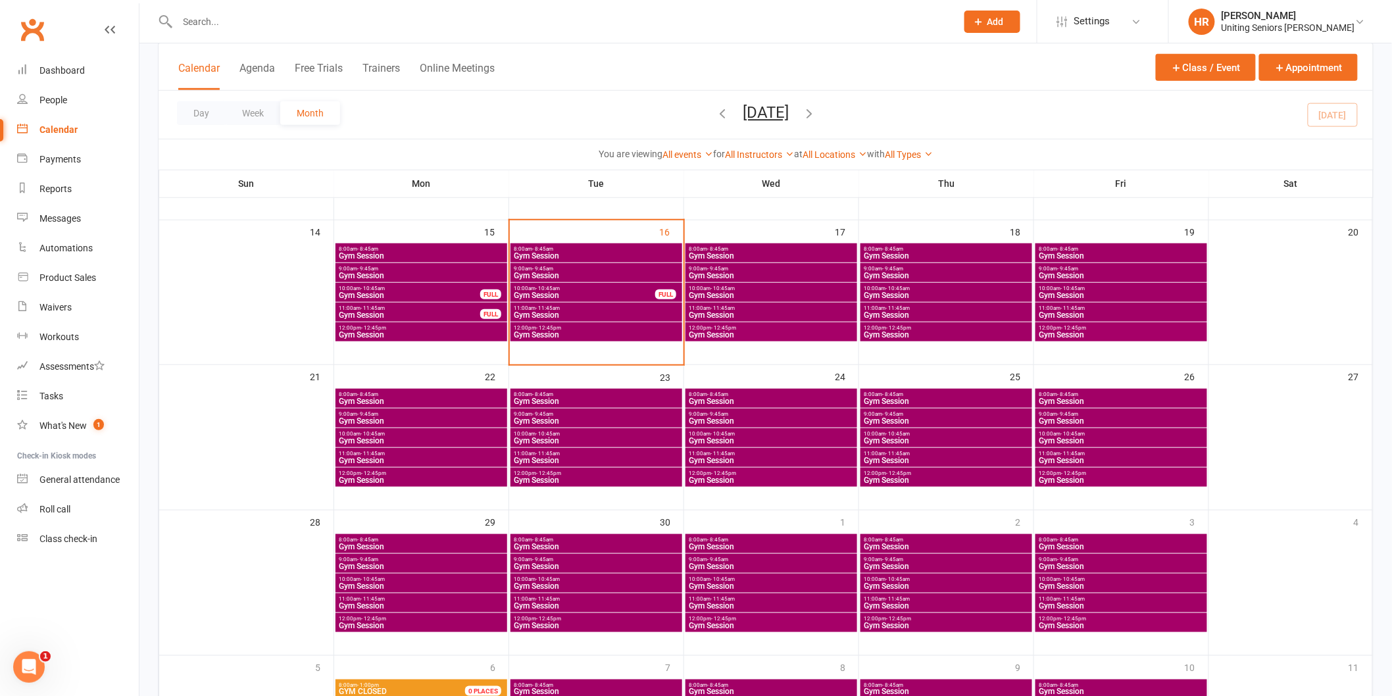
click at [568, 436] on div "10:00am - 10:45am Gym Session" at bounding box center [597, 437] width 172 height 19
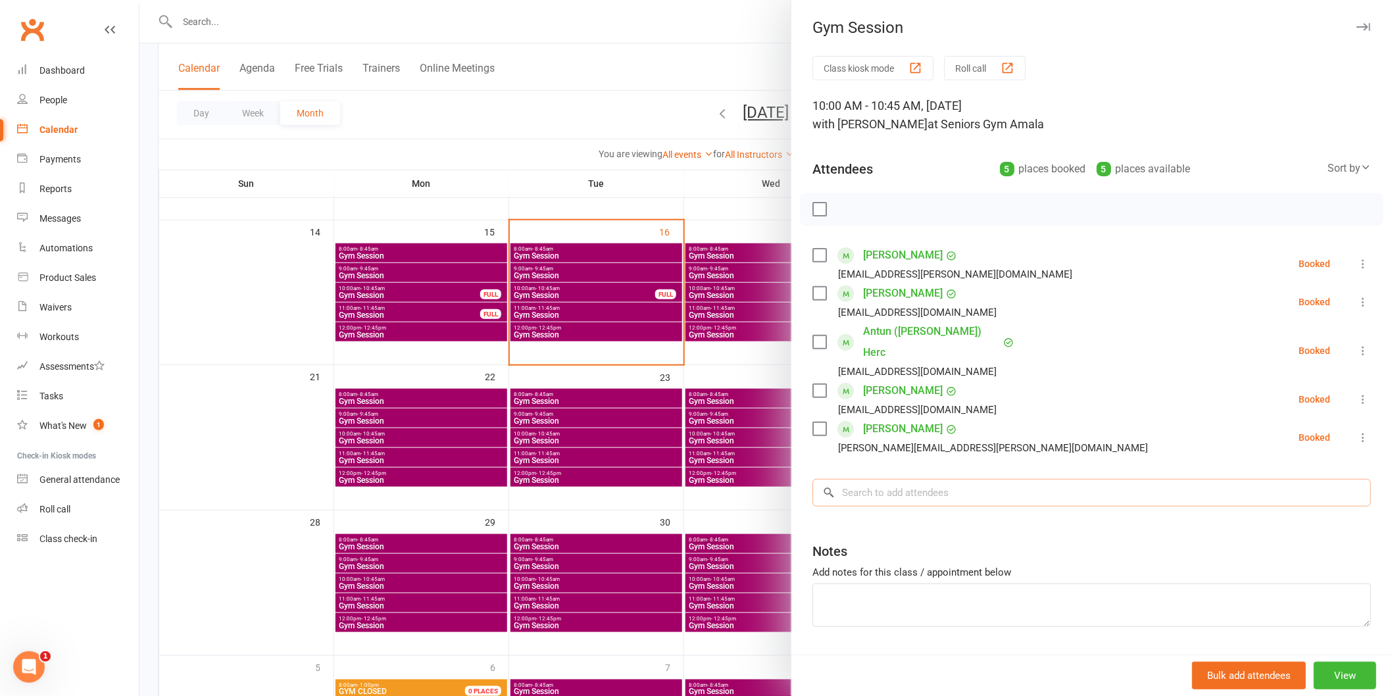
click at [891, 482] on input "search" at bounding box center [1092, 493] width 559 height 28
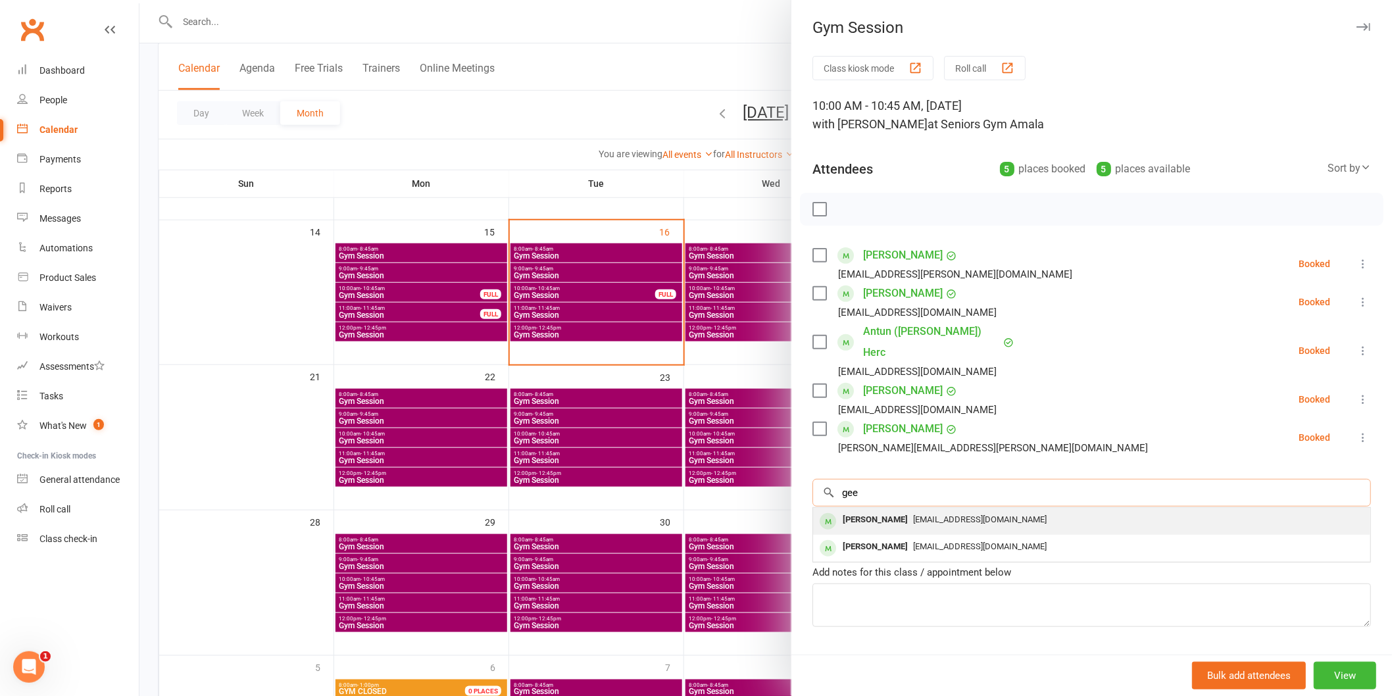
type input "gee"
click at [896, 508] on div "Valerie Gee Valgeeartist@gmail.com" at bounding box center [1091, 521] width 557 height 27
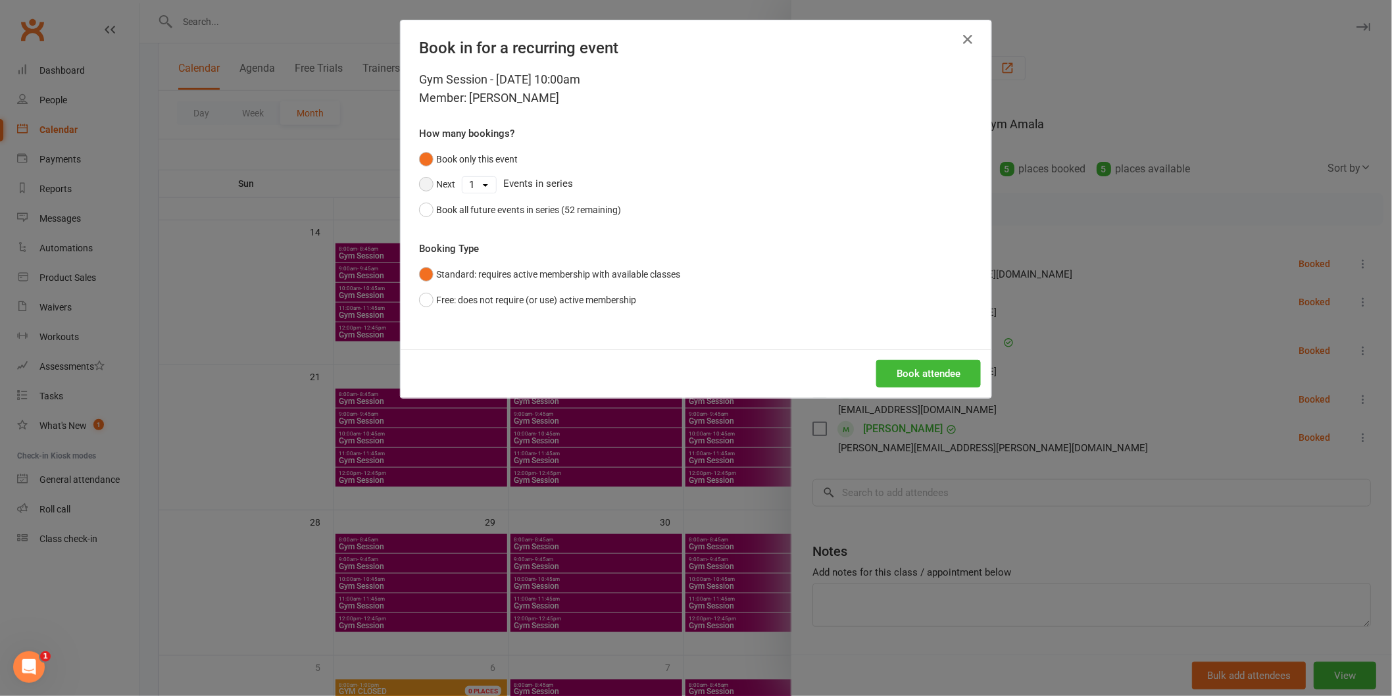
click at [451, 181] on div "Next 1 2 3 4 5 6 7 8 9 10 11 12 13 14 15 16 17 18 19 20 21 22 23 24 25 26 27 28…" at bounding box center [696, 184] width 554 height 25
drag, startPoint x: 422, startPoint y: 183, endPoint x: 461, endPoint y: 182, distance: 38.8
click at [426, 182] on button "Next" at bounding box center [437, 184] width 36 height 25
click at [483, 181] on select "1 2 3 4 5 6 7 8 9 10 11 12 13 14 15 16 17 18 19 20 21 22 23 24 25 26 27 28 29 3…" at bounding box center [480, 185] width 34 height 16
select select "3"
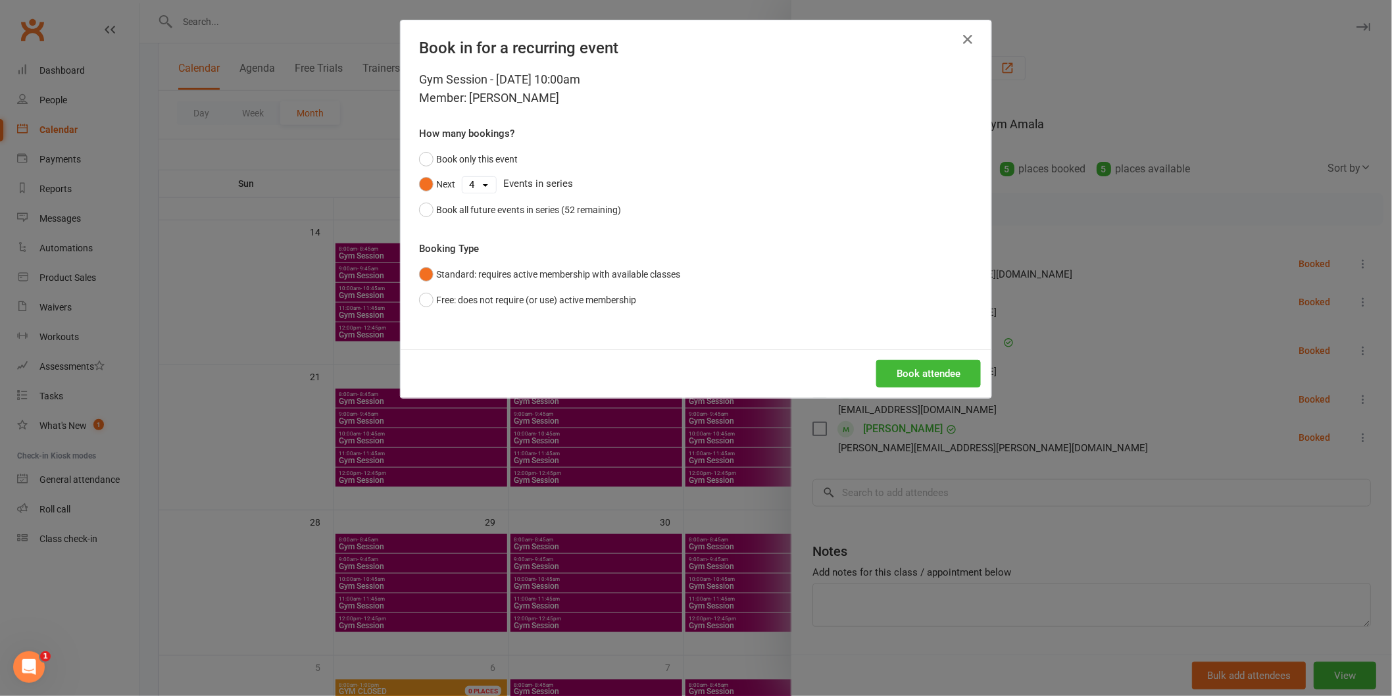
click at [463, 177] on select "1 2 3 4 5 6 7 8 9 10 11 12 13 14 15 16 17 18 19 20 21 22 23 24 25 26 27 28 29 3…" at bounding box center [480, 185] width 34 height 16
click at [938, 382] on button "Book attendee" at bounding box center [929, 374] width 105 height 28
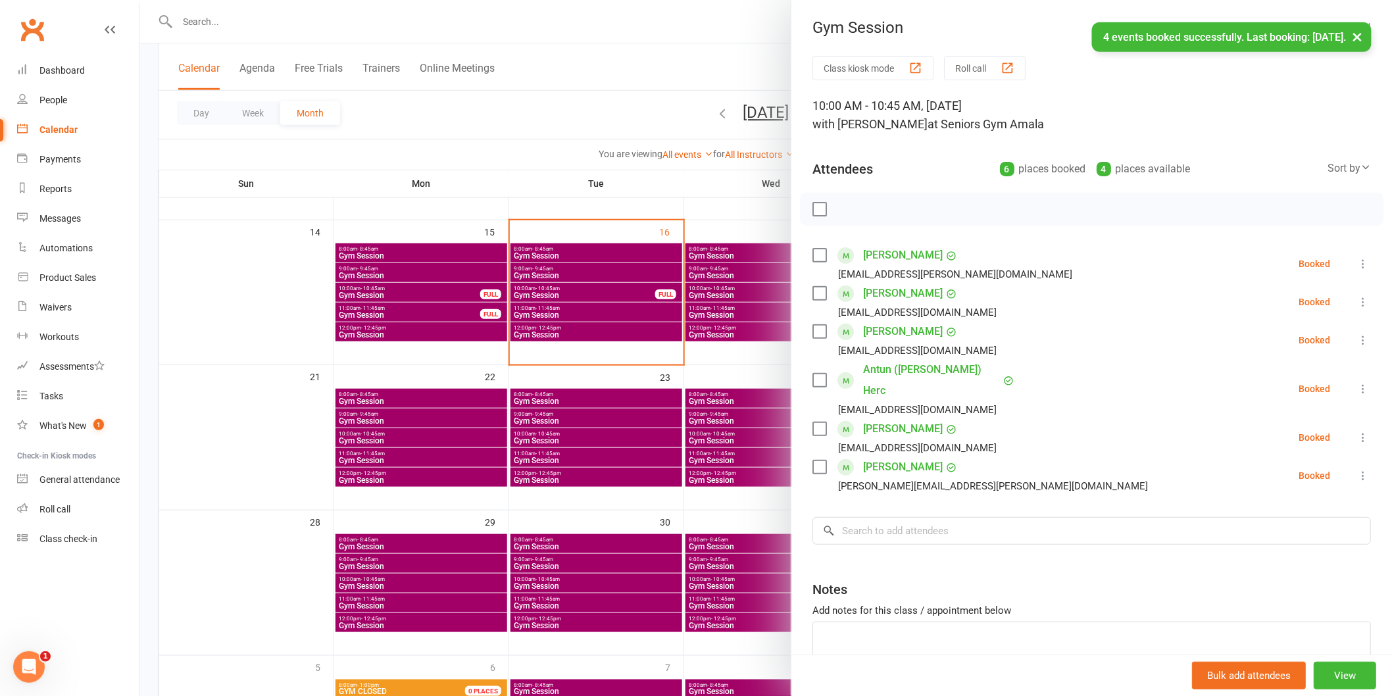
click at [705, 418] on div at bounding box center [766, 348] width 1253 height 696
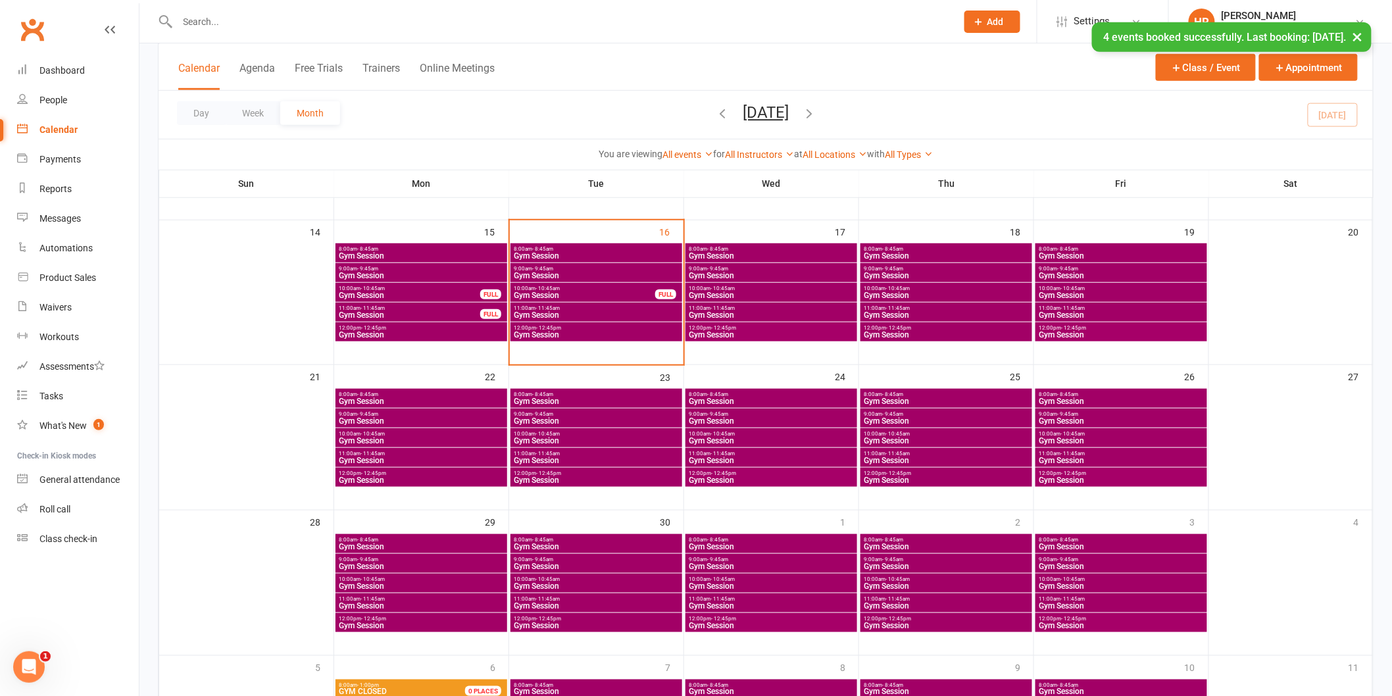
click at [925, 436] on span "10:00am - 10:45am" at bounding box center [946, 434] width 166 height 6
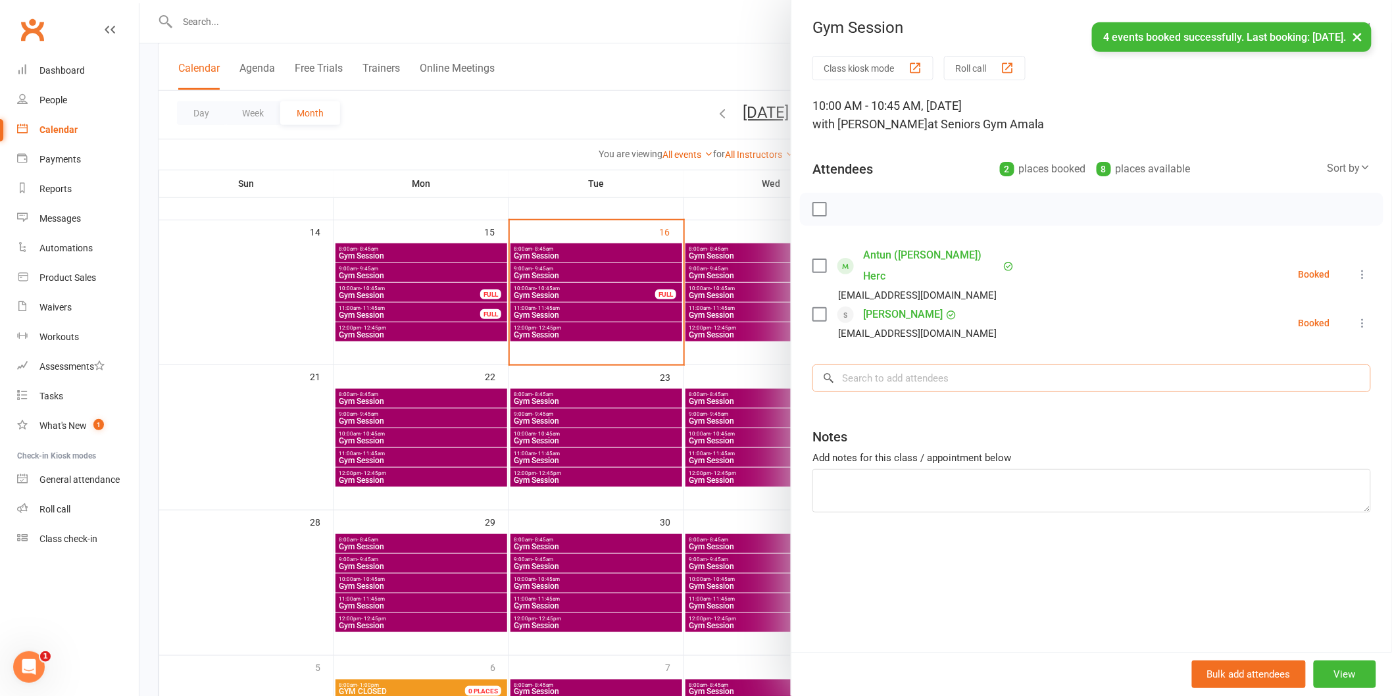
click at [904, 370] on input "search" at bounding box center [1092, 379] width 559 height 28
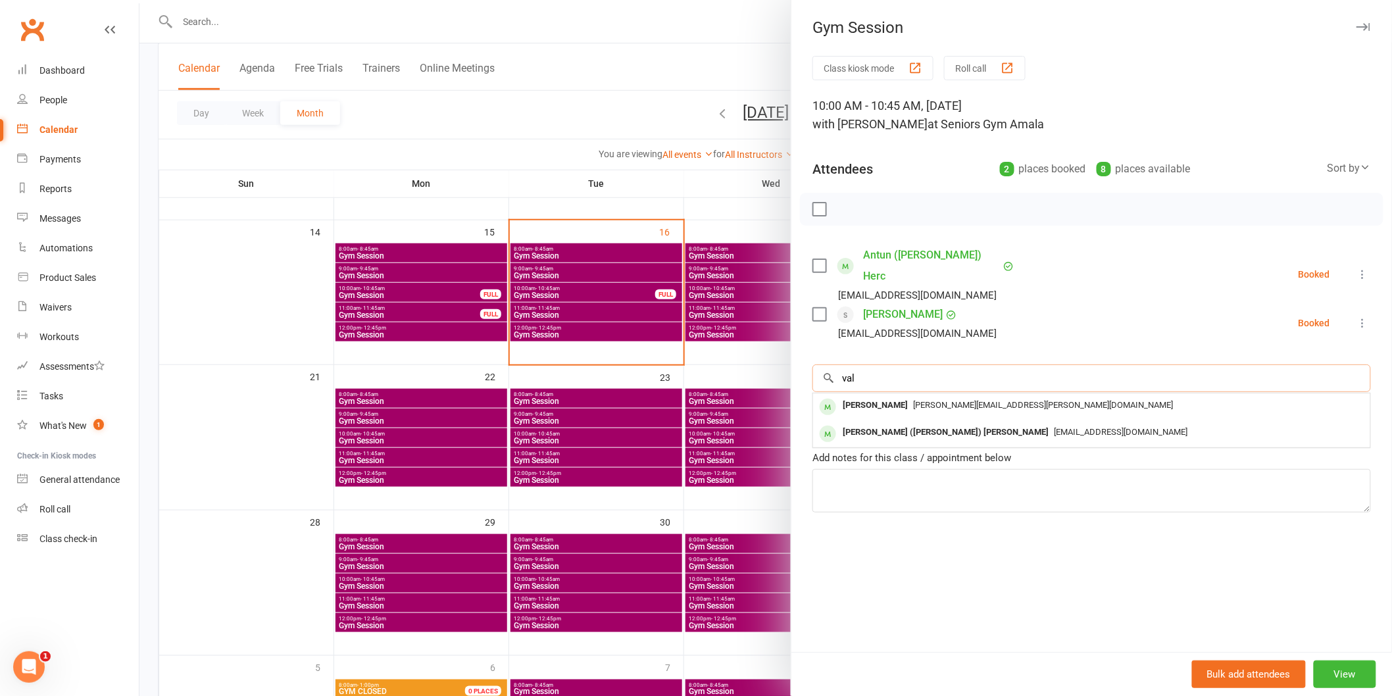
drag, startPoint x: 809, startPoint y: 359, endPoint x: 790, endPoint y: 362, distance: 19.9
click at [792, 362] on div "Class kiosk mode Roll call 10:00 AM - 10:45 AM, Thursday, September, 25, 2025 w…" at bounding box center [1092, 354] width 601 height 596
type input "gee"
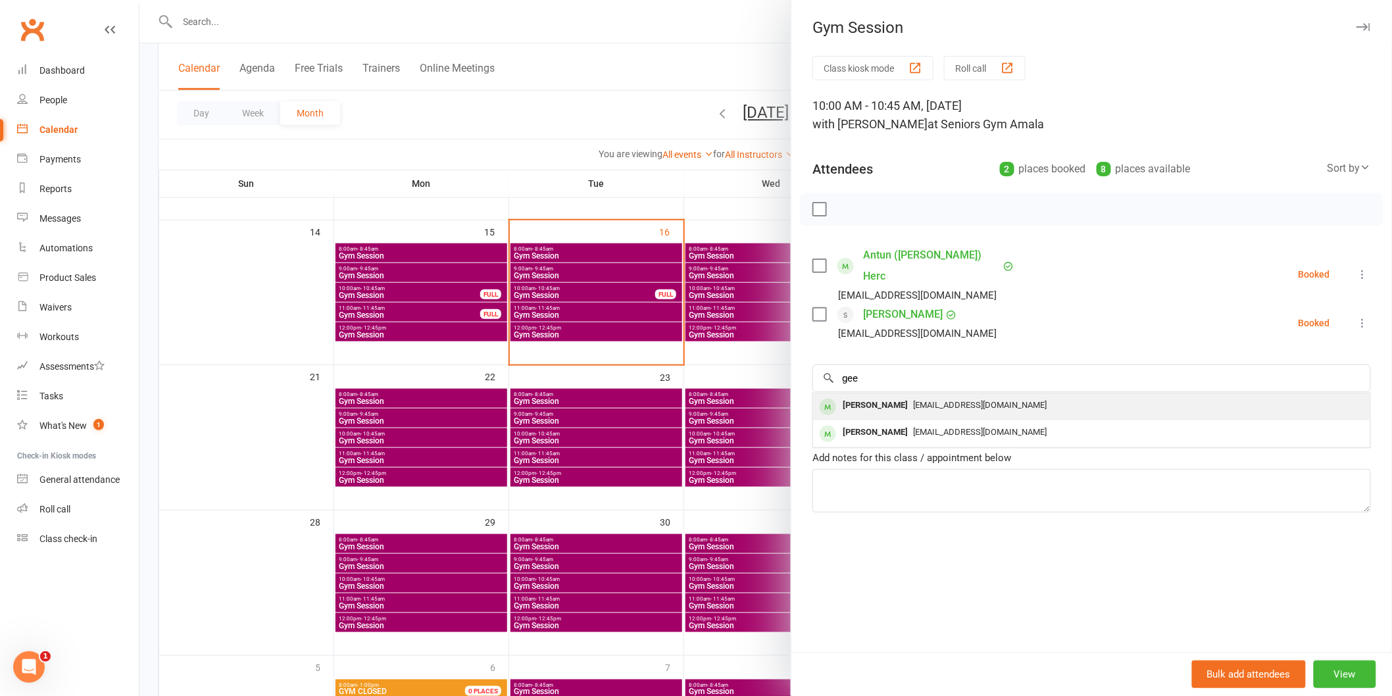
click at [847, 394] on div "Valerie Gee Valgeeartist@gmail.com" at bounding box center [1091, 407] width 557 height 27
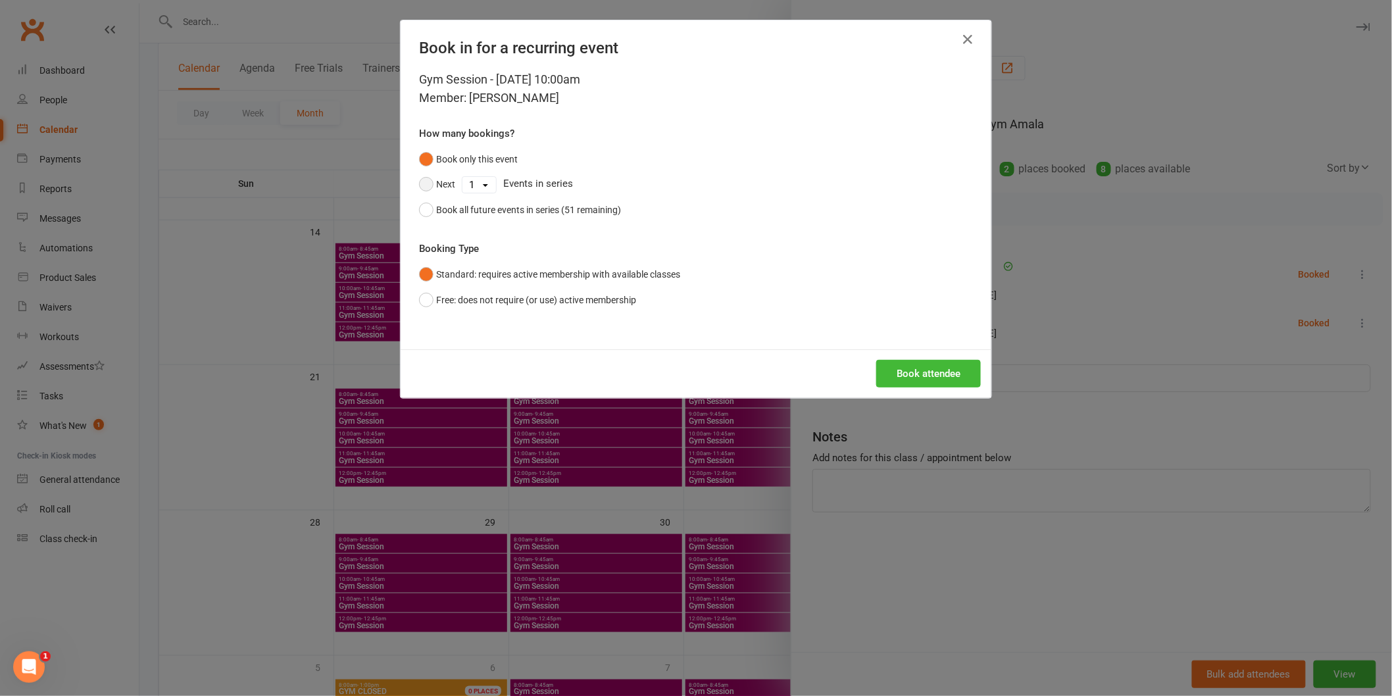
drag, startPoint x: 433, startPoint y: 184, endPoint x: 455, endPoint y: 183, distance: 21.8
click at [440, 184] on button "Next" at bounding box center [437, 184] width 36 height 25
click at [476, 185] on select "1 2 3 4 5 6 7 8 9 10 11 12 13 14 15 16 17 18 19 20 21 22 23 24 25 26 27 28 29 3…" at bounding box center [480, 185] width 34 height 16
select select "3"
click at [463, 177] on select "1 2 3 4 5 6 7 8 9 10 11 12 13 14 15 16 17 18 19 20 21 22 23 24 25 26 27 28 29 3…" at bounding box center [480, 185] width 34 height 16
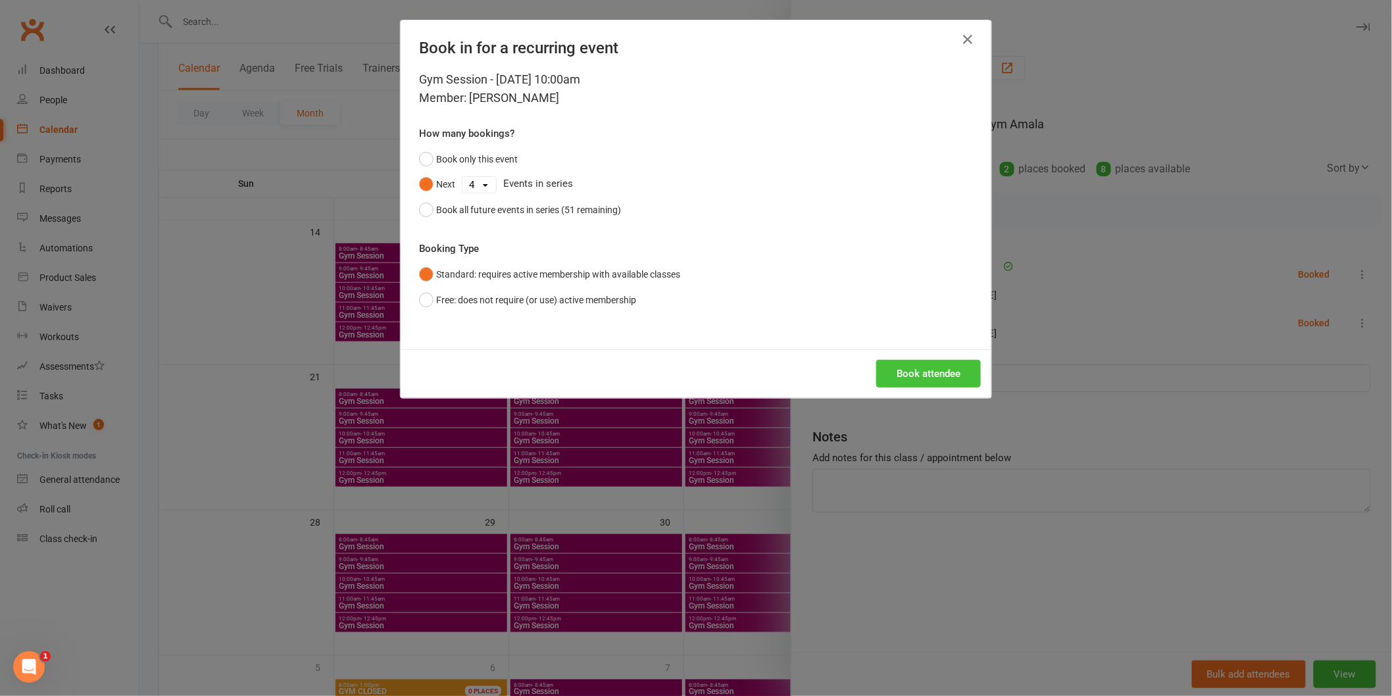
click at [939, 375] on button "Book attendee" at bounding box center [929, 374] width 105 height 28
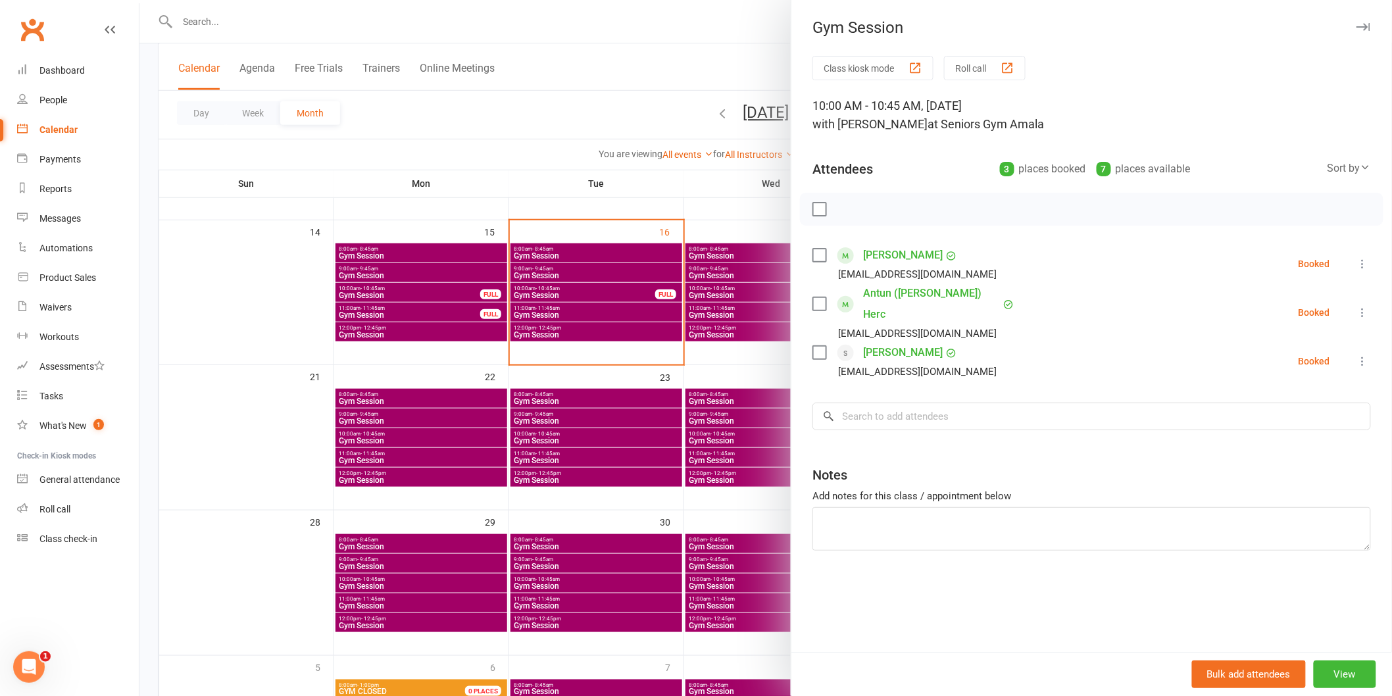
click at [609, 292] on div at bounding box center [766, 348] width 1253 height 696
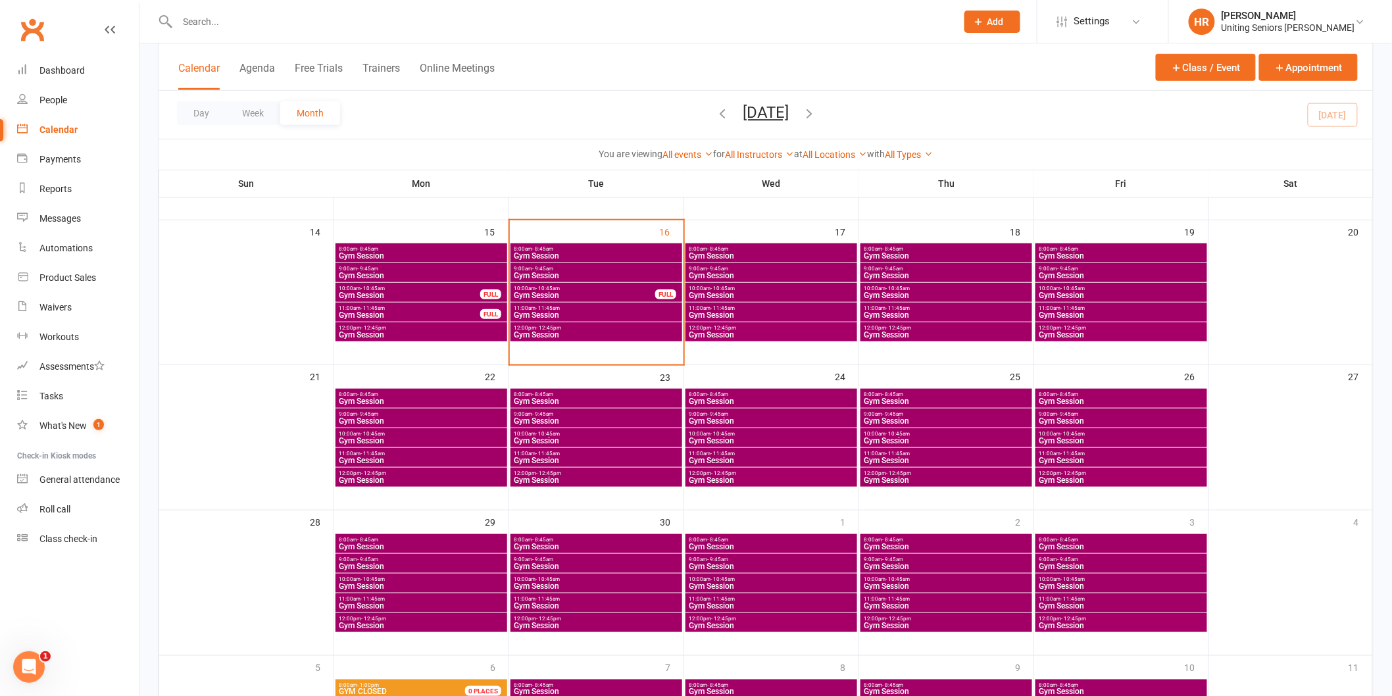
click at [607, 268] on span "9:00am - 9:45am" at bounding box center [596, 269] width 166 height 6
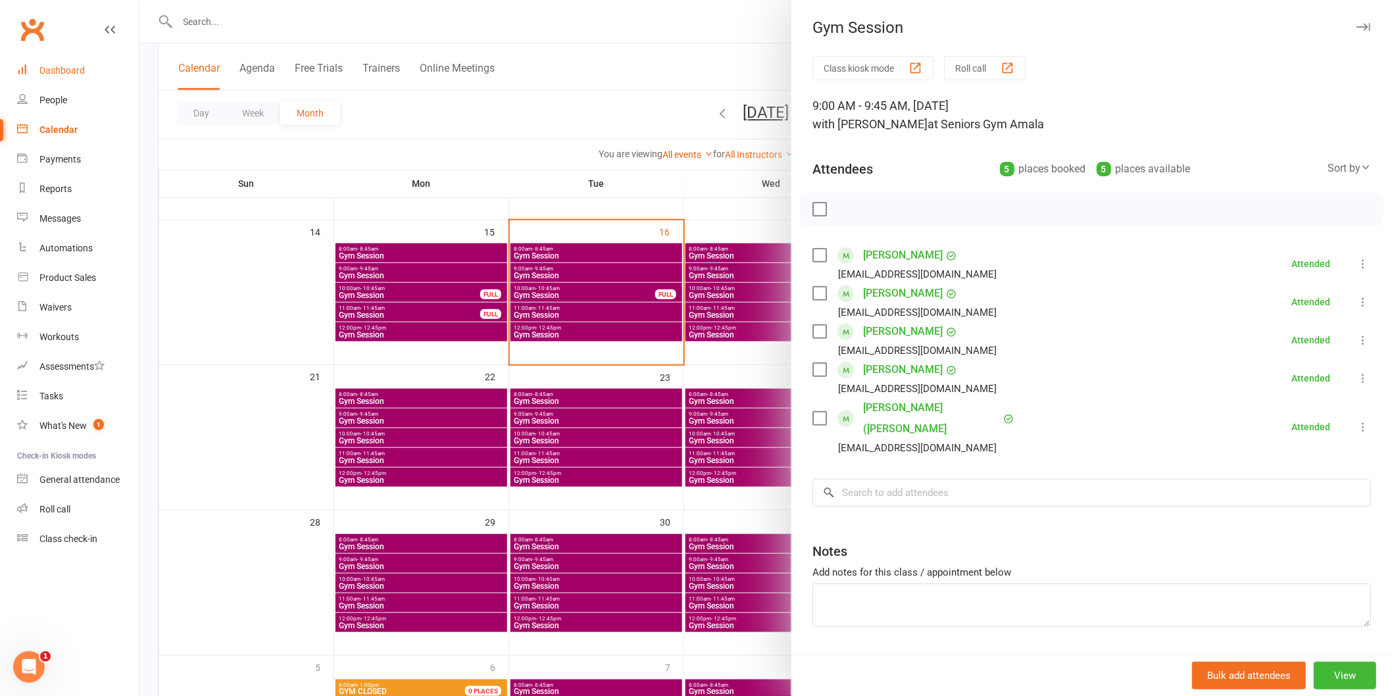
click at [80, 75] on div "Dashboard" at bounding box center [61, 70] width 45 height 11
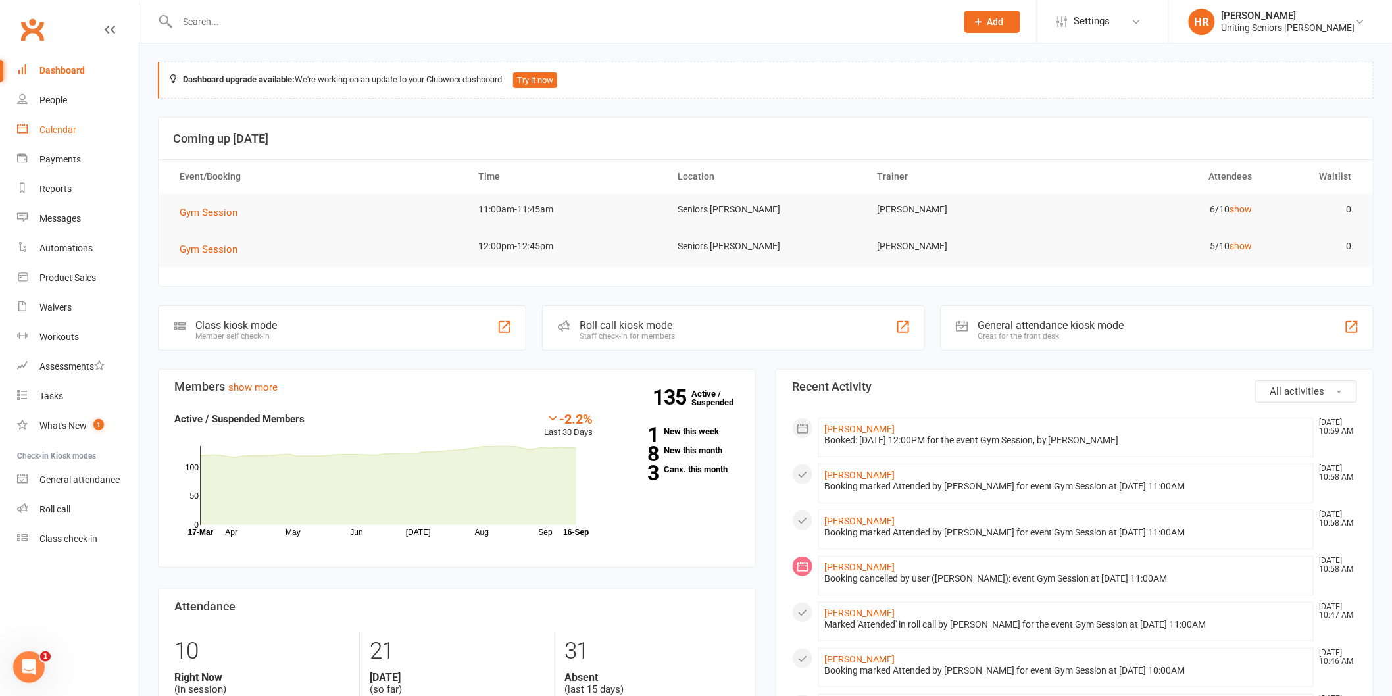
click at [72, 132] on div "Calendar" at bounding box center [57, 129] width 37 height 11
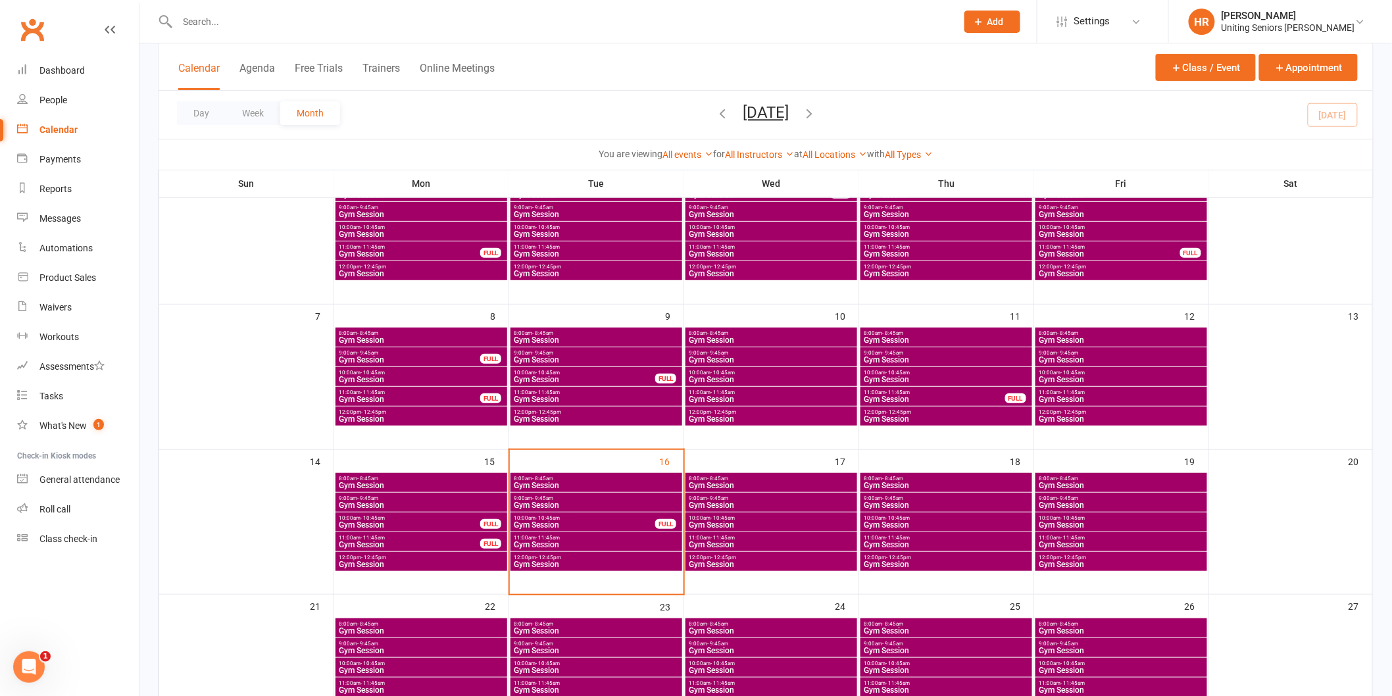
scroll to position [146, 0]
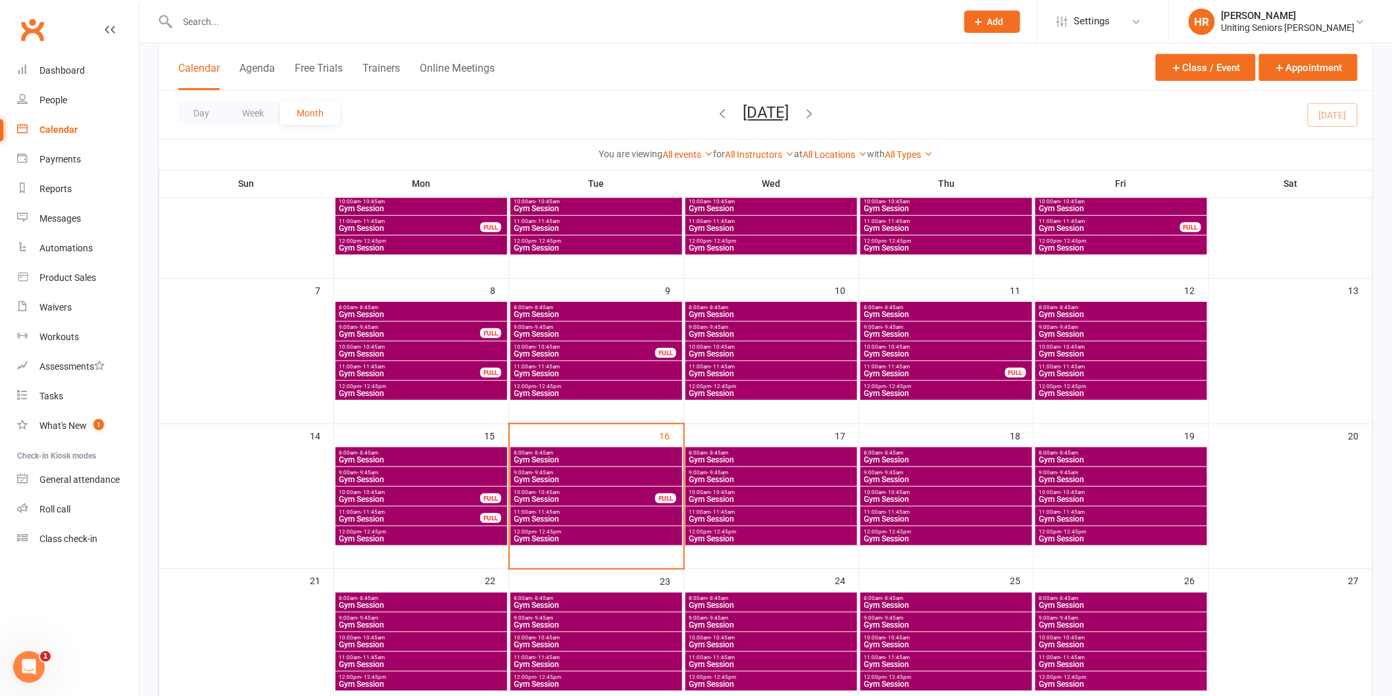
click at [619, 512] on span "11:00am - 11:45am" at bounding box center [596, 512] width 166 height 6
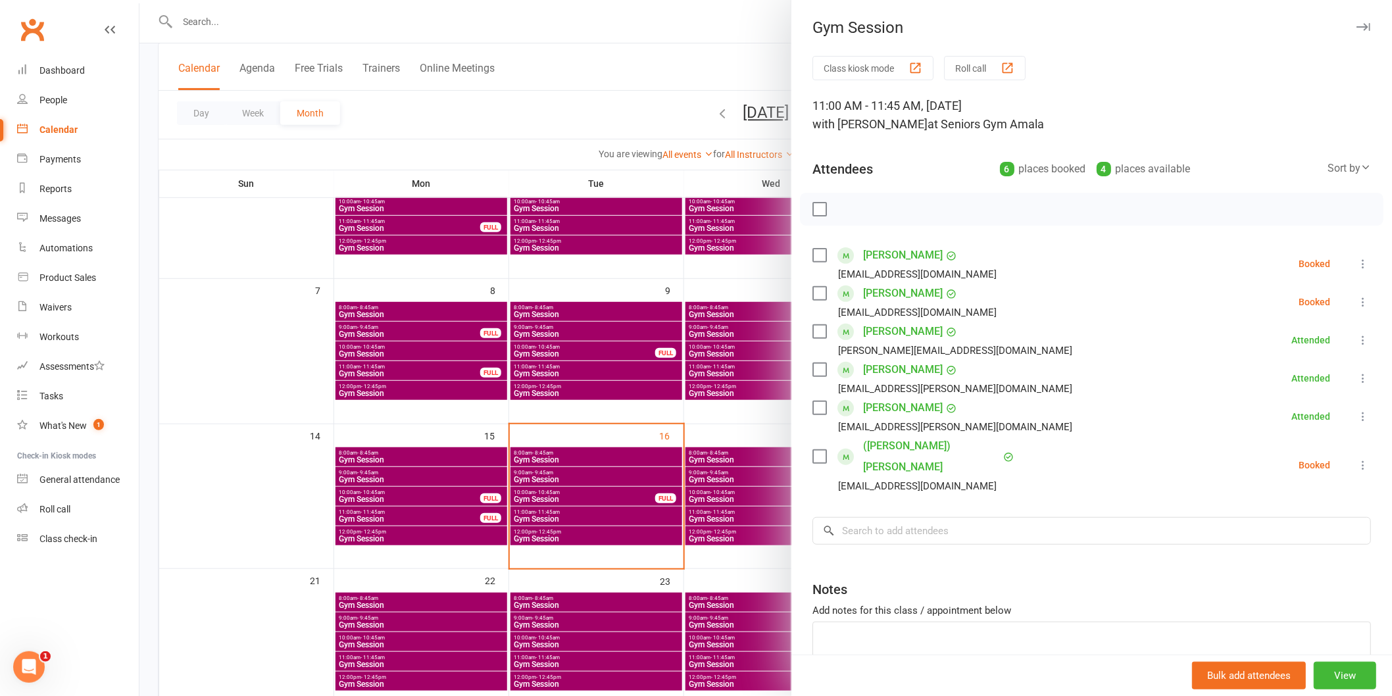
click at [1357, 459] on icon at bounding box center [1363, 465] width 13 height 13
click at [1320, 534] on link "Check in" at bounding box center [1299, 543] width 141 height 26
click at [1357, 301] on icon at bounding box center [1363, 301] width 13 height 13
click at [1325, 386] on link "Check in" at bounding box center [1299, 380] width 141 height 26
drag, startPoint x: 1337, startPoint y: 259, endPoint x: 1318, endPoint y: 336, distance: 78.7
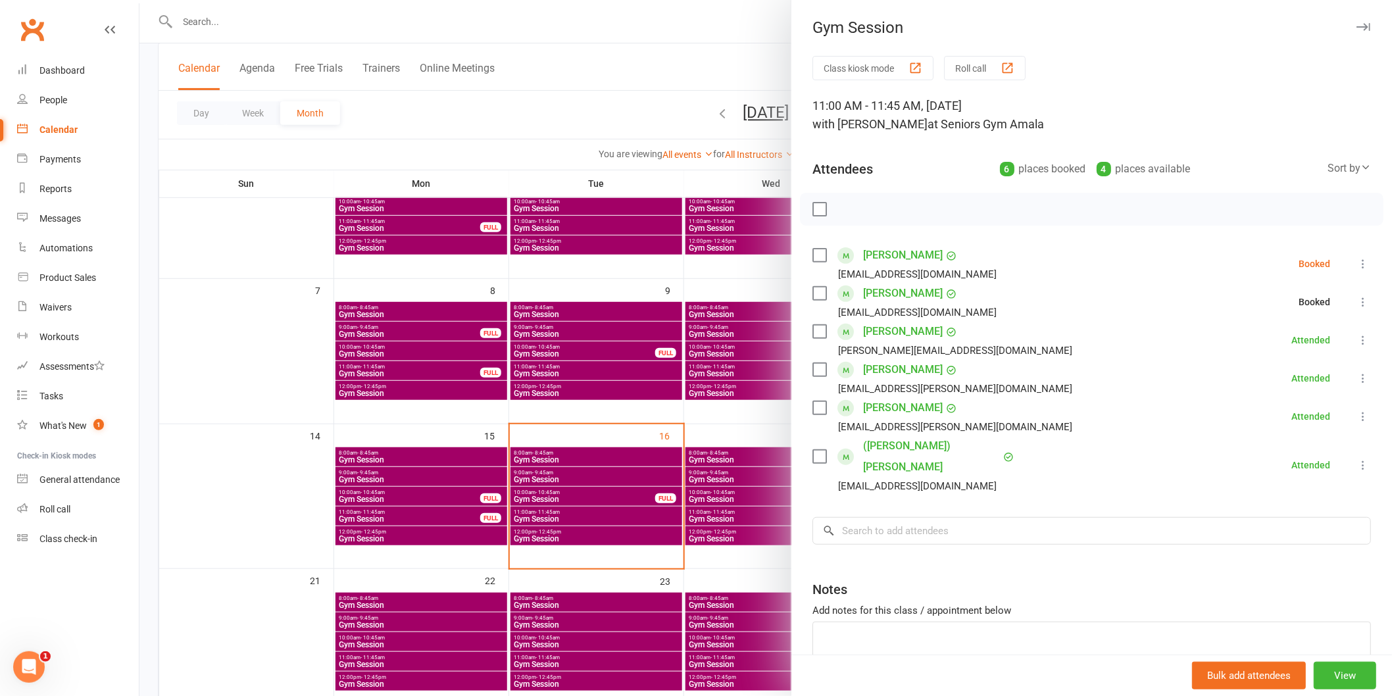
click at [1357, 265] on icon at bounding box center [1363, 263] width 13 height 13
click at [1317, 337] on link "Check in" at bounding box center [1299, 342] width 141 height 26
click at [773, 435] on div at bounding box center [766, 348] width 1253 height 696
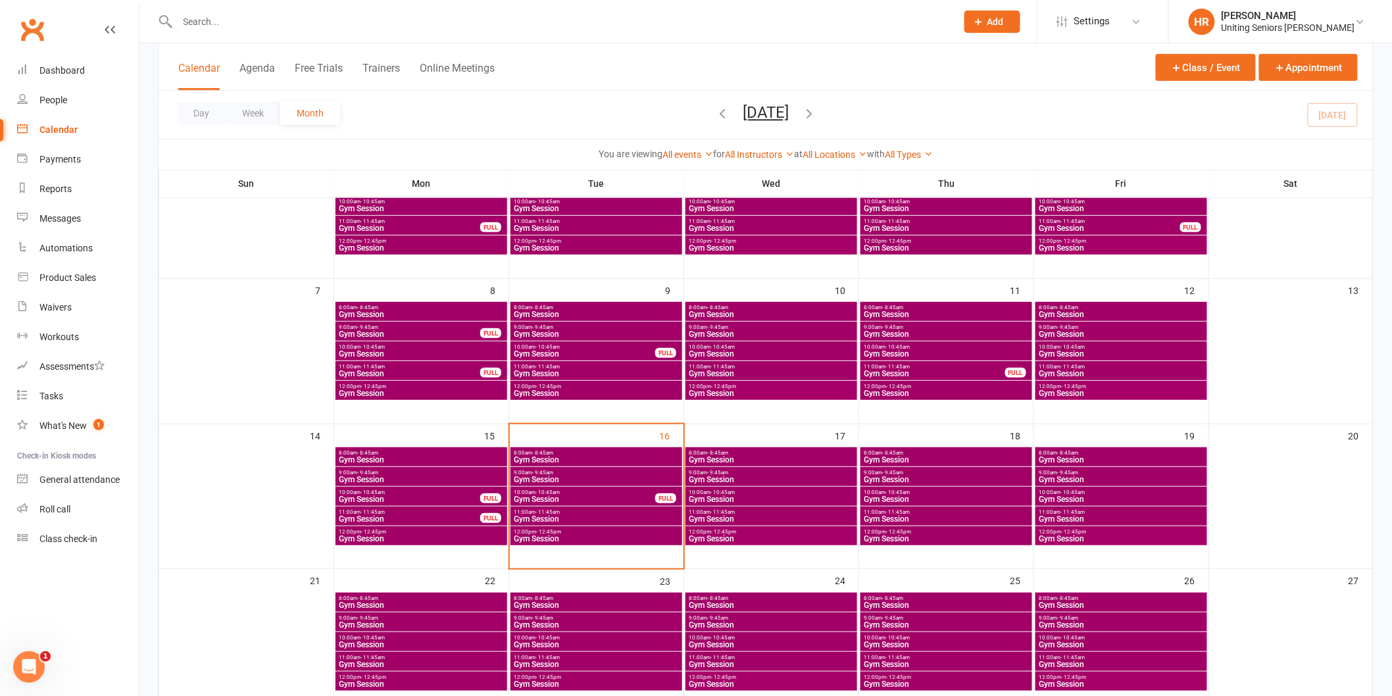
click at [614, 512] on span "11:00am - 11:45am" at bounding box center [596, 512] width 166 height 6
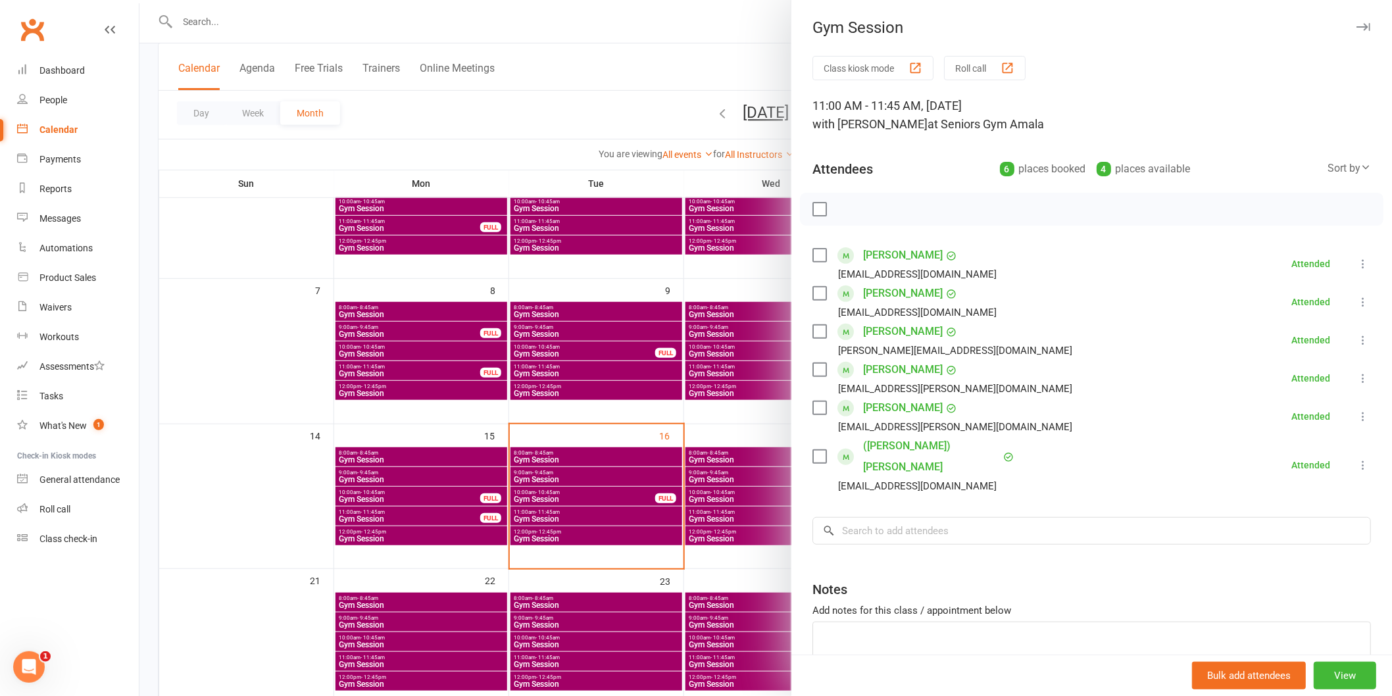
click at [650, 489] on div at bounding box center [766, 348] width 1253 height 696
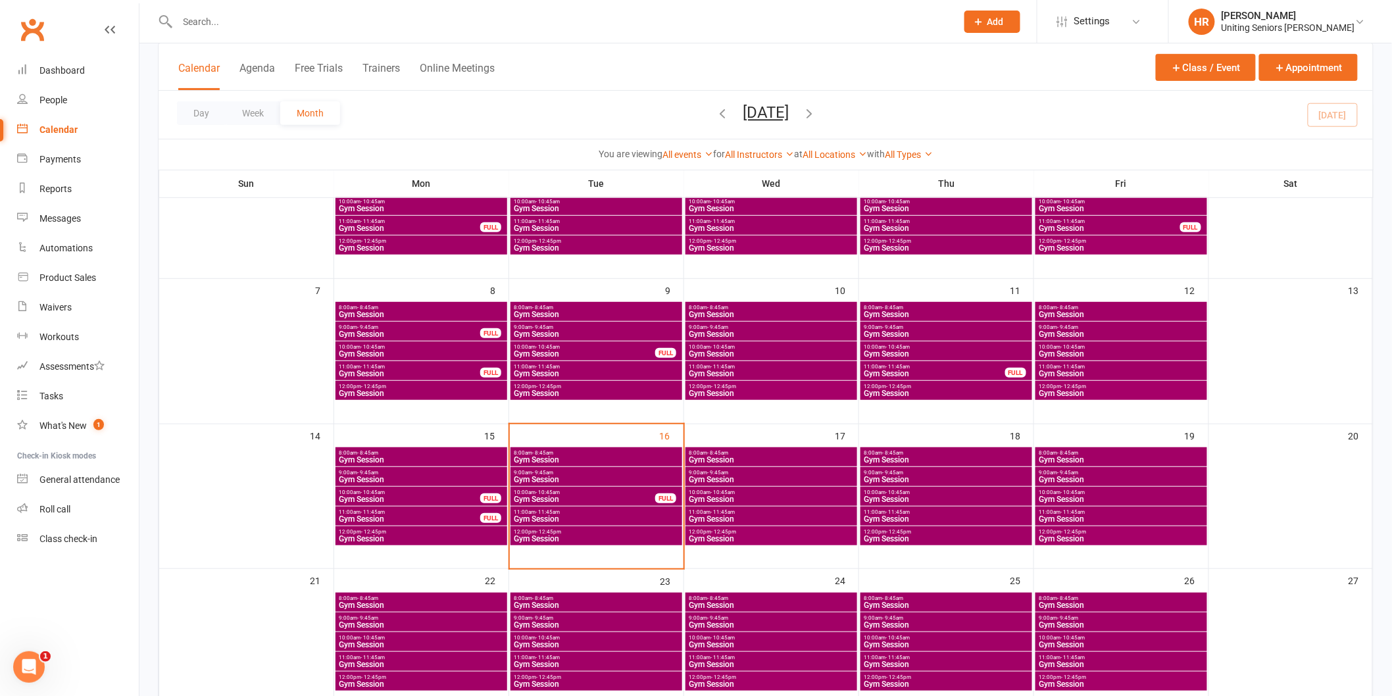
click at [643, 534] on span "12:00pm - 12:45pm" at bounding box center [596, 532] width 166 height 6
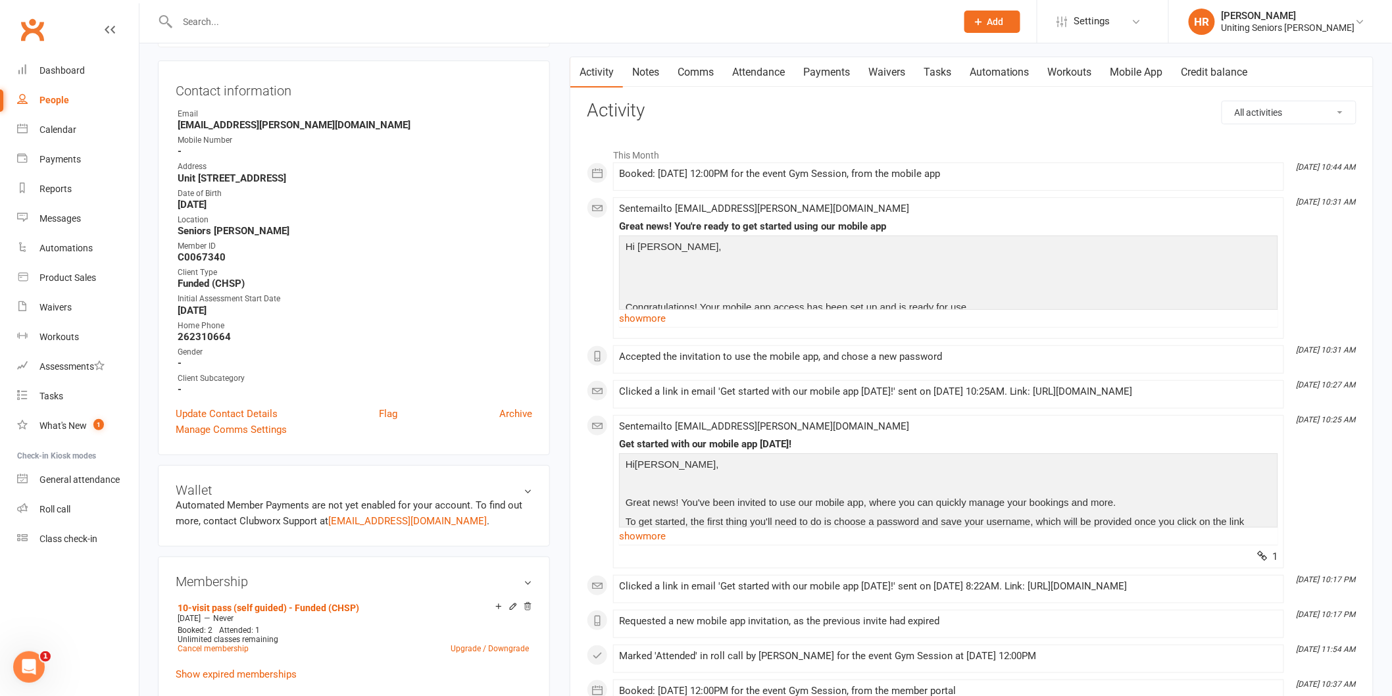
scroll to position [146, 0]
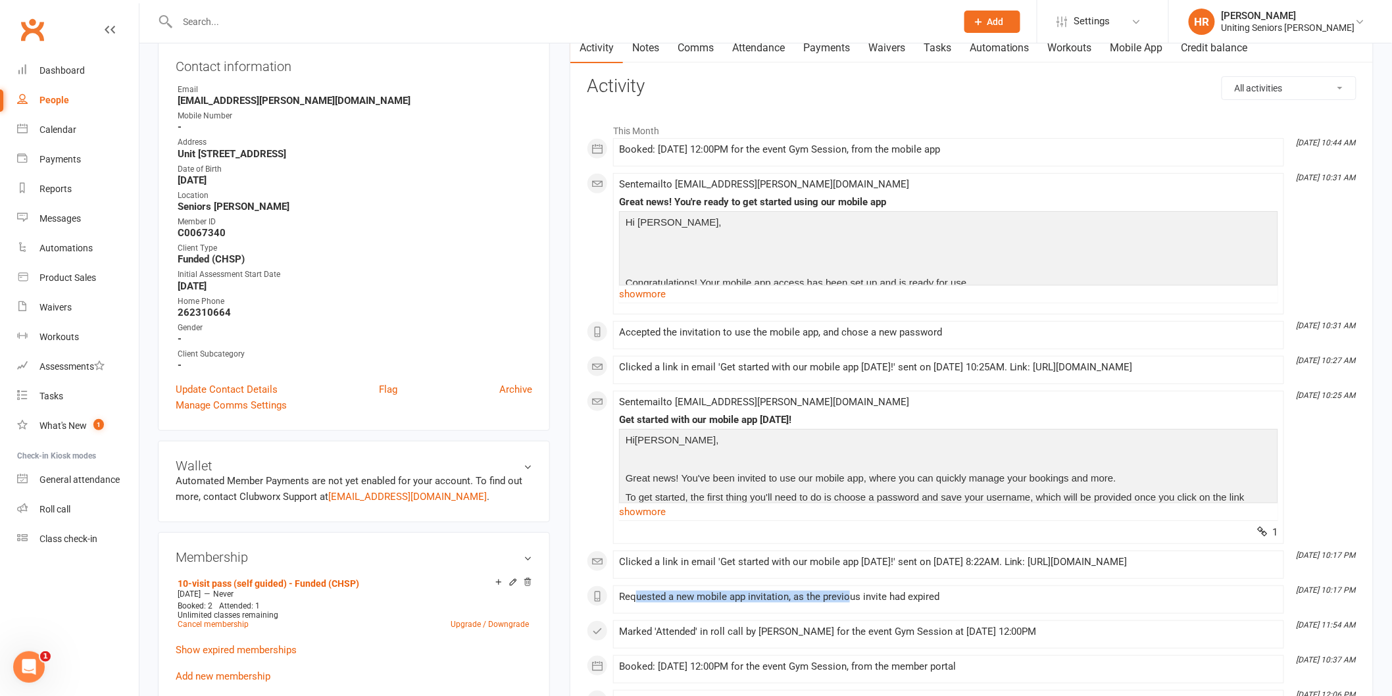
drag, startPoint x: 637, startPoint y: 596, endPoint x: 847, endPoint y: 600, distance: 210.0
click at [847, 600] on div "Requested a new mobile app invitation, as the previous invite had expired" at bounding box center [948, 597] width 659 height 11
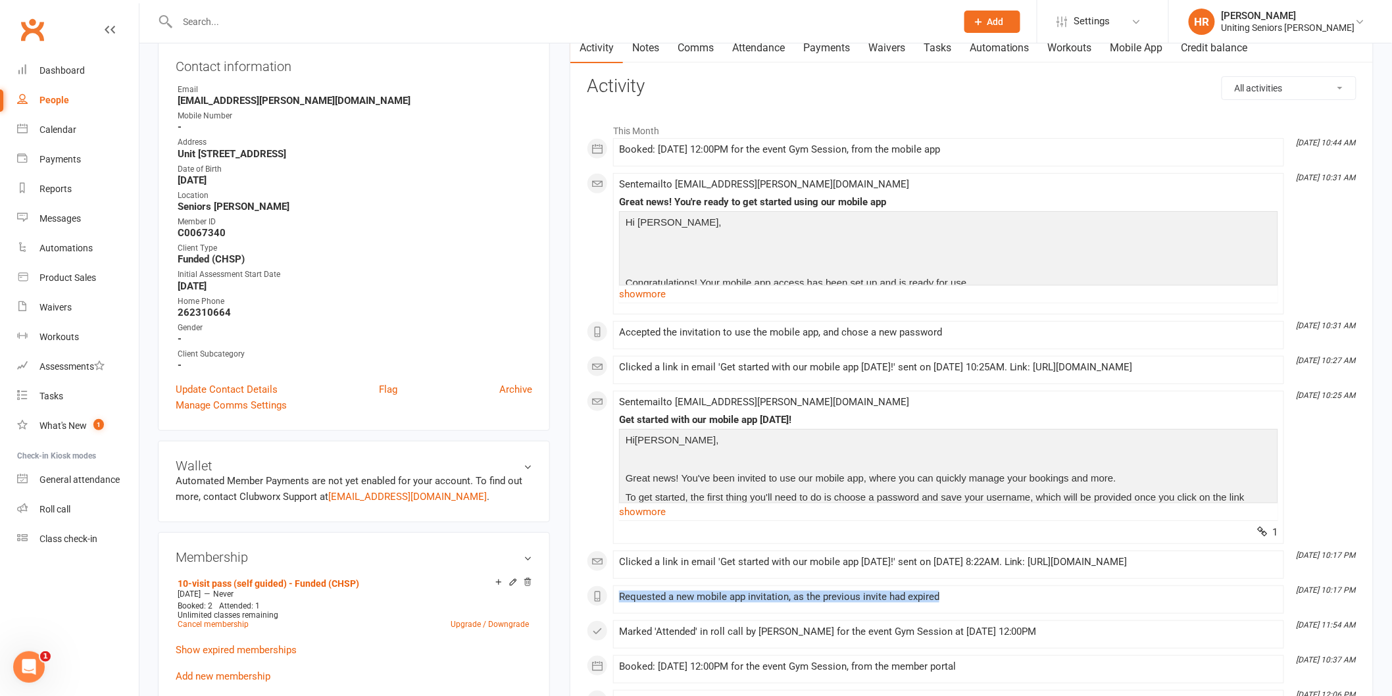
click at [847, 600] on div "Requested a new mobile app invitation, as the previous invite had expired" at bounding box center [948, 597] width 659 height 11
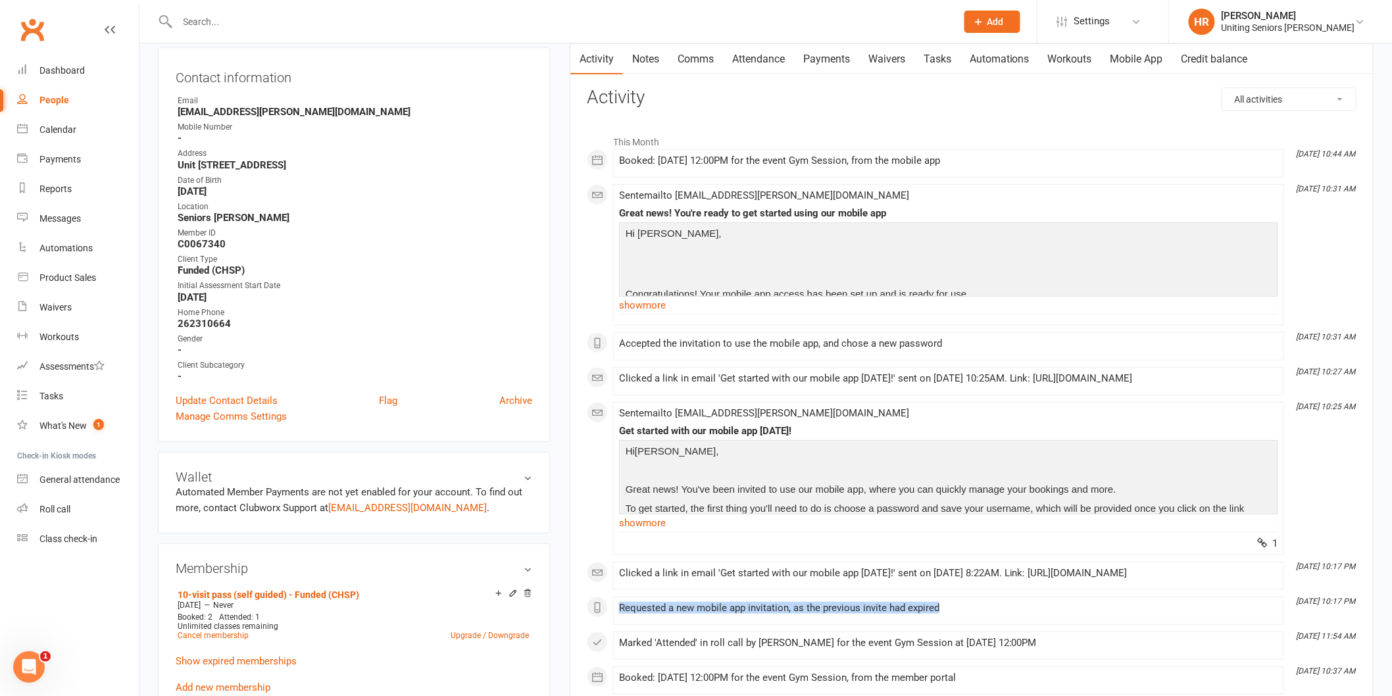
scroll to position [0, 0]
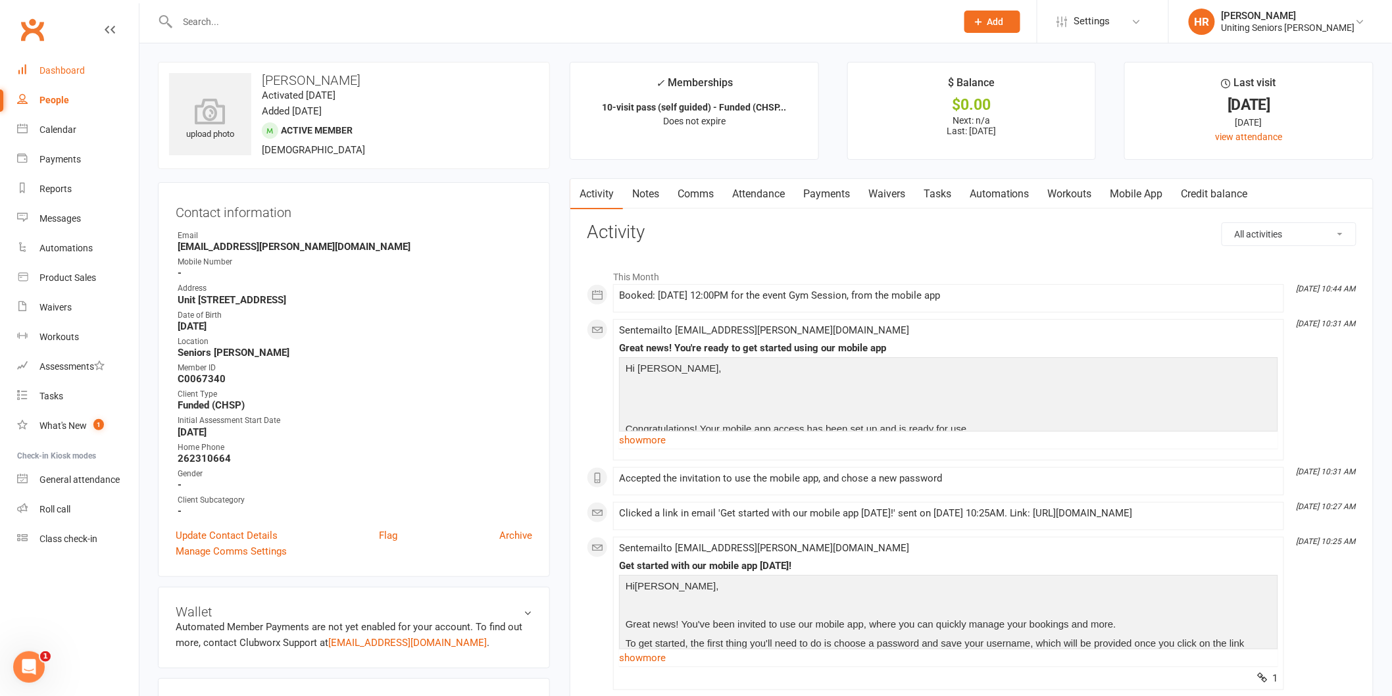
click at [94, 69] on link "Dashboard" at bounding box center [78, 71] width 122 height 30
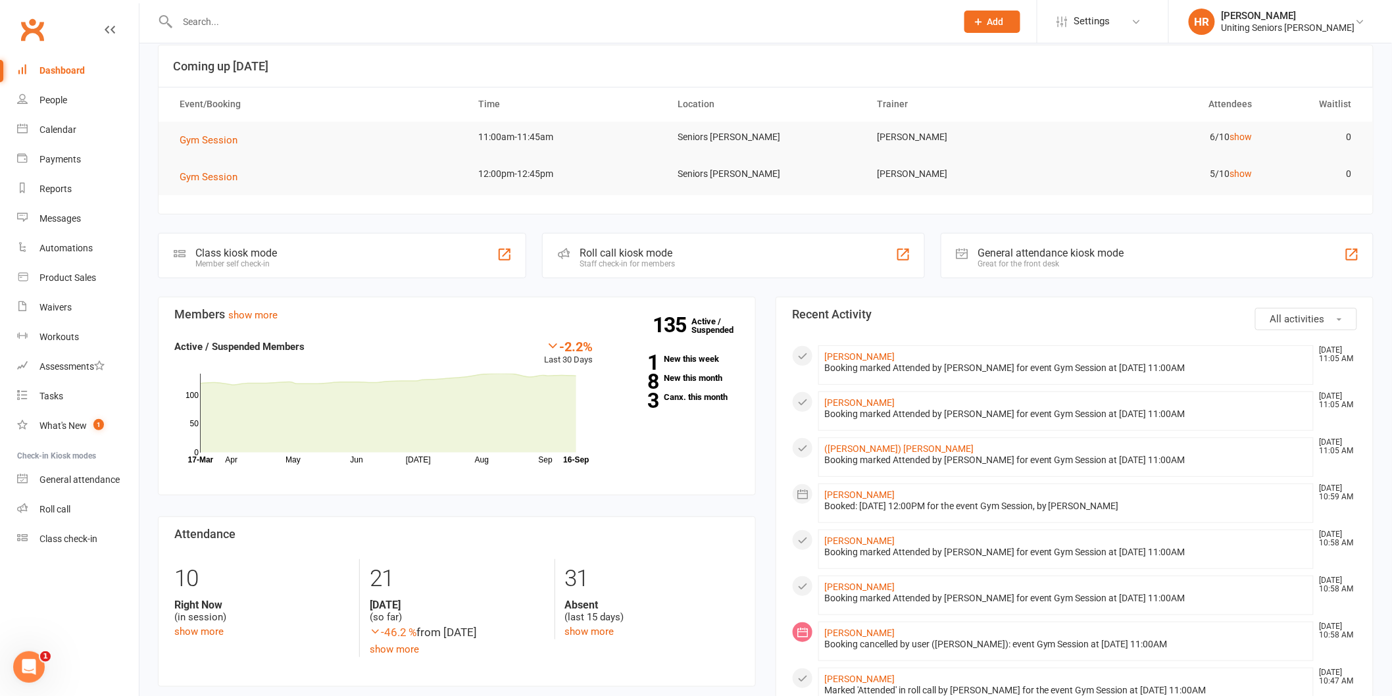
scroll to position [292, 0]
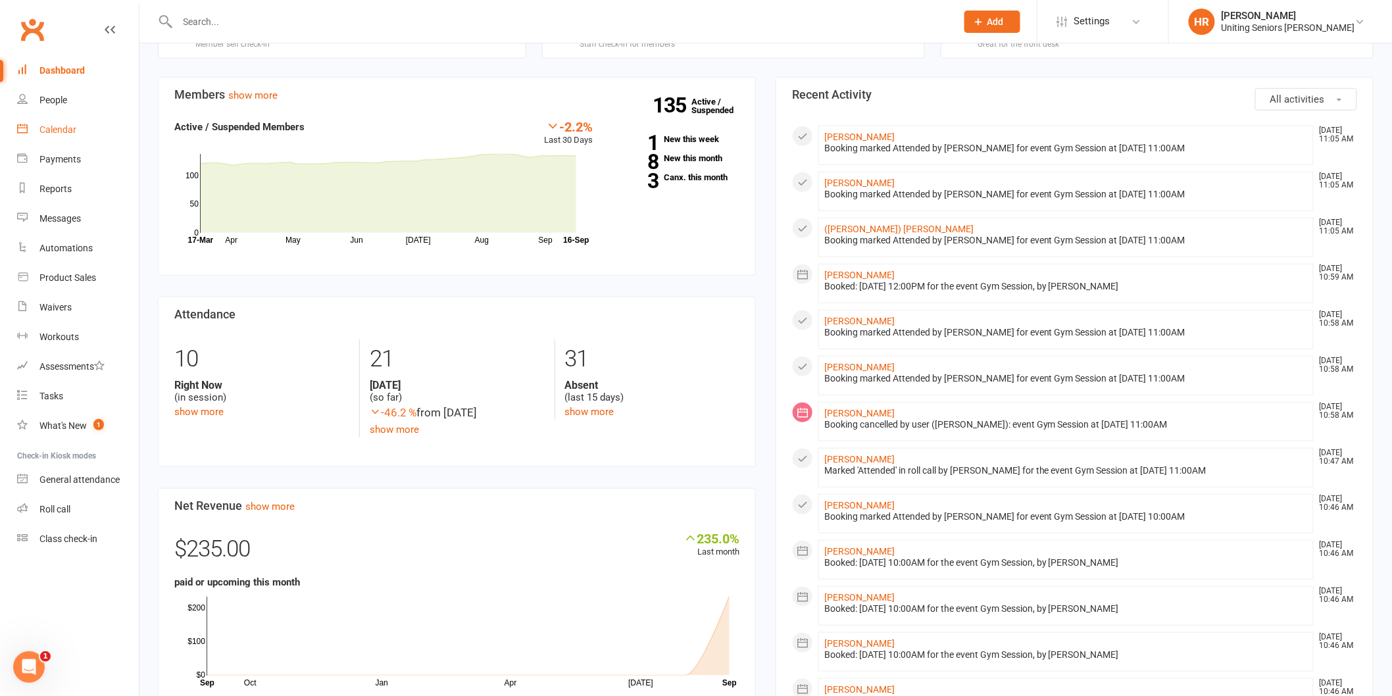
click at [46, 135] on link "Calendar" at bounding box center [78, 130] width 122 height 30
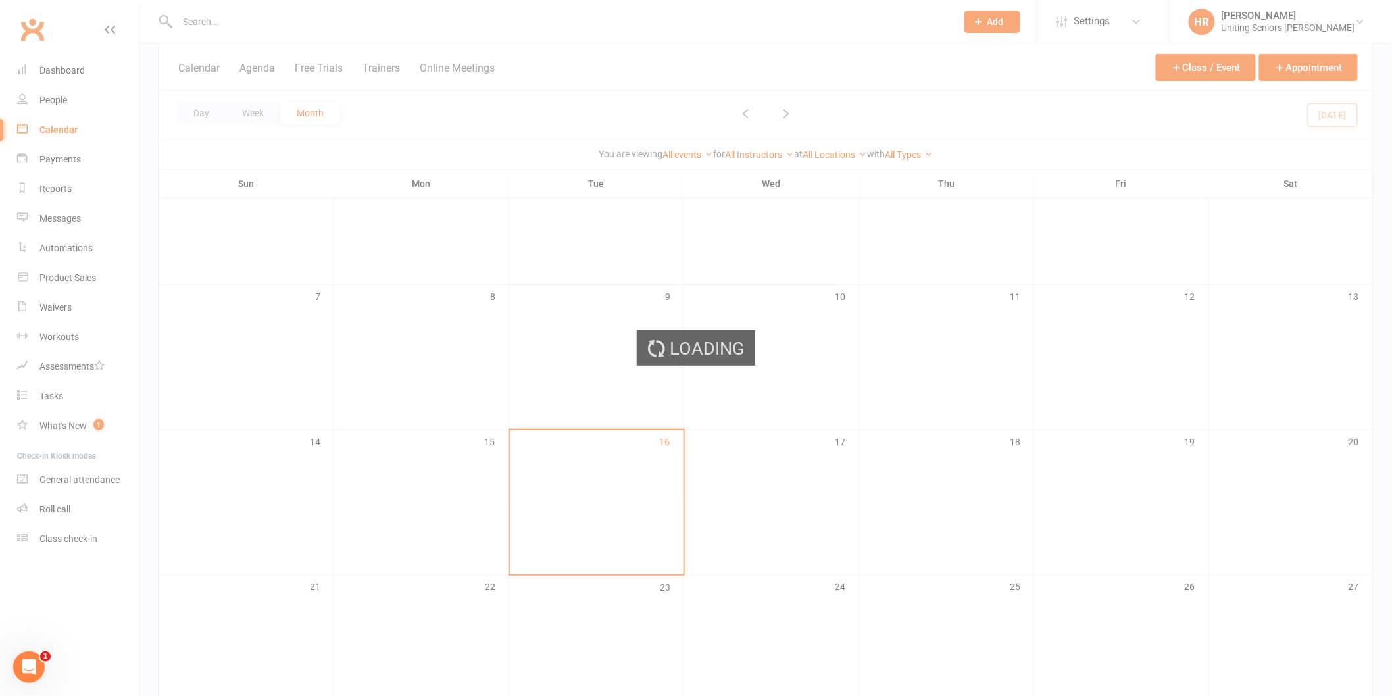
scroll to position [219, 0]
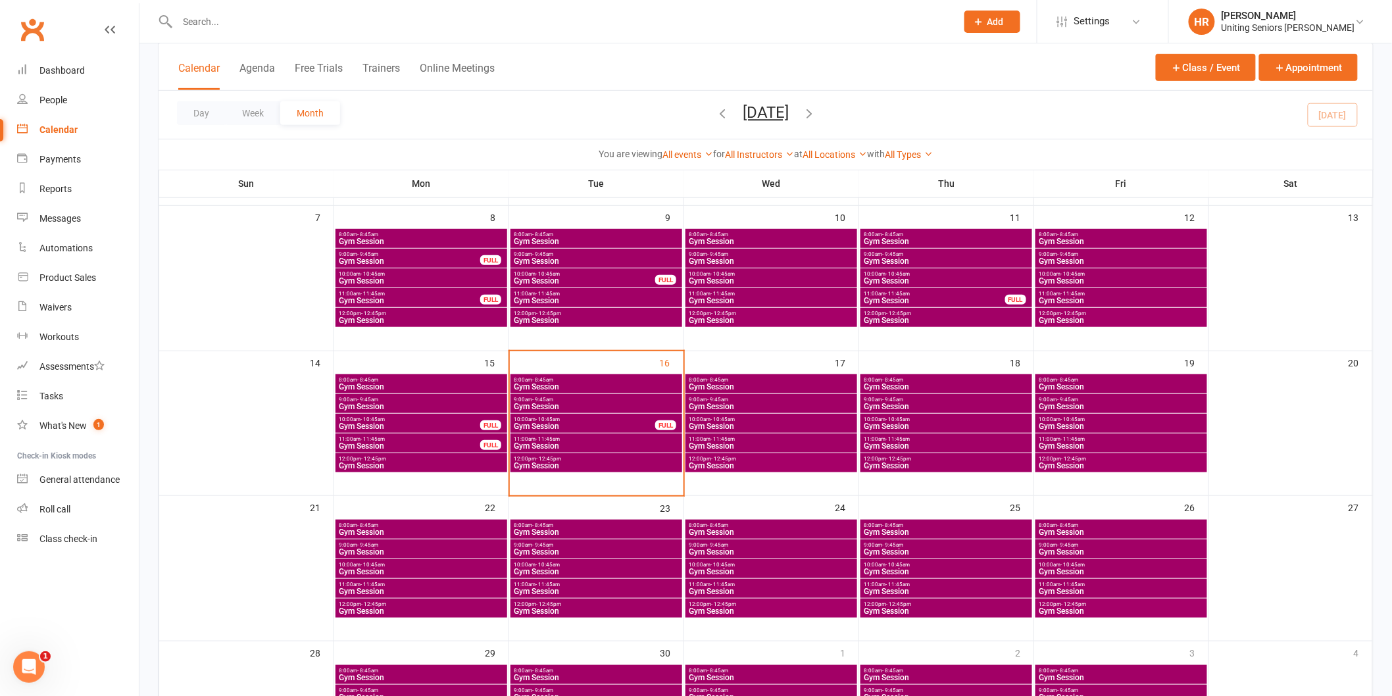
click at [565, 463] on span "Gym Session" at bounding box center [596, 466] width 166 height 8
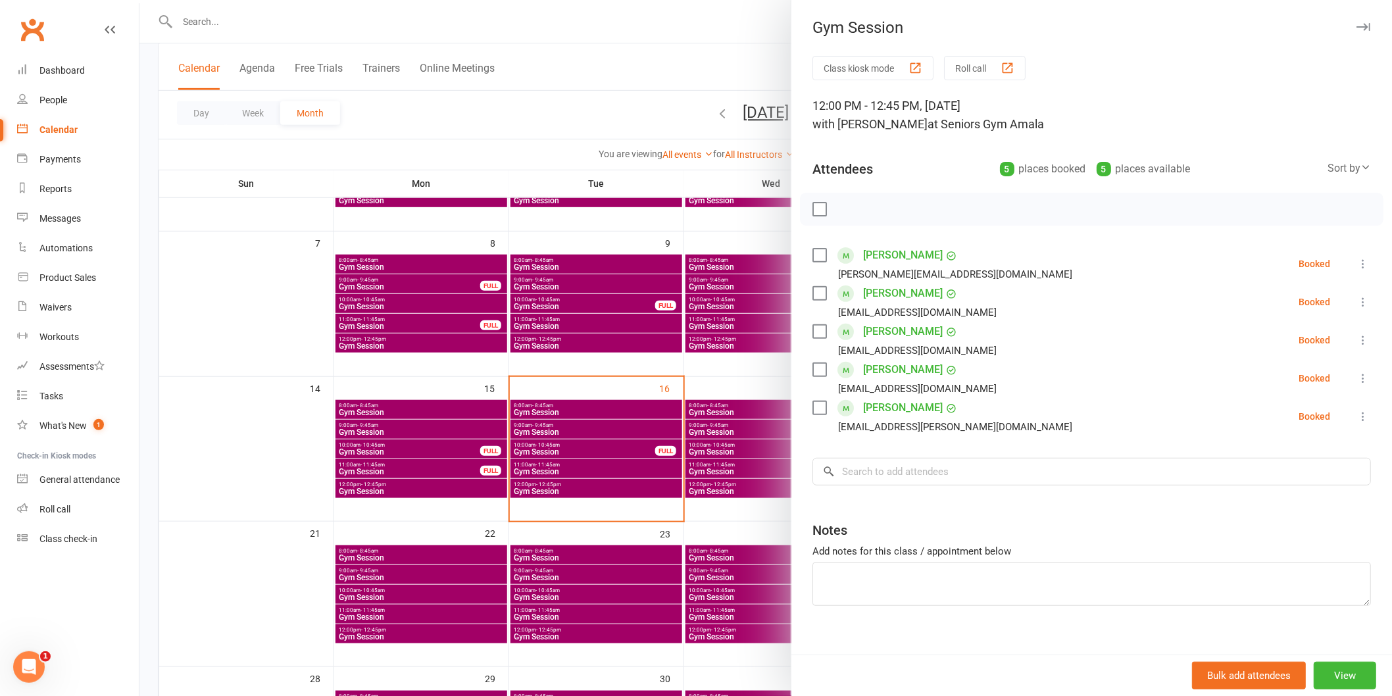
scroll to position [190, 0]
